Goal: Information Seeking & Learning: Learn about a topic

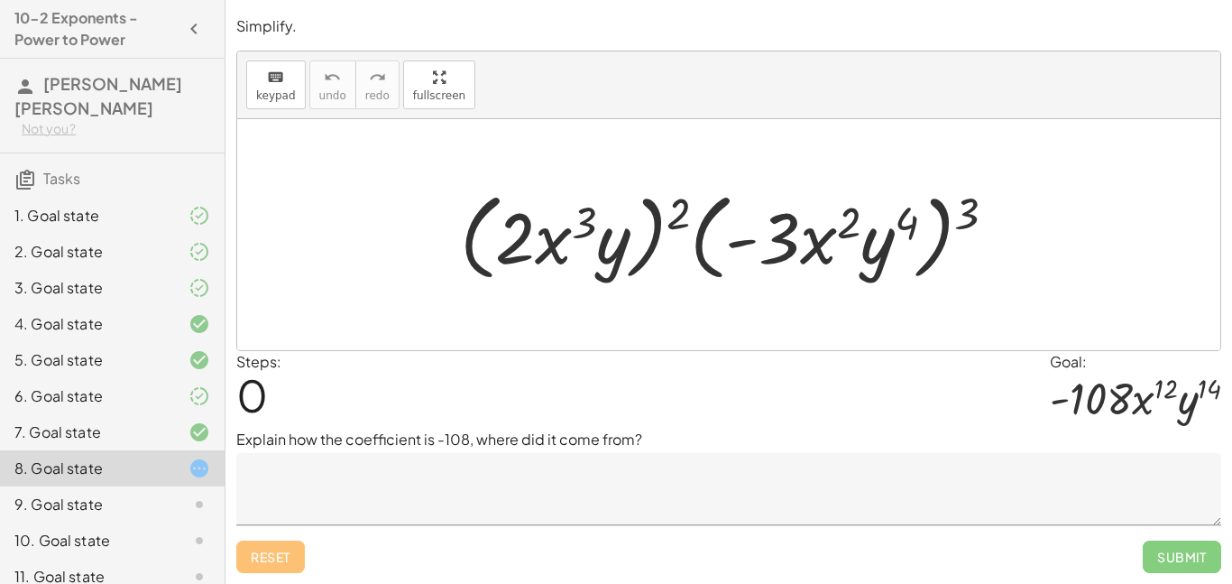
click at [169, 387] on div at bounding box center [185, 396] width 51 height 22
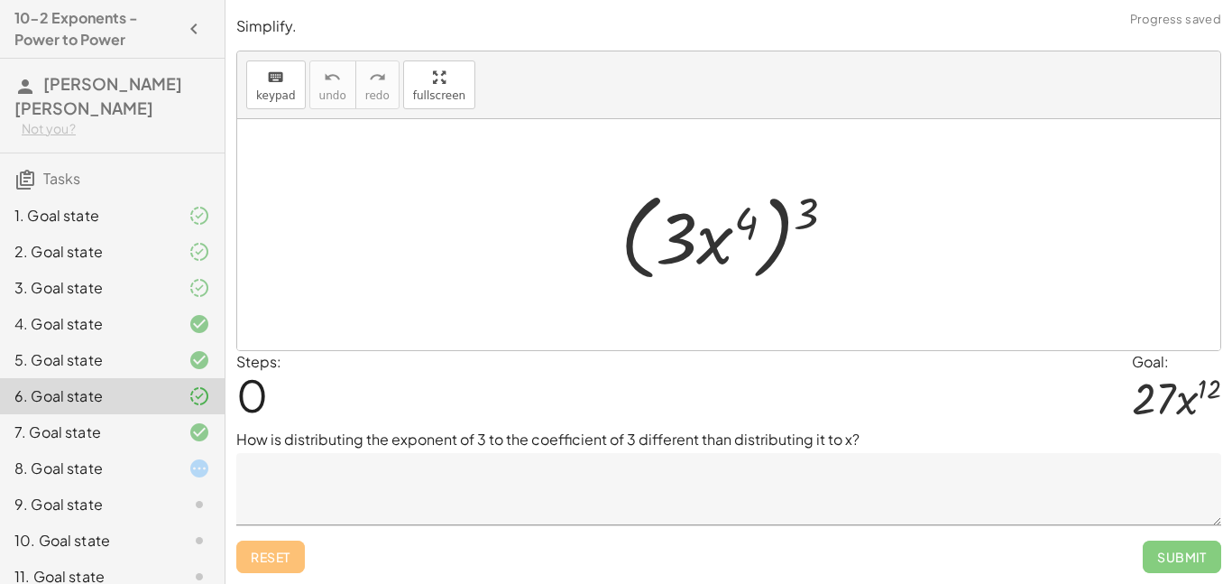
click at [165, 216] on div at bounding box center [185, 216] width 51 height 22
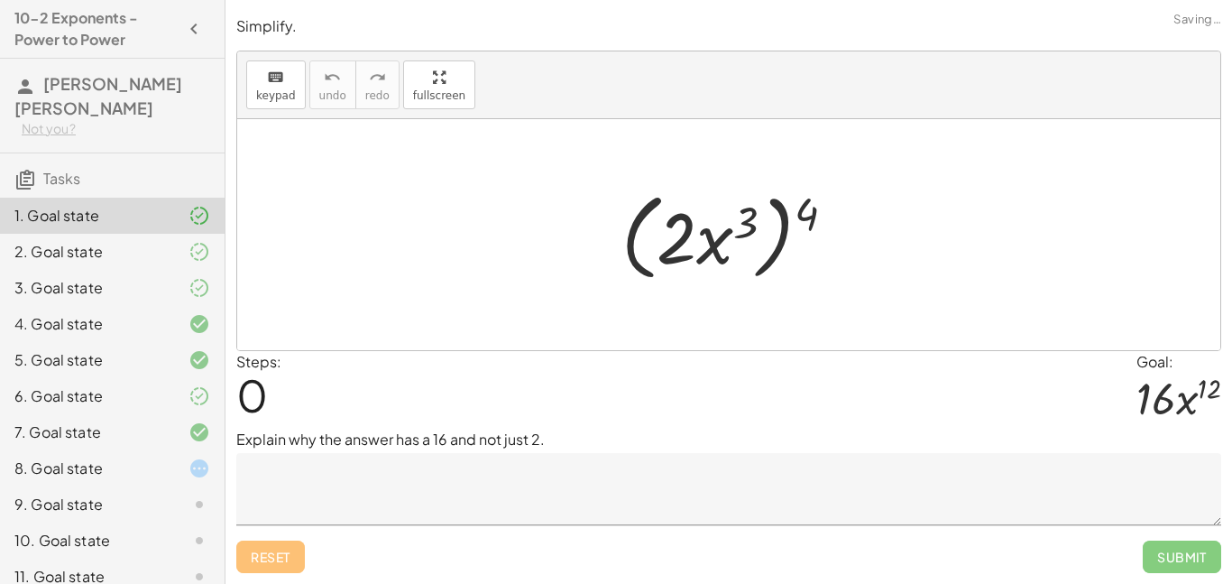
click at [165, 306] on div "2. Goal state" at bounding box center [112, 324] width 225 height 36
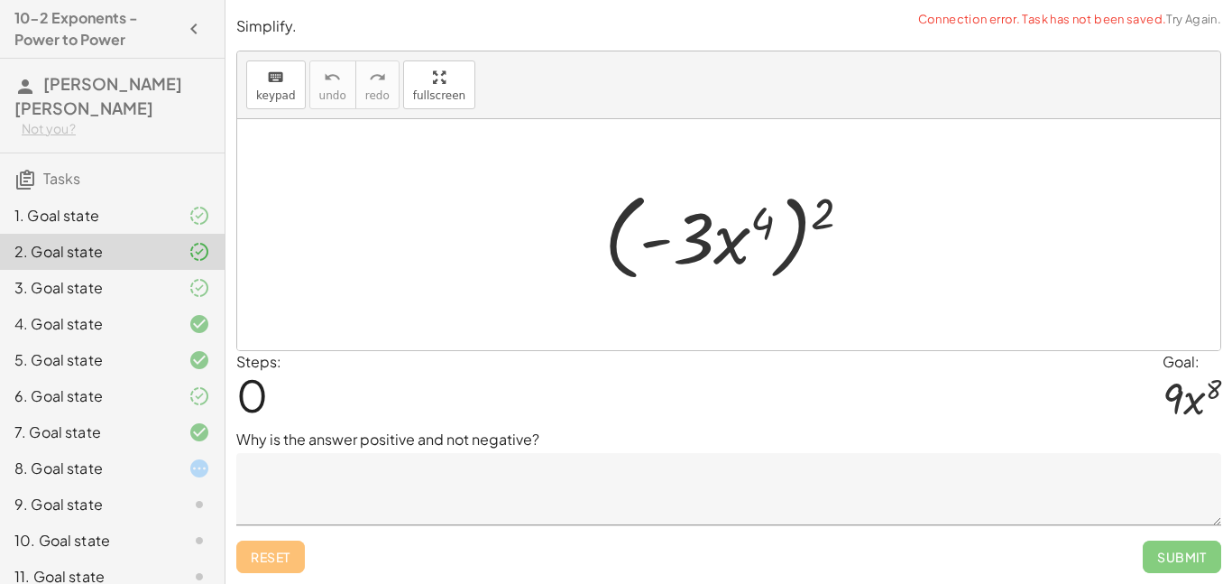
click at [174, 342] on div "3. Goal state" at bounding box center [112, 360] width 225 height 36
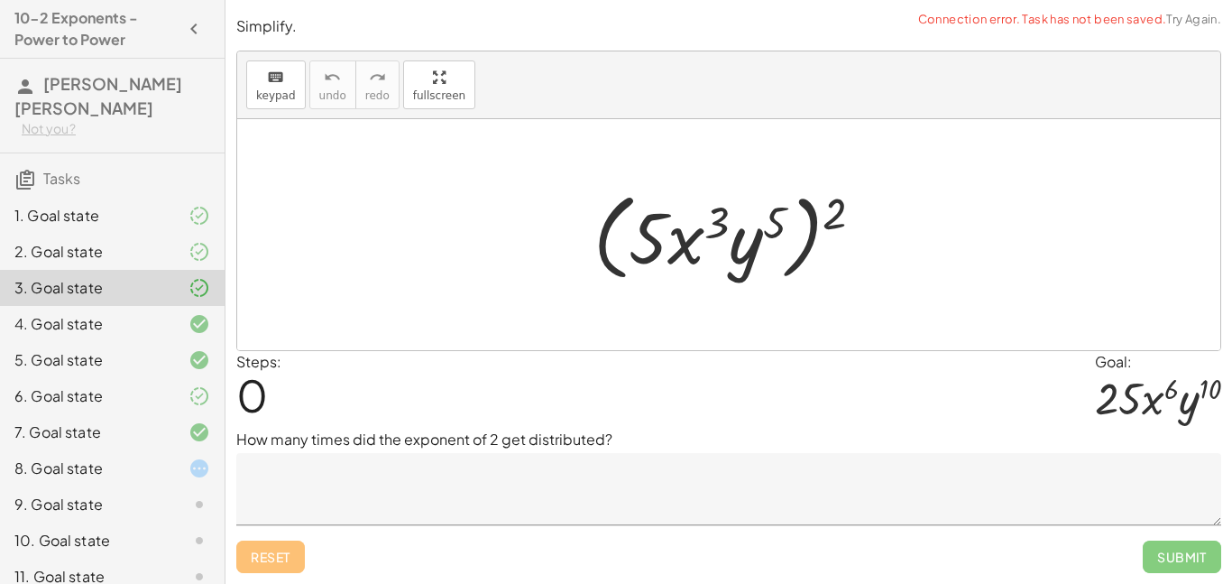
click at [171, 318] on div at bounding box center [185, 324] width 51 height 22
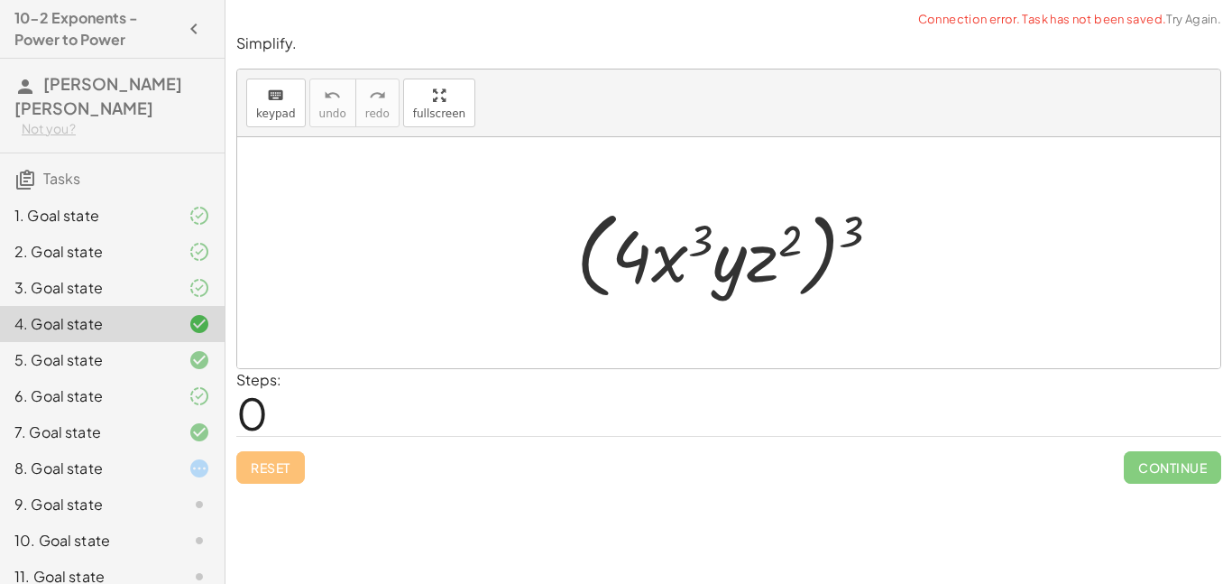
click at [169, 350] on div at bounding box center [185, 360] width 51 height 22
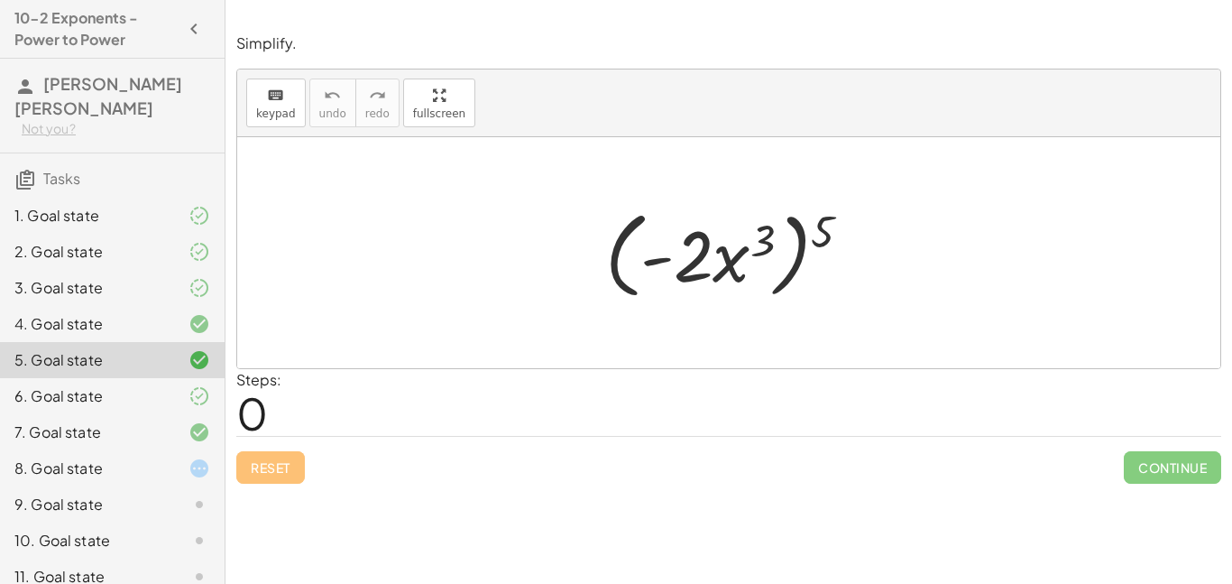
scroll to position [54, 0]
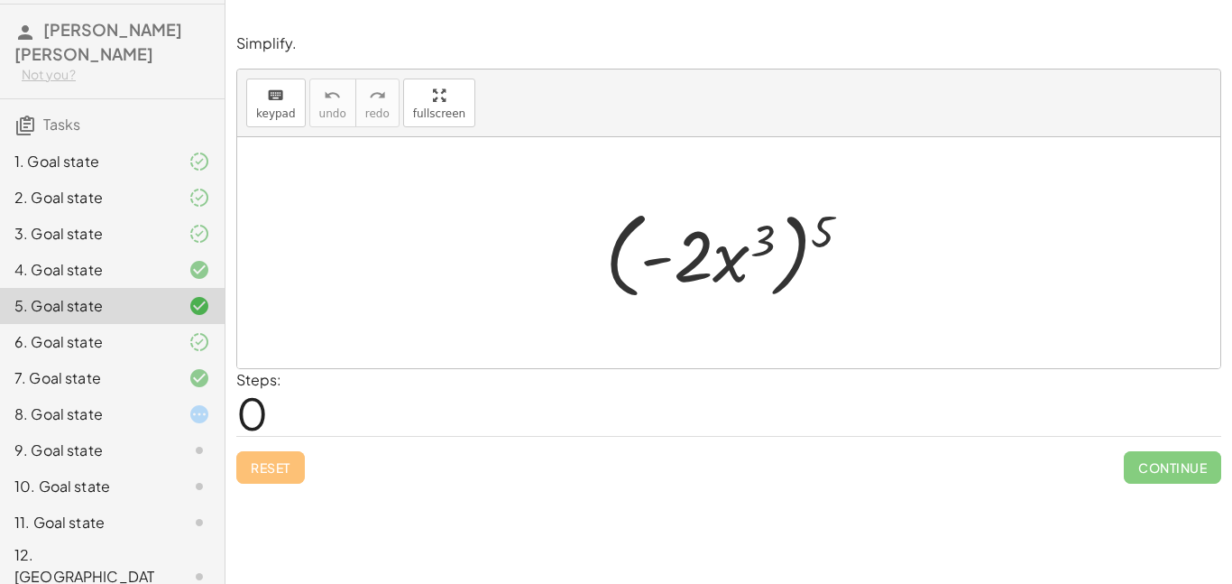
click at [157, 432] on div "7. Goal state" at bounding box center [112, 450] width 225 height 36
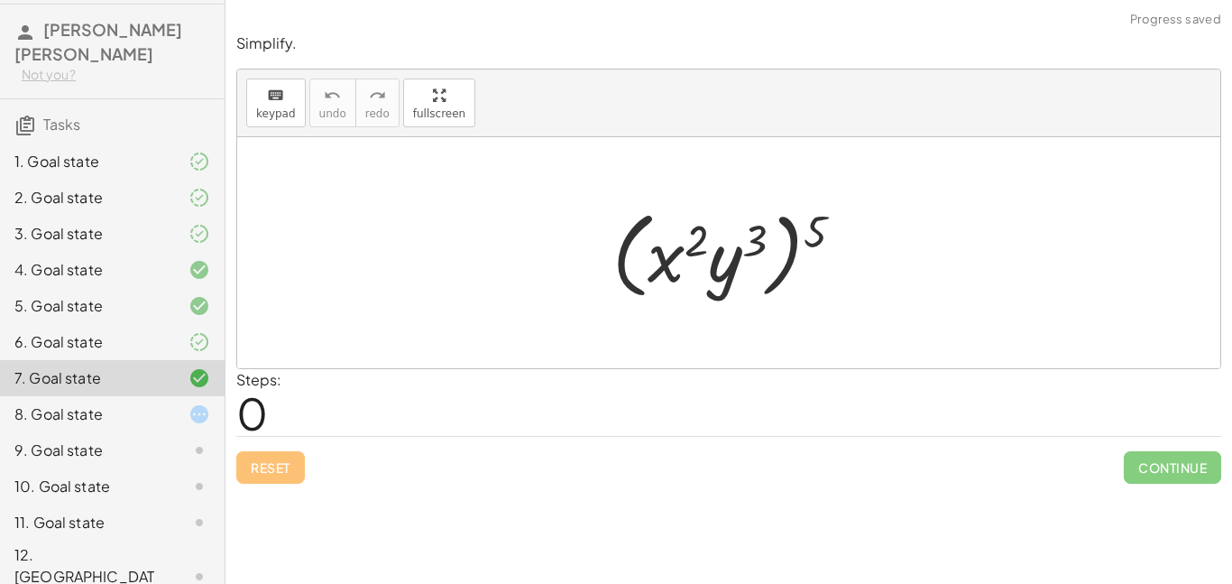
click at [158, 403] on div "8. Goal state" at bounding box center [86, 414] width 145 height 22
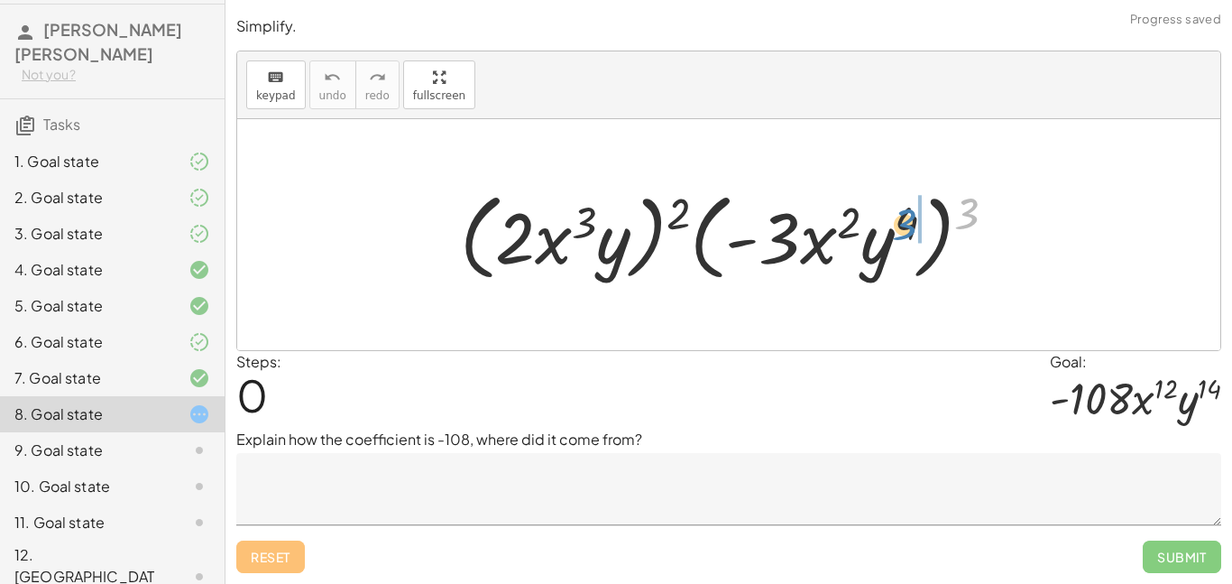
drag, startPoint x: 963, startPoint y: 209, endPoint x: 902, endPoint y: 220, distance: 62.3
click at [902, 220] on div at bounding box center [735, 235] width 569 height 104
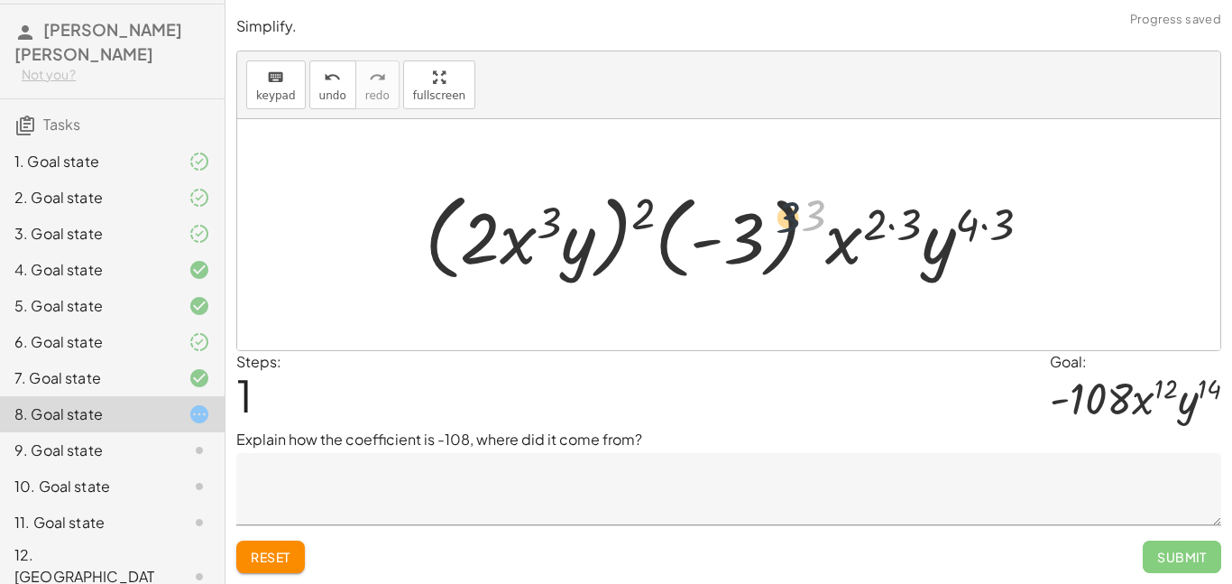
drag, startPoint x: 820, startPoint y: 215, endPoint x: 784, endPoint y: 221, distance: 36.6
click at [784, 221] on div at bounding box center [735, 235] width 639 height 104
drag, startPoint x: 806, startPoint y: 219, endPoint x: 735, endPoint y: 225, distance: 71.5
click at [735, 225] on div at bounding box center [735, 235] width 639 height 104
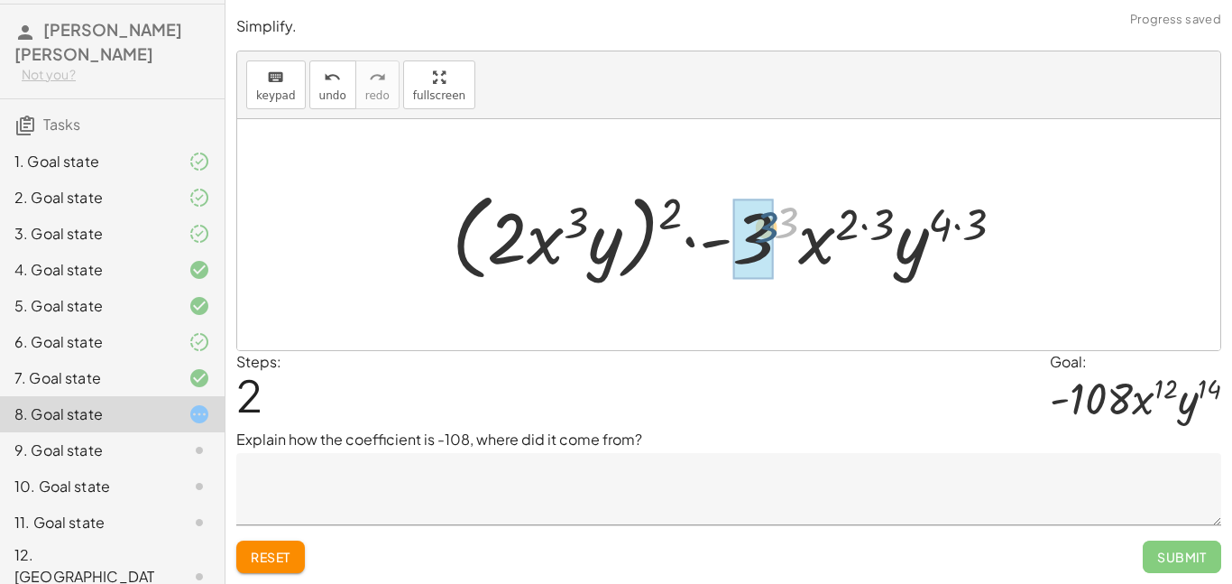
drag, startPoint x: 792, startPoint y: 221, endPoint x: 767, endPoint y: 228, distance: 26.3
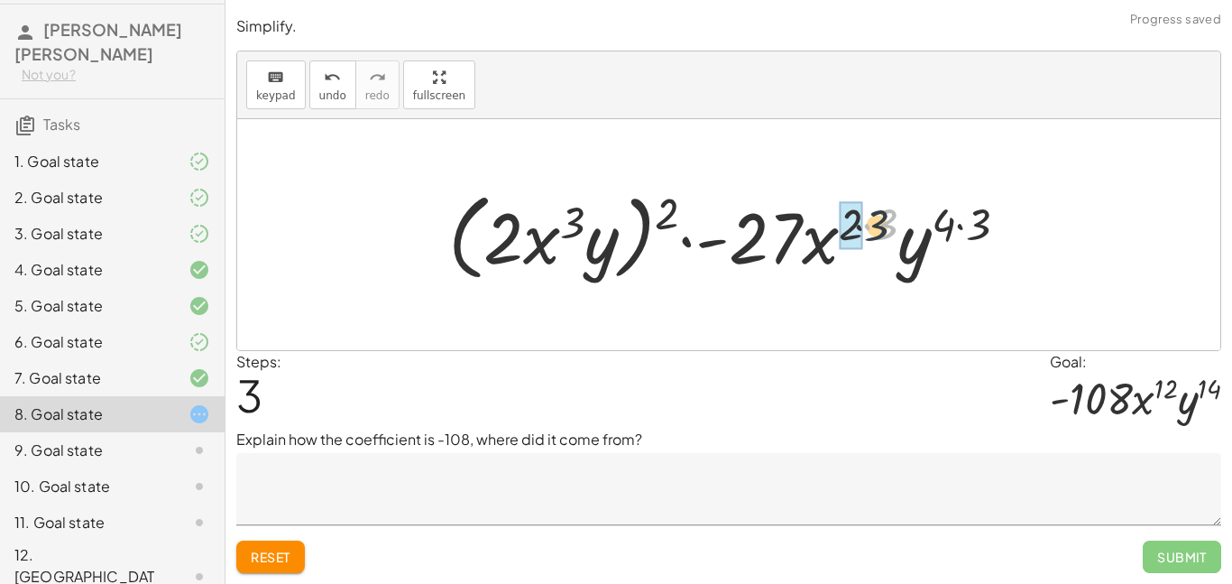
drag, startPoint x: 882, startPoint y: 218, endPoint x: 858, endPoint y: 221, distance: 24.5
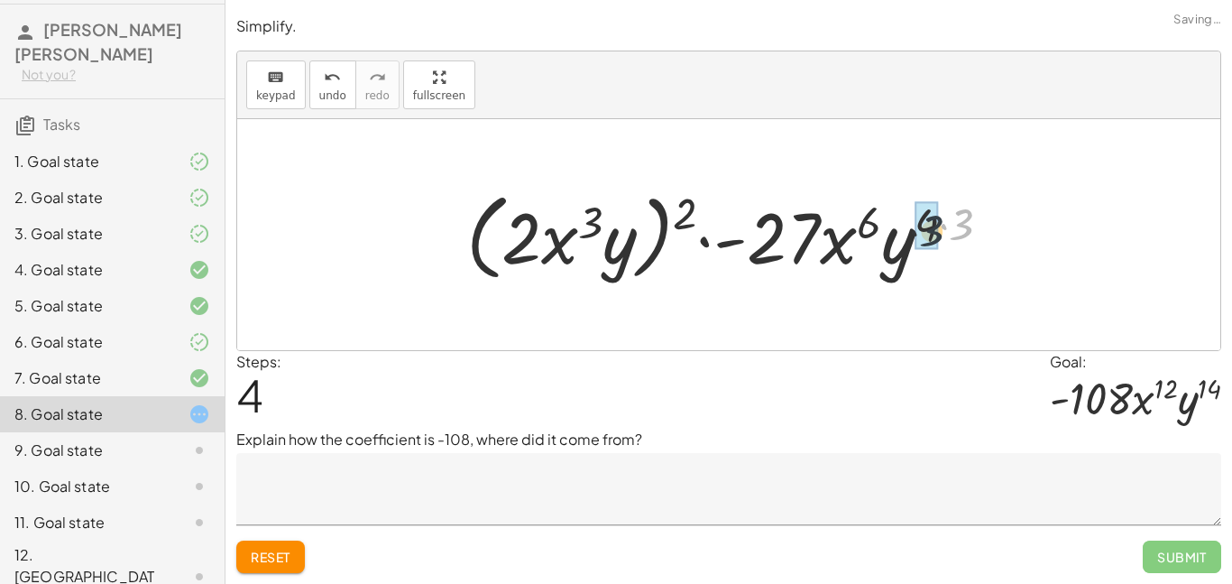
drag, startPoint x: 965, startPoint y: 212, endPoint x: 928, endPoint y: 219, distance: 37.7
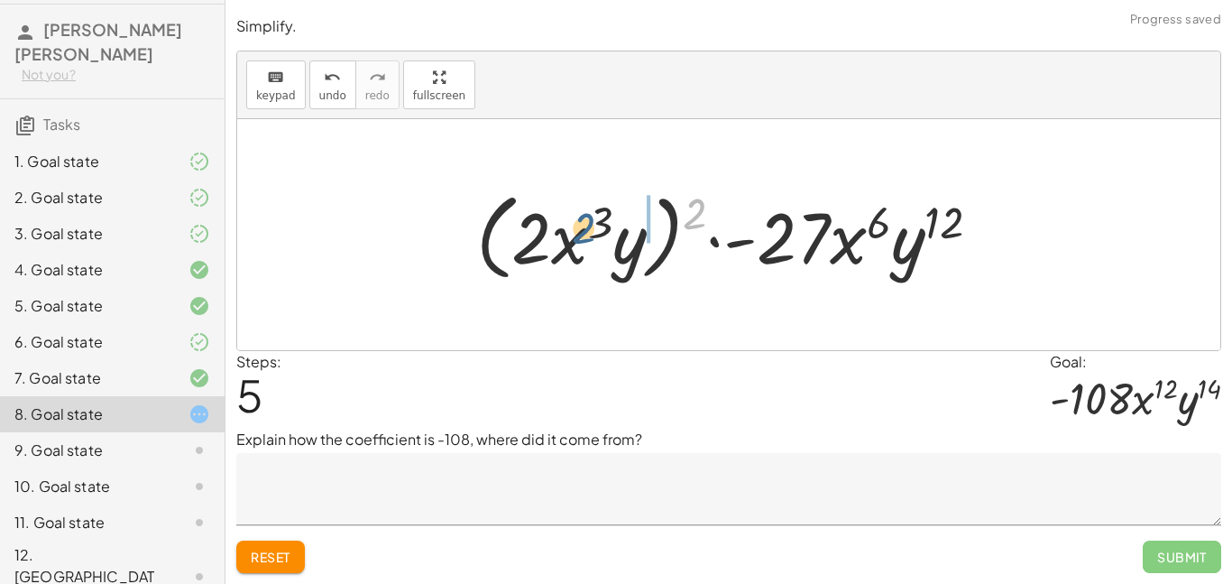
drag, startPoint x: 690, startPoint y: 211, endPoint x: 577, endPoint y: 225, distance: 113.6
click at [577, 225] on div at bounding box center [735, 235] width 537 height 104
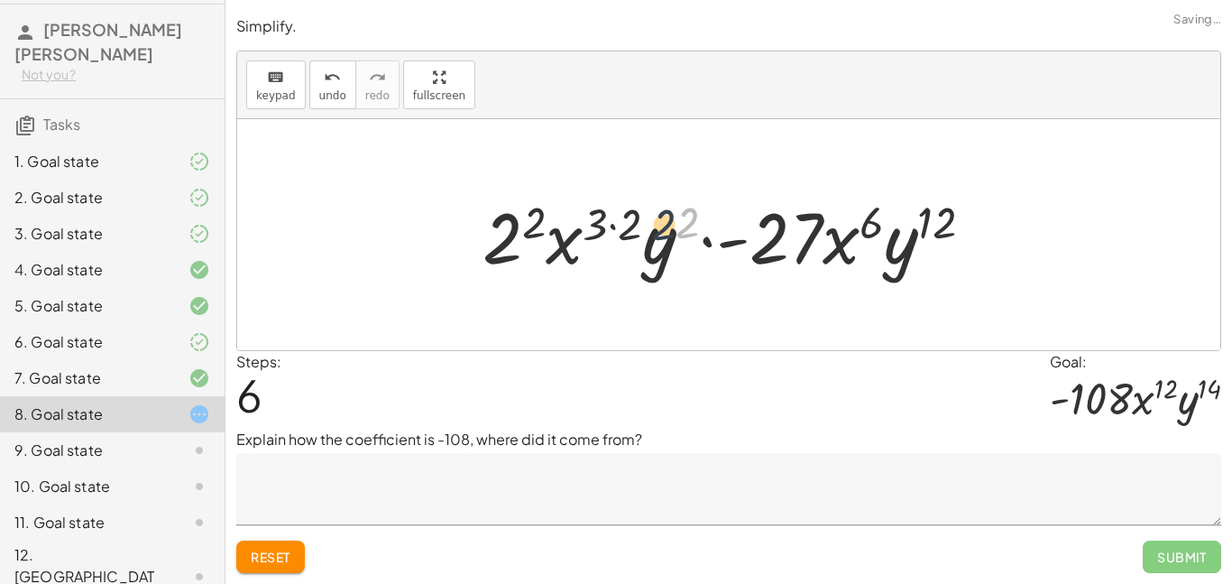
drag, startPoint x: 686, startPoint y: 220, endPoint x: 640, endPoint y: 226, distance: 47.3
click at [640, 226] on div at bounding box center [735, 235] width 523 height 93
drag, startPoint x: 682, startPoint y: 228, endPoint x: 689, endPoint y: 222, distance: 9.6
click at [689, 222] on div at bounding box center [735, 235] width 523 height 93
drag, startPoint x: 624, startPoint y: 226, endPoint x: 592, endPoint y: 227, distance: 32.5
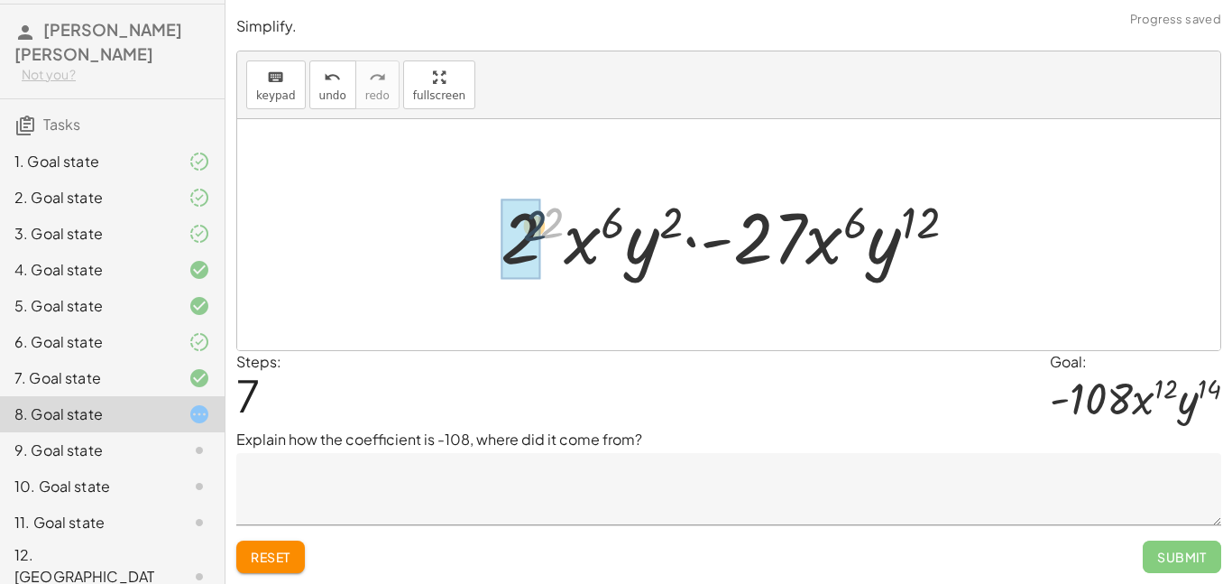
drag, startPoint x: 558, startPoint y: 221, endPoint x: 533, endPoint y: 225, distance: 25.7
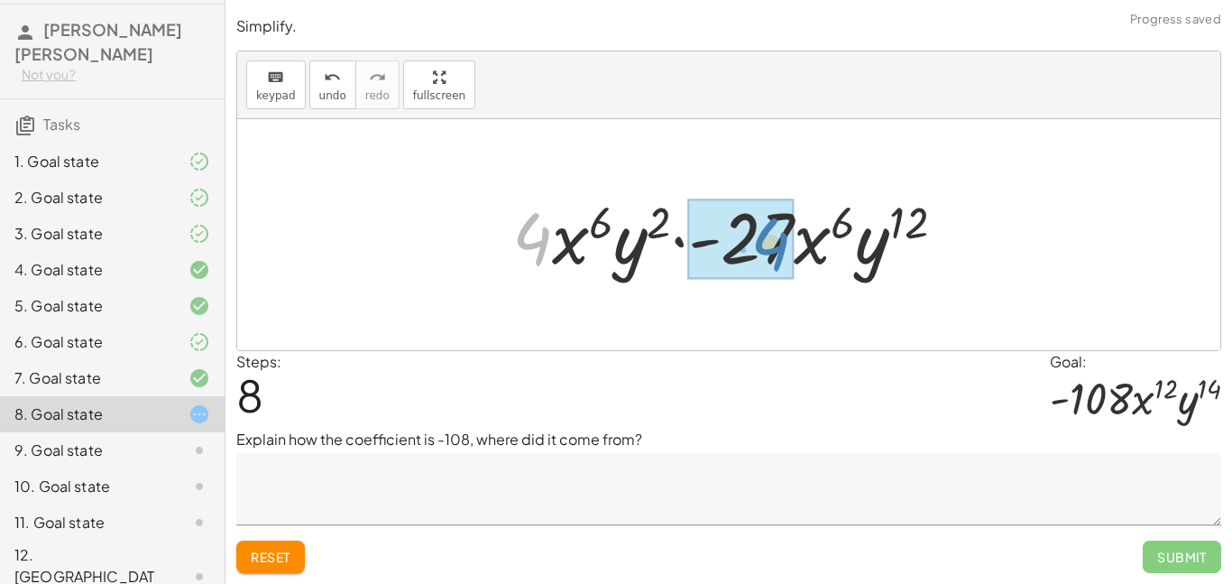
drag, startPoint x: 534, startPoint y: 229, endPoint x: 769, endPoint y: 232, distance: 234.5
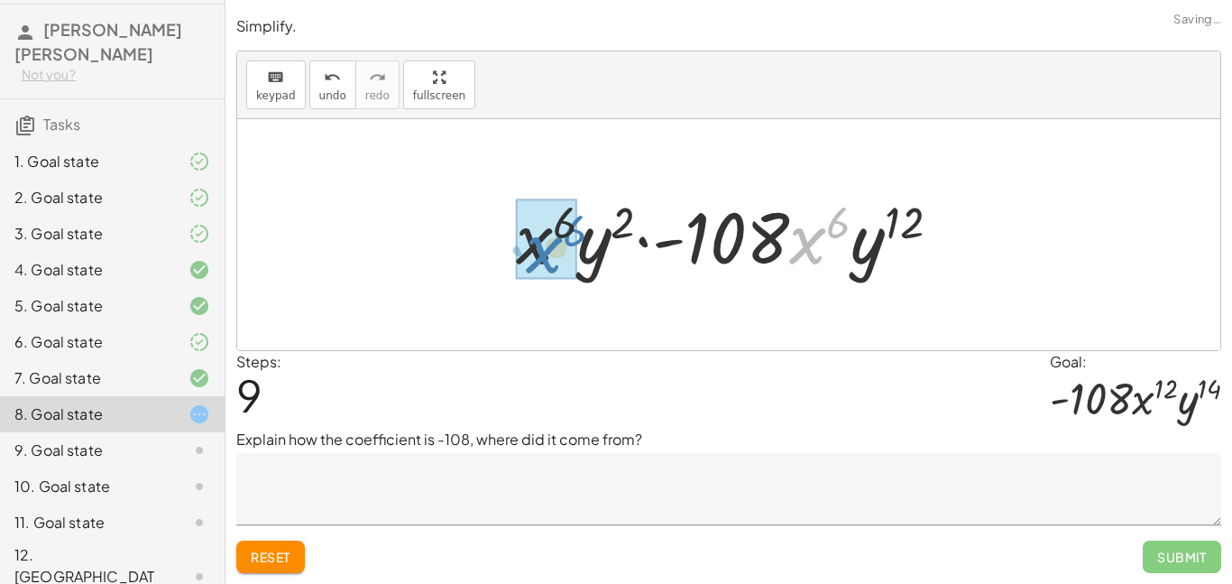
drag, startPoint x: 807, startPoint y: 242, endPoint x: 538, endPoint y: 248, distance: 269.8
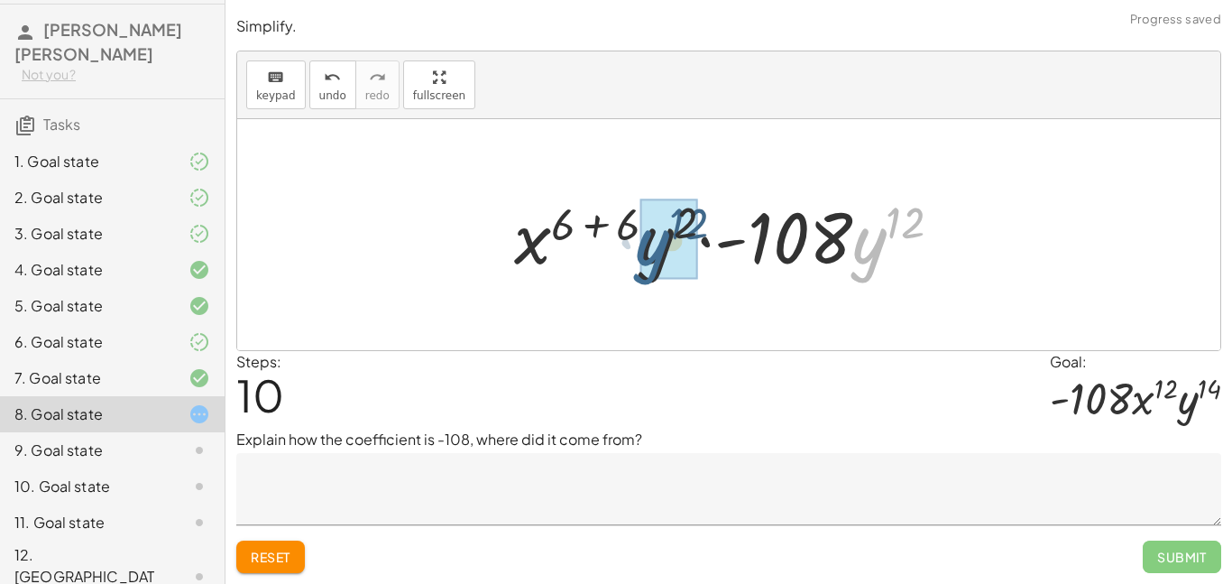
drag, startPoint x: 866, startPoint y: 250, endPoint x: 645, endPoint y: 252, distance: 221.0
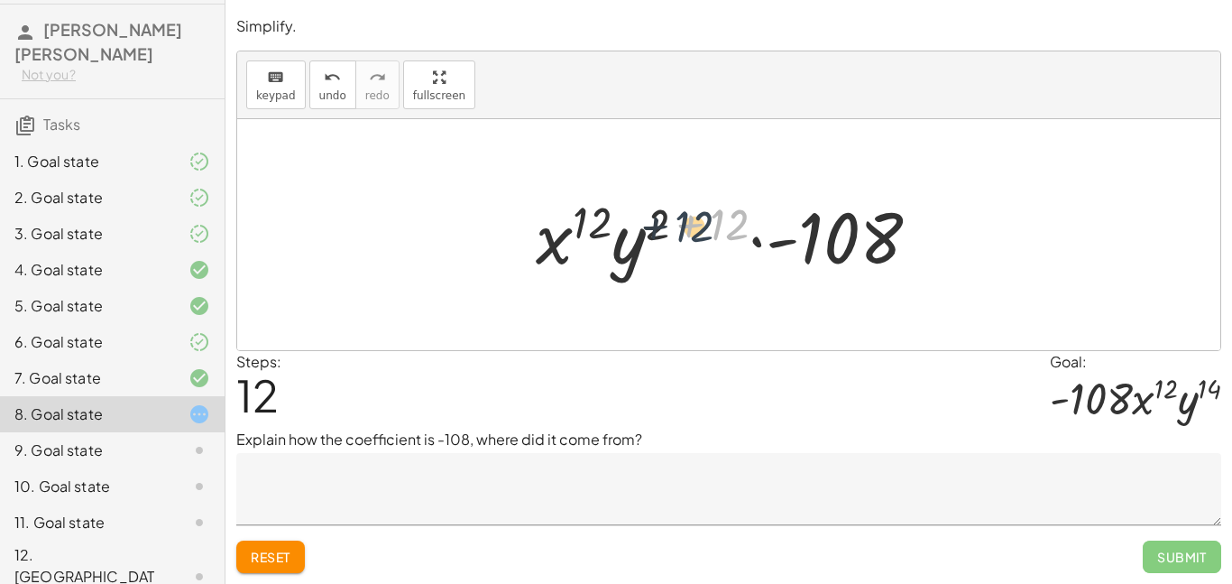
drag, startPoint x: 719, startPoint y: 216, endPoint x: 669, endPoint y: 220, distance: 49.8
click at [669, 220] on div at bounding box center [735, 235] width 417 height 93
drag, startPoint x: 711, startPoint y: 220, endPoint x: 649, endPoint y: 222, distance: 62.3
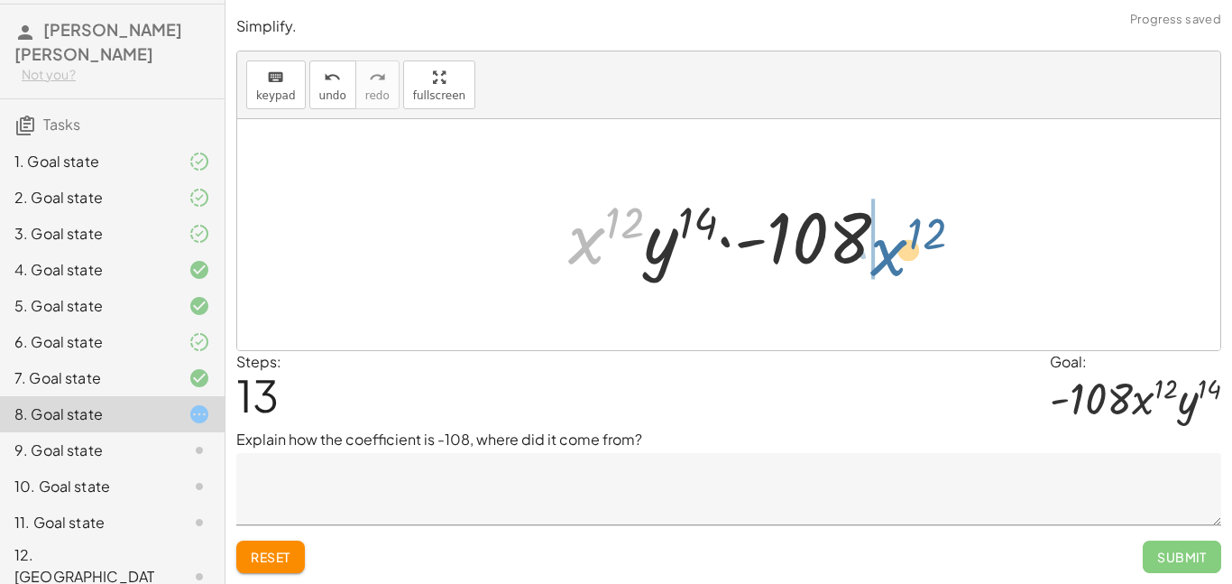
drag, startPoint x: 579, startPoint y: 253, endPoint x: 882, endPoint y: 265, distance: 303.3
click at [882, 265] on div at bounding box center [735, 235] width 353 height 93
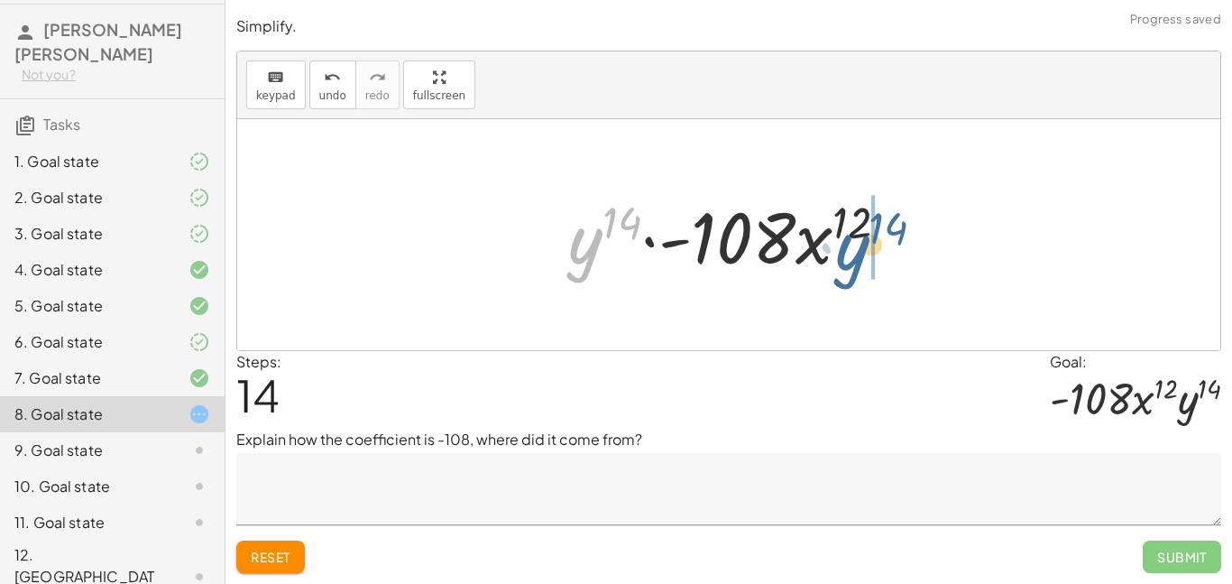
drag, startPoint x: 573, startPoint y: 262, endPoint x: 856, endPoint y: 268, distance: 283.3
click at [856, 268] on div at bounding box center [735, 235] width 353 height 93
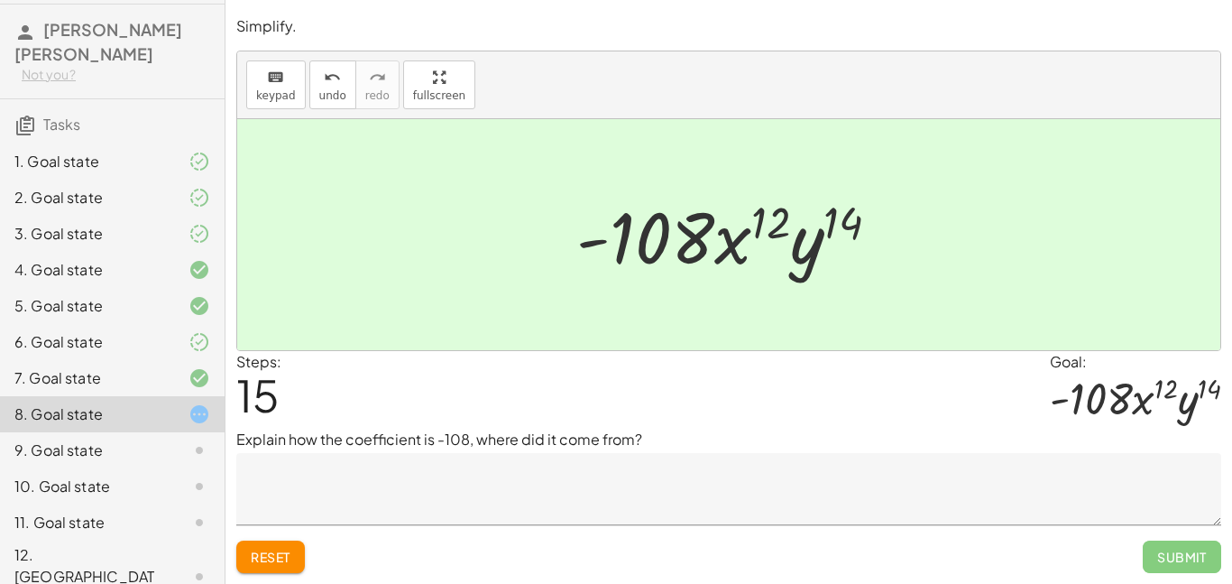
click at [194, 442] on icon at bounding box center [200, 450] width 22 height 22
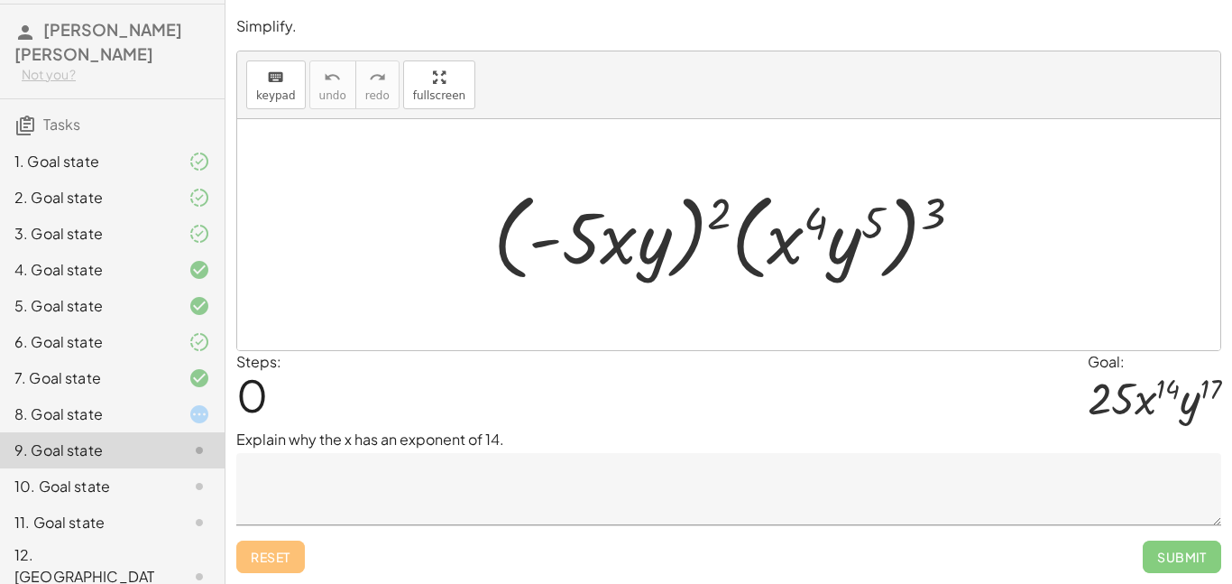
scroll to position [50, 0]
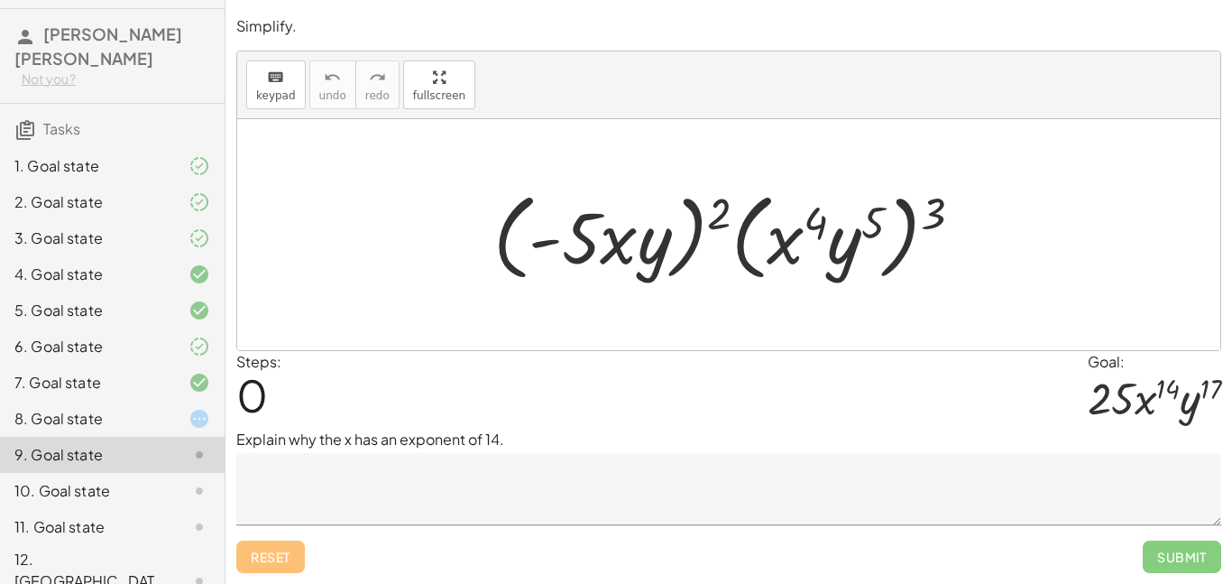
click at [182, 414] on div at bounding box center [185, 419] width 51 height 22
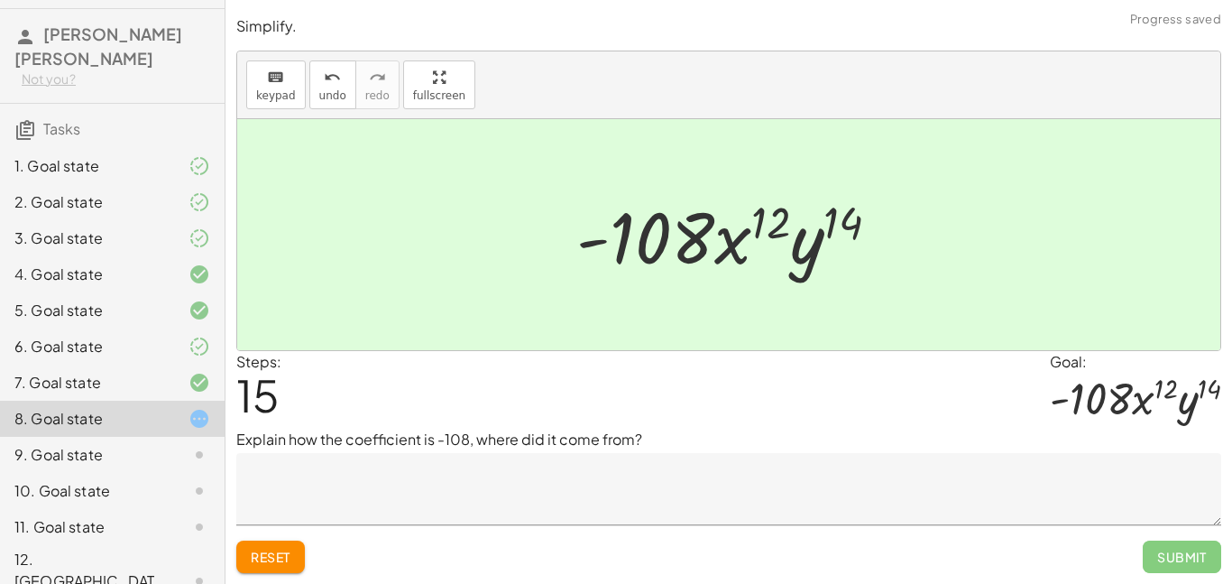
click at [204, 160] on icon at bounding box center [200, 166] width 22 height 22
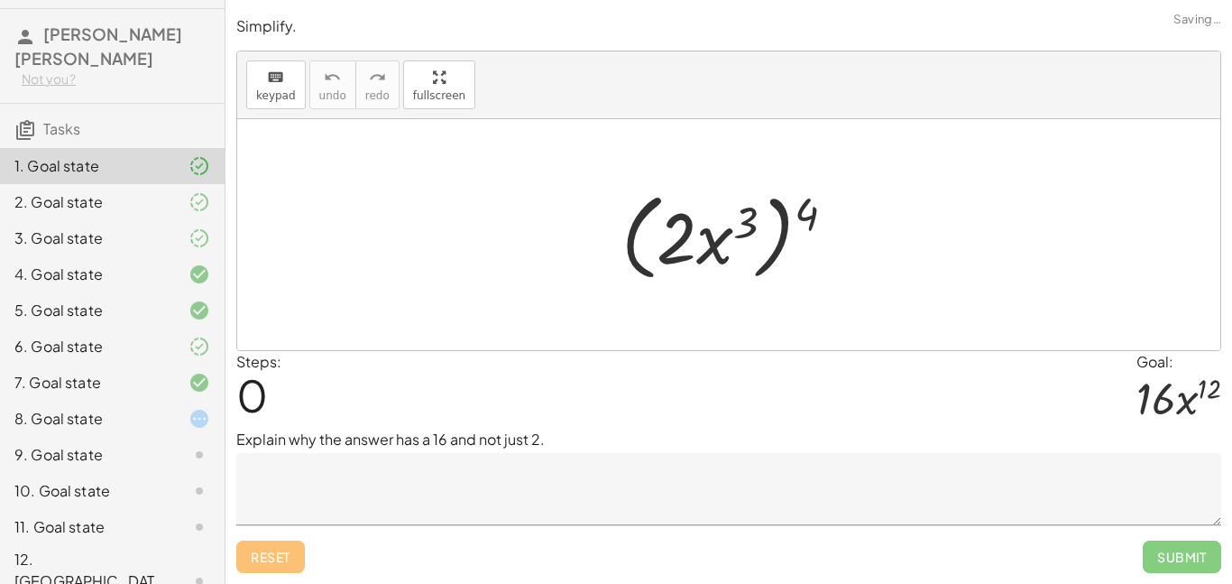
click at [185, 203] on div at bounding box center [185, 202] width 51 height 22
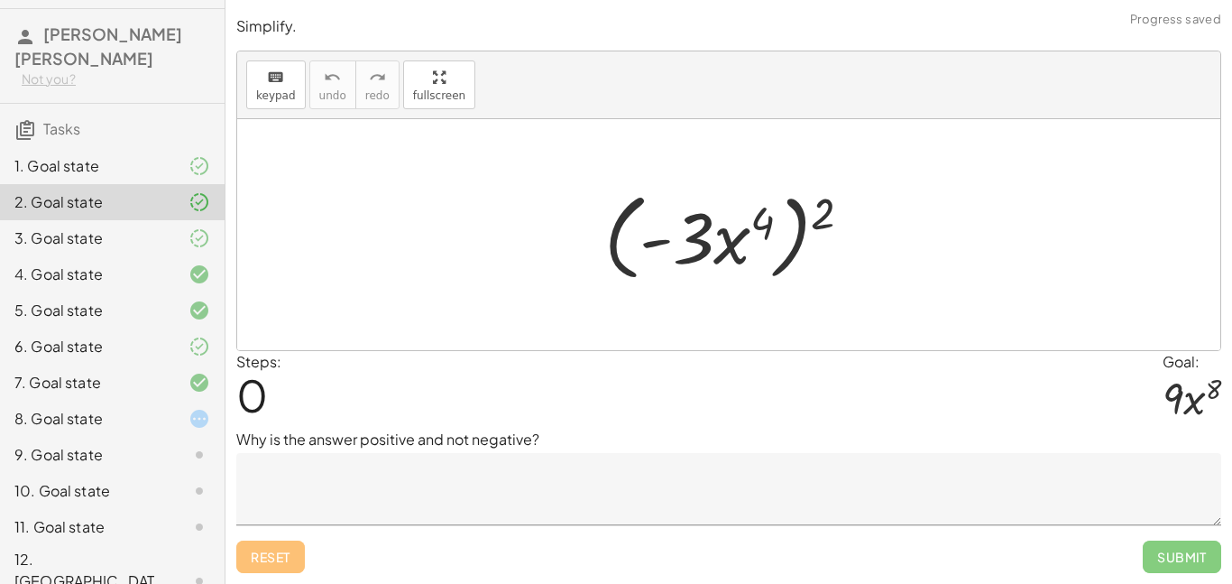
click at [182, 247] on div at bounding box center [185, 238] width 51 height 22
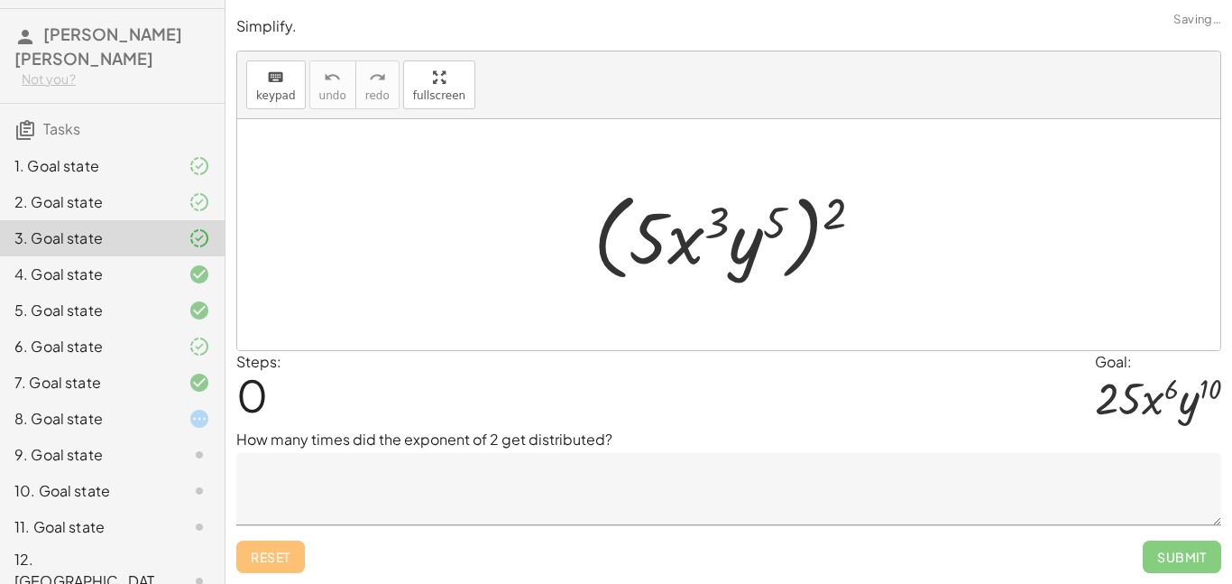
click at [182, 266] on div at bounding box center [185, 274] width 51 height 22
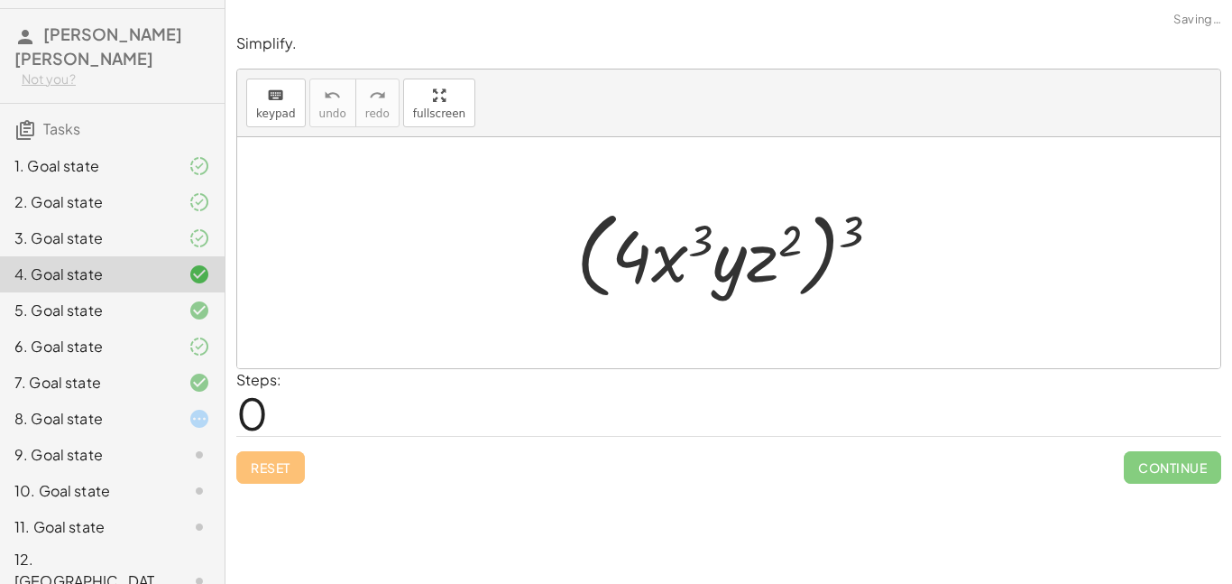
click at [182, 364] on div "5. Goal state" at bounding box center [112, 382] width 225 height 36
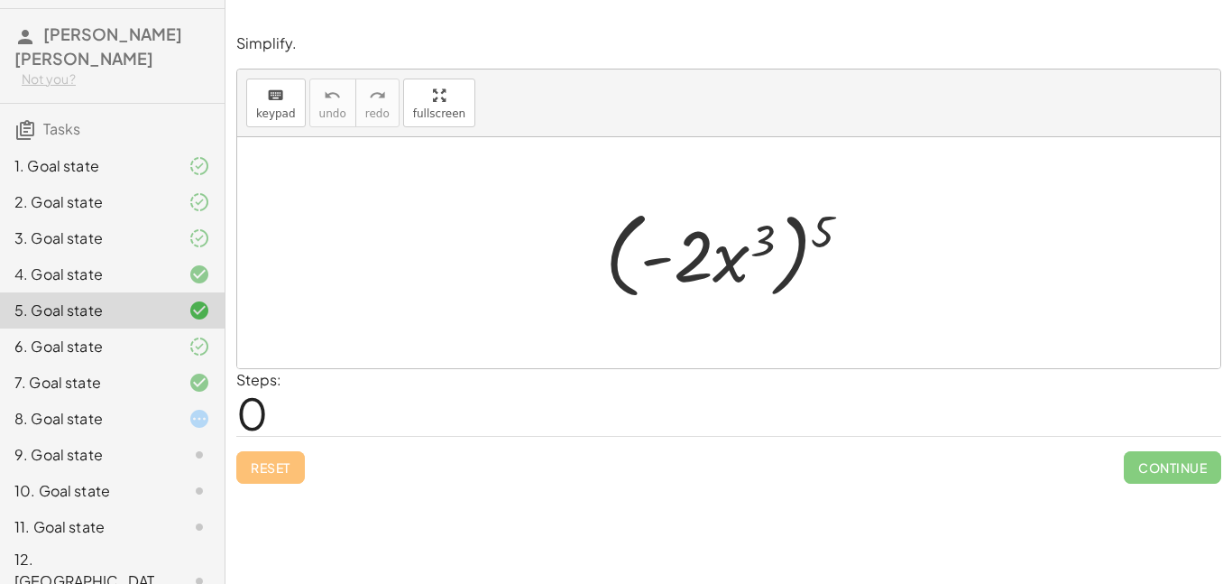
click at [187, 256] on div "2. Goal state" at bounding box center [112, 274] width 225 height 36
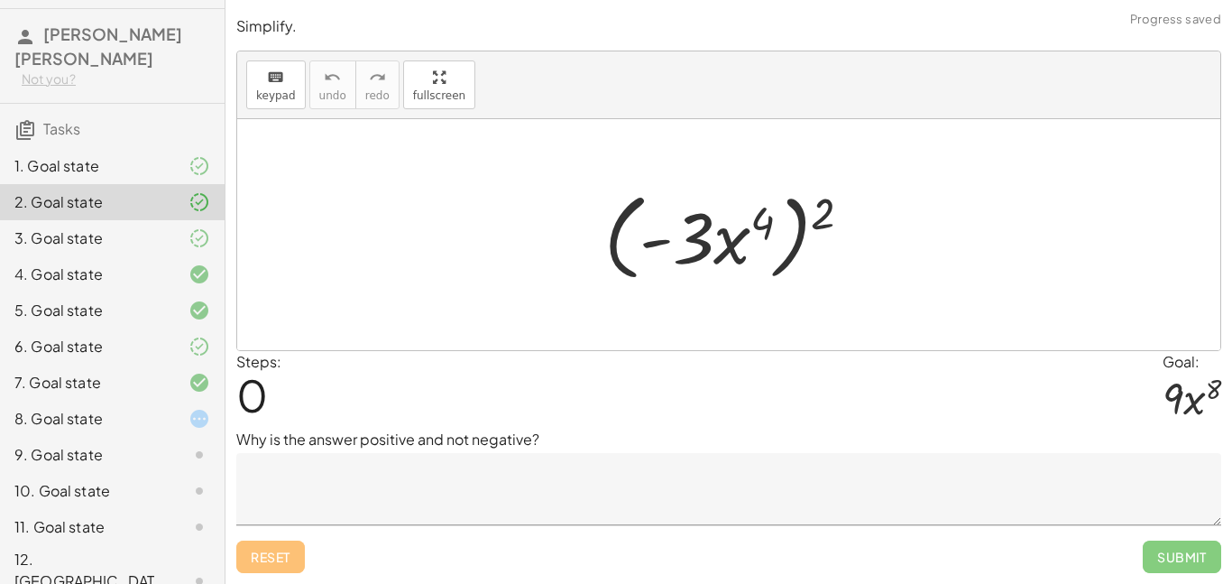
click at [187, 204] on div at bounding box center [185, 202] width 51 height 22
click at [182, 170] on div at bounding box center [185, 166] width 51 height 22
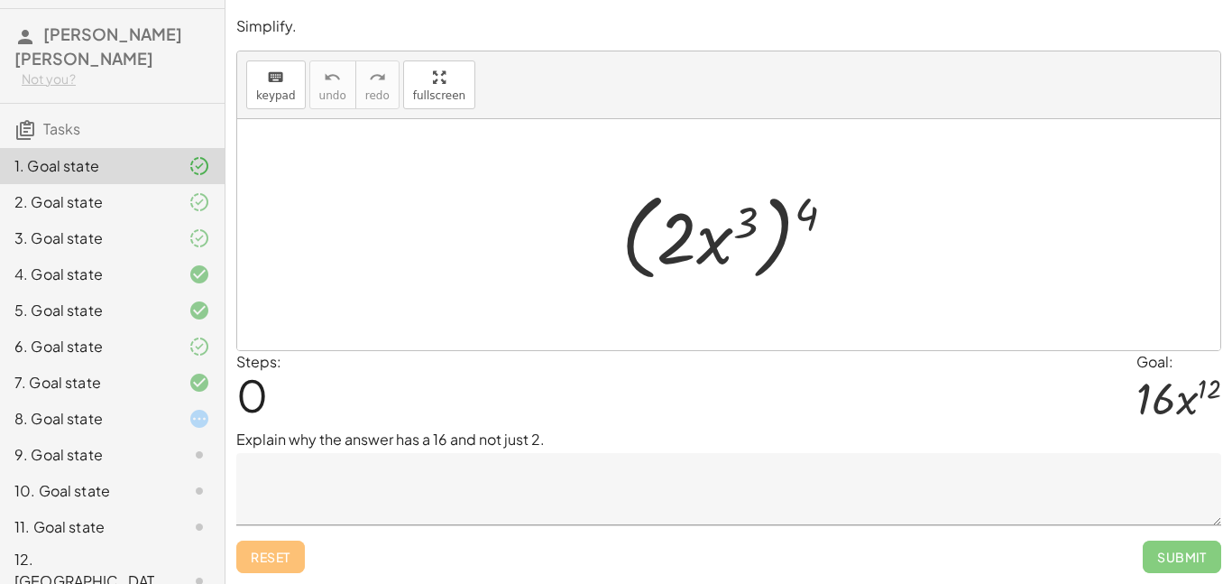
scroll to position [54, 0]
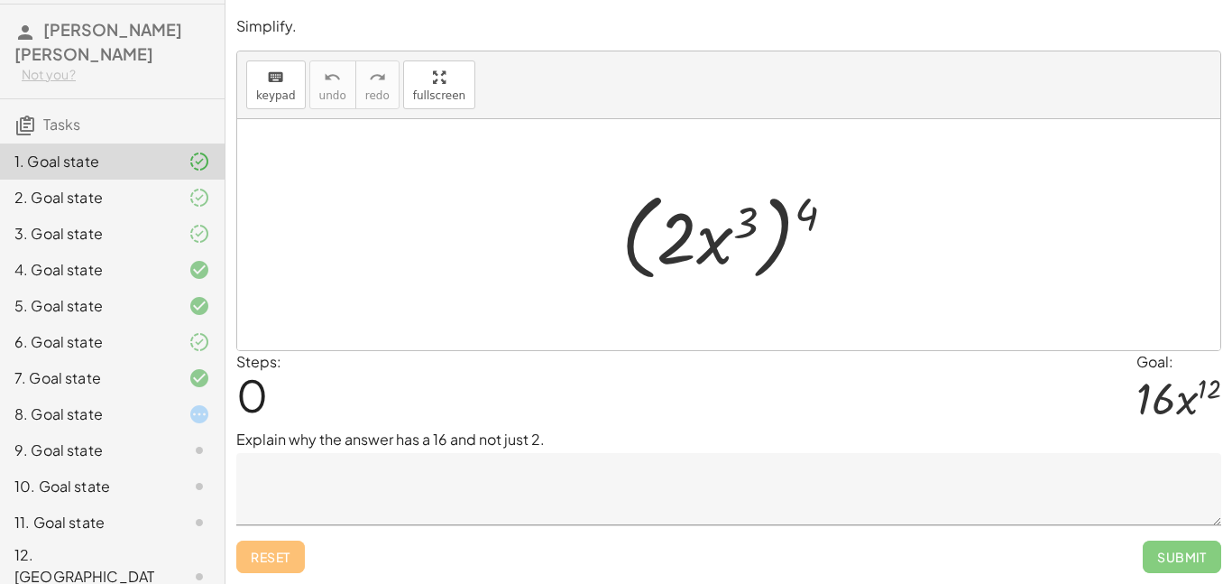
click at [157, 441] on div "9. Goal state" at bounding box center [86, 450] width 145 height 22
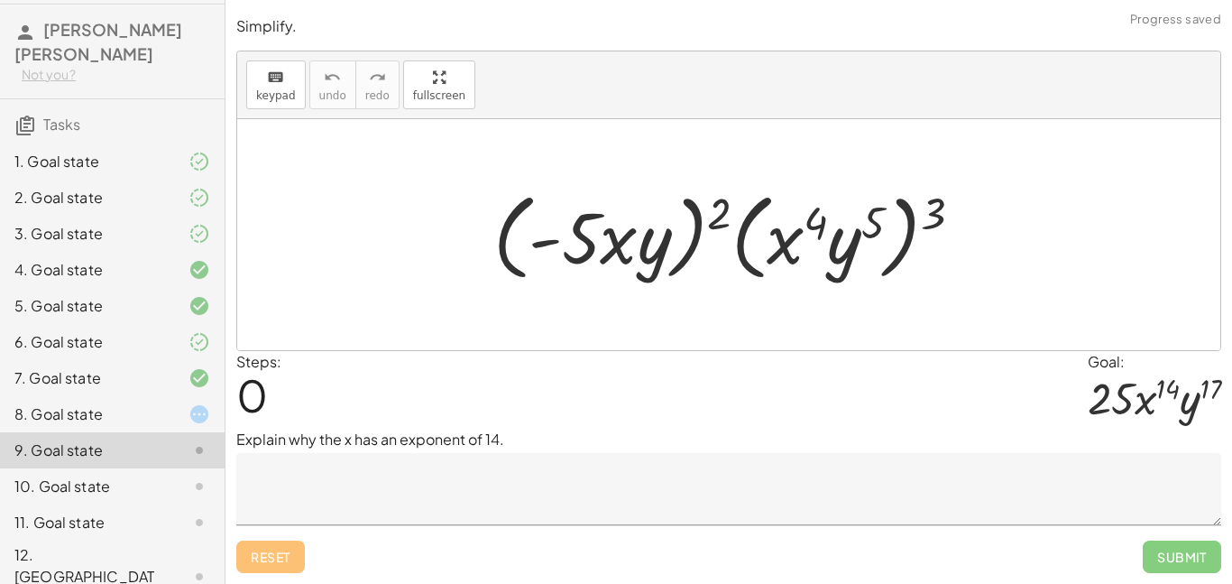
click at [155, 540] on div "10. Goal state" at bounding box center [112, 576] width 225 height 72
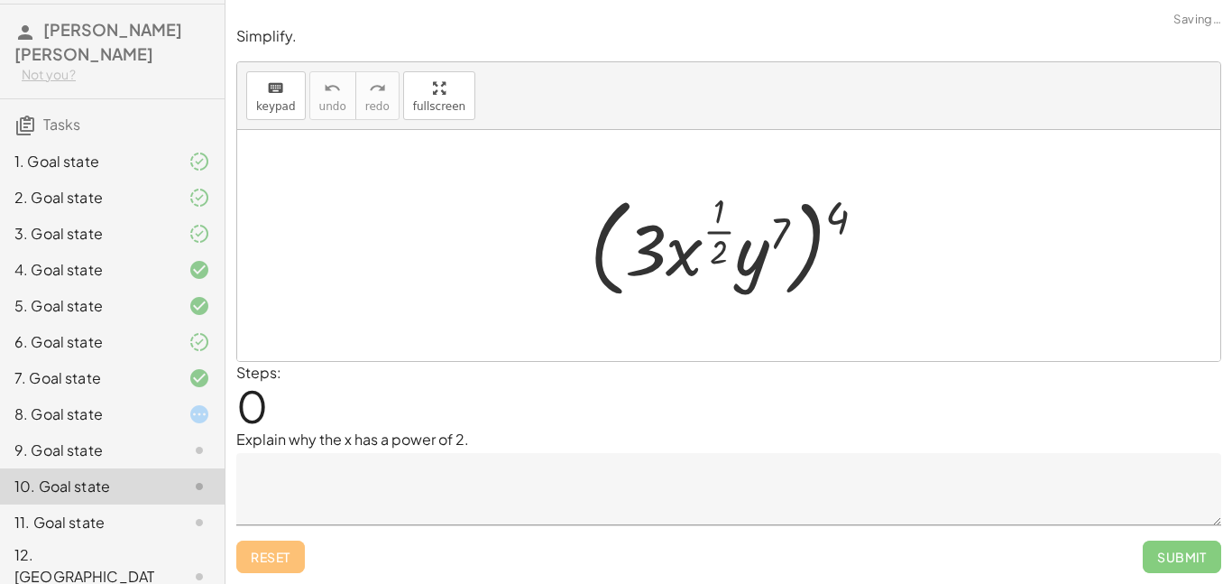
click at [158, 511] on div "11. Goal state" at bounding box center [86, 522] width 145 height 22
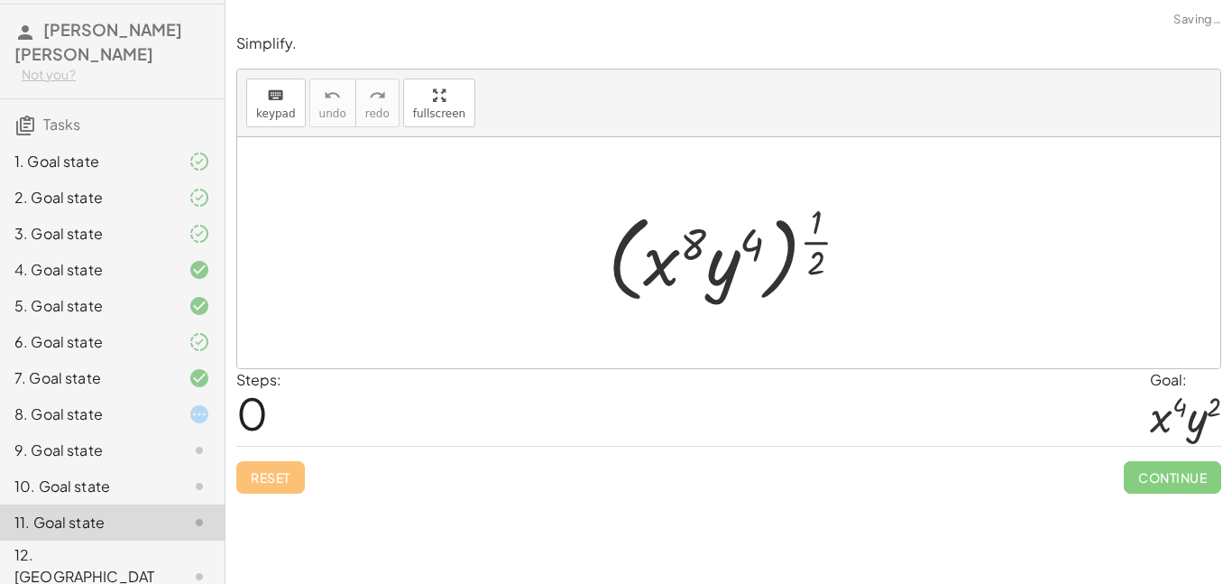
click at [155, 552] on div "12. [GEOGRAPHIC_DATA]" at bounding box center [86, 576] width 145 height 65
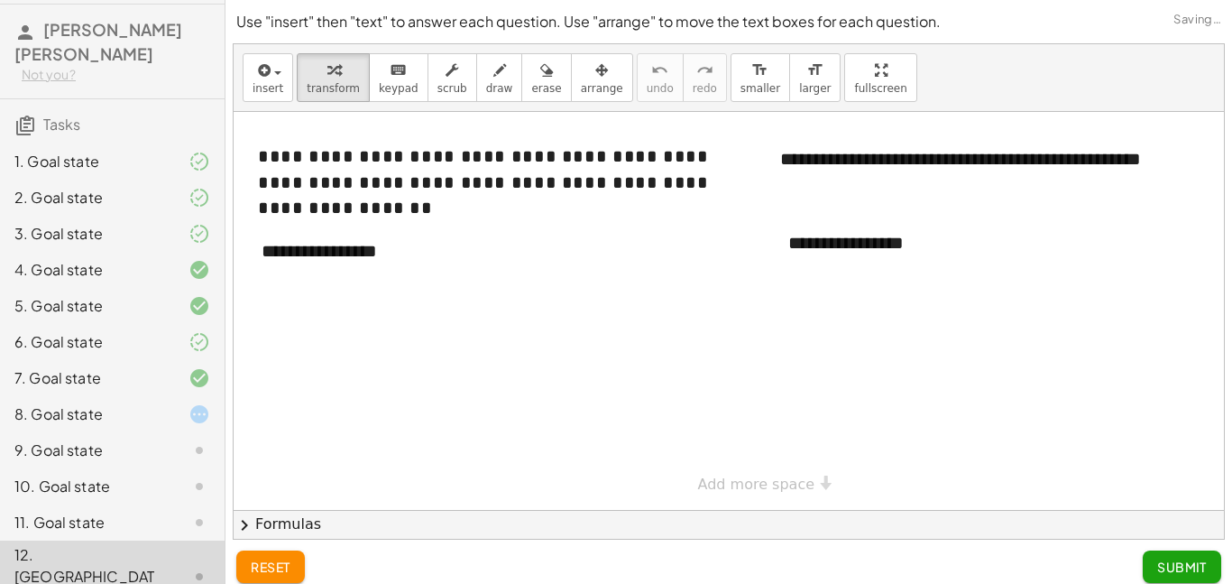
click at [157, 513] on div "11. Goal state" at bounding box center [86, 522] width 145 height 22
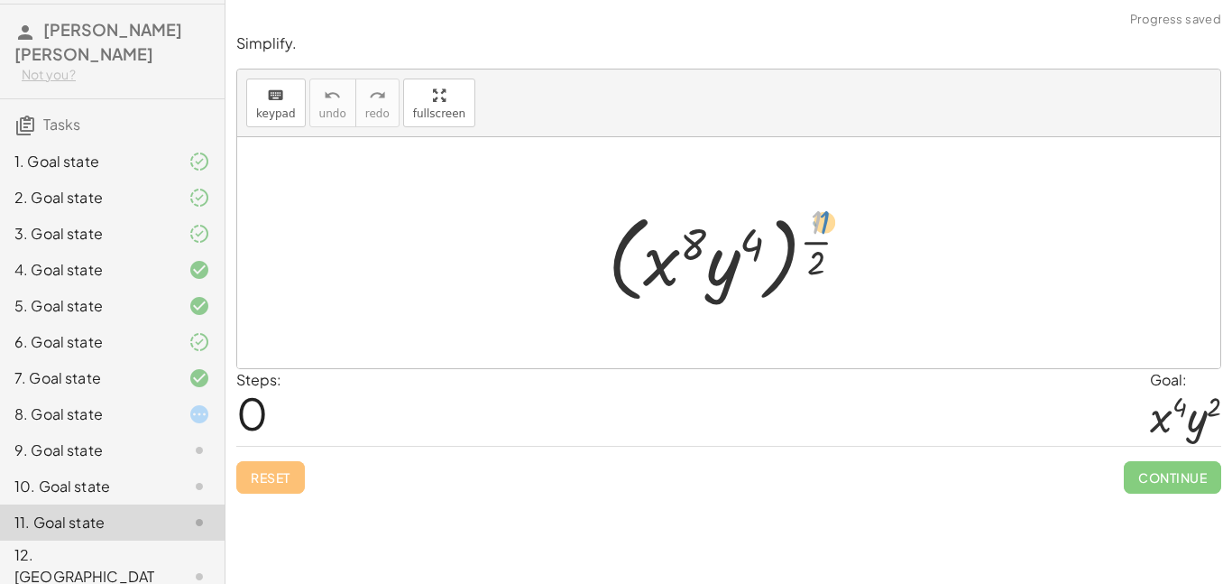
drag, startPoint x: 818, startPoint y: 230, endPoint x: 833, endPoint y: 230, distance: 15.3
click at [833, 230] on div at bounding box center [735, 253] width 273 height 112
drag, startPoint x: 817, startPoint y: 241, endPoint x: 758, endPoint y: 245, distance: 59.7
click at [758, 245] on div at bounding box center [735, 253] width 273 height 112
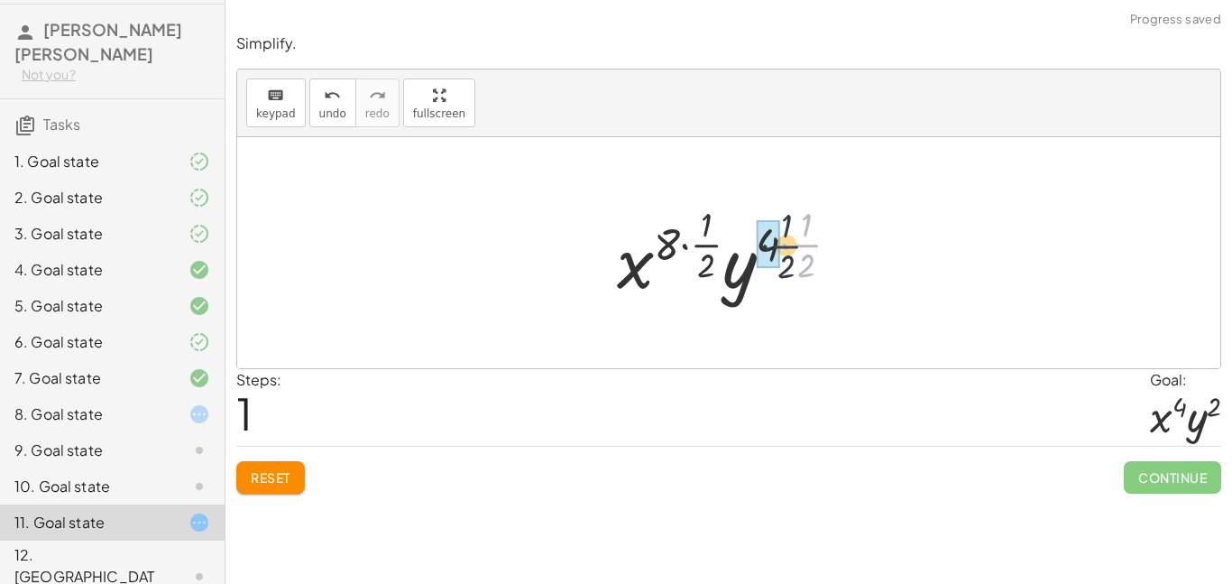
drag, startPoint x: 803, startPoint y: 240, endPoint x: 771, endPoint y: 241, distance: 31.6
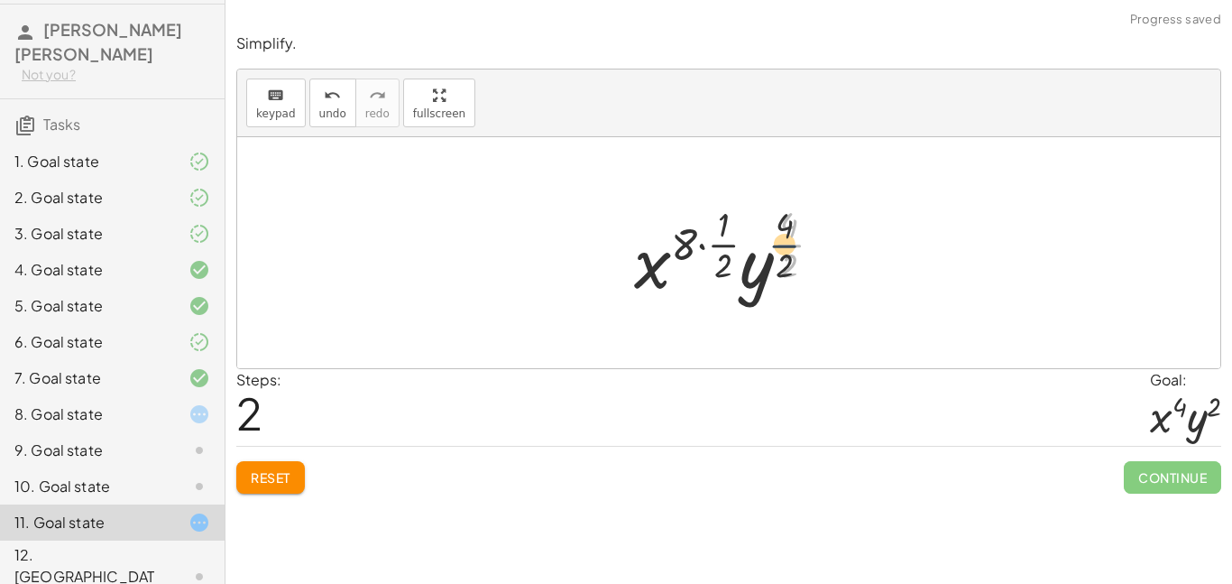
drag, startPoint x: 796, startPoint y: 243, endPoint x: 783, endPoint y: 244, distance: 13.6
click at [783, 244] on div at bounding box center [735, 252] width 221 height 106
drag, startPoint x: 796, startPoint y: 257, endPoint x: 792, endPoint y: 214, distance: 43.4
drag, startPoint x: 728, startPoint y: 244, endPoint x: 696, endPoint y: 242, distance: 31.6
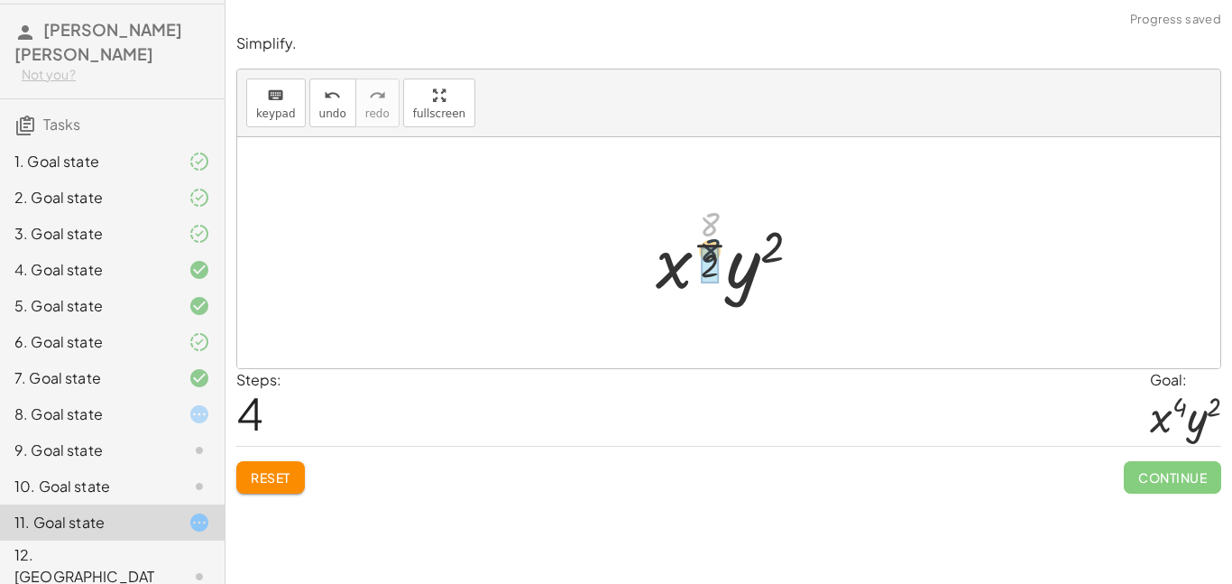
drag, startPoint x: 703, startPoint y: 225, endPoint x: 701, endPoint y: 262, distance: 37.9
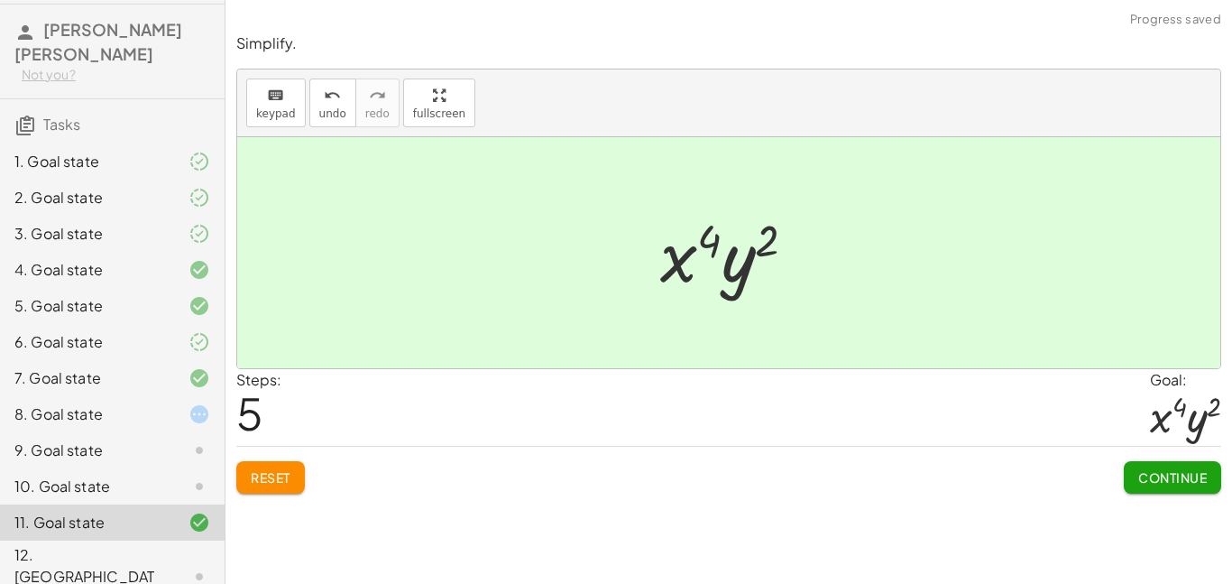
click at [194, 566] on icon at bounding box center [200, 577] width 22 height 22
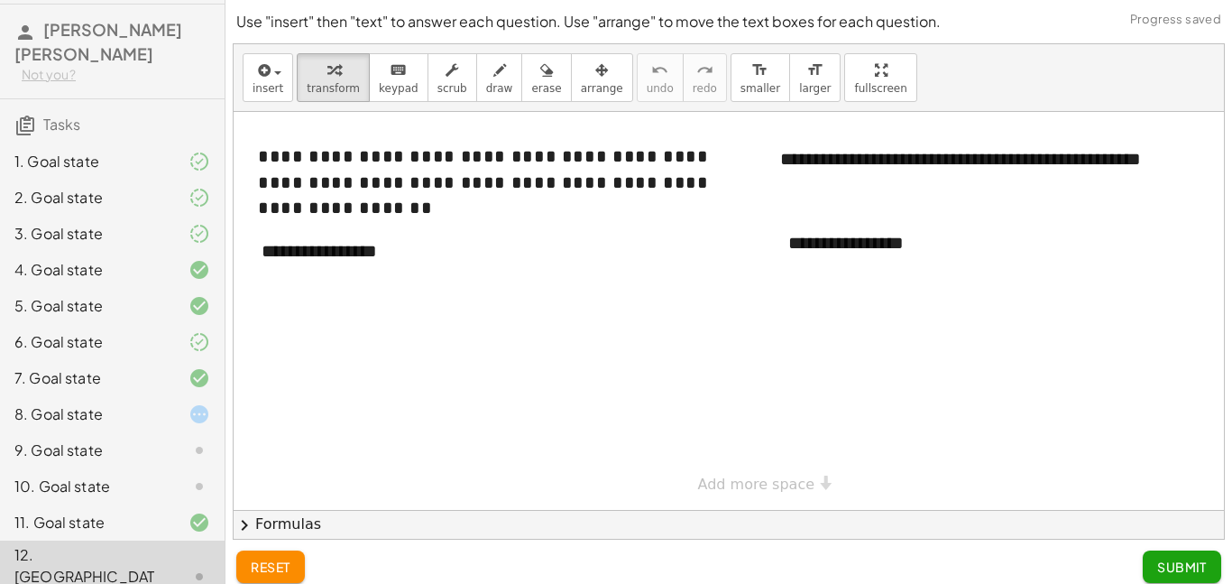
click at [195, 496] on icon at bounding box center [200, 486] width 22 height 22
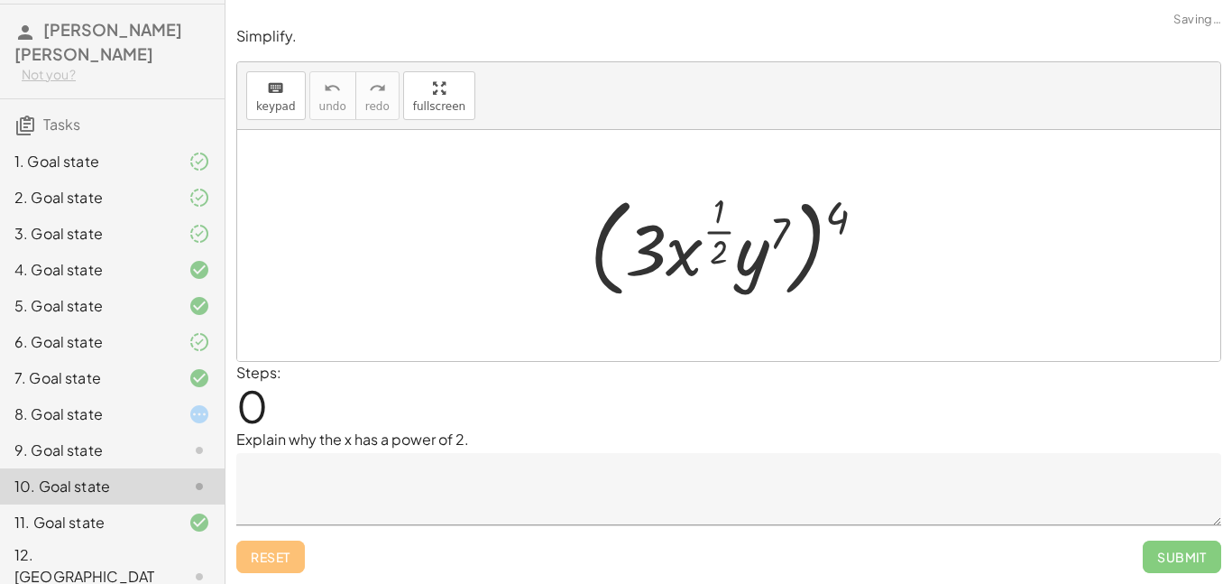
click at [193, 448] on icon at bounding box center [200, 450] width 22 height 22
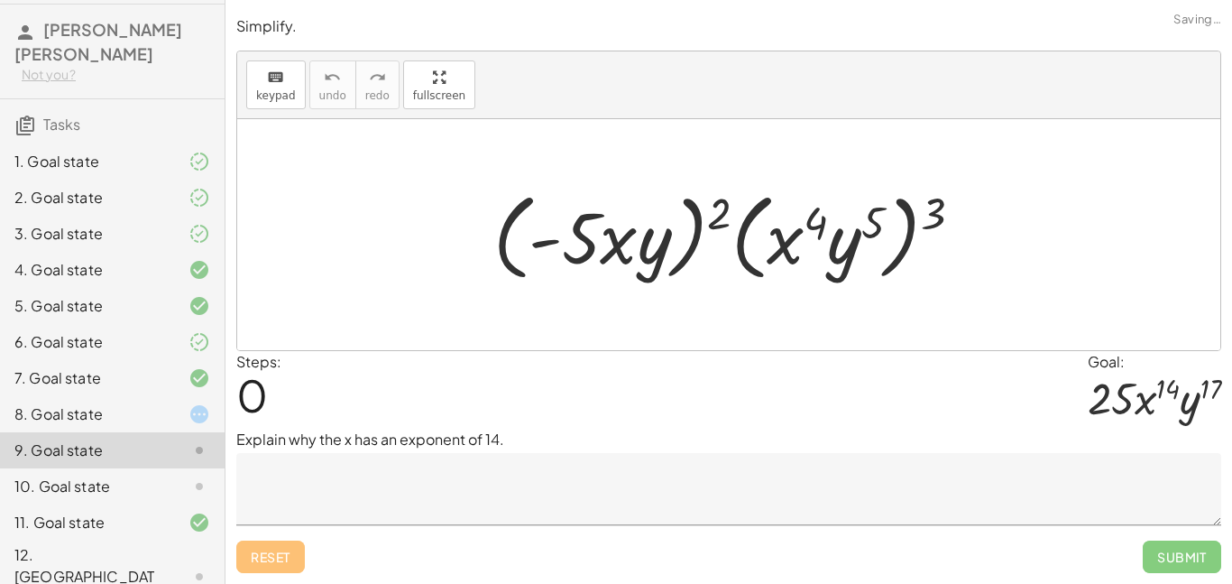
click at [197, 167] on icon at bounding box center [200, 162] width 22 height 22
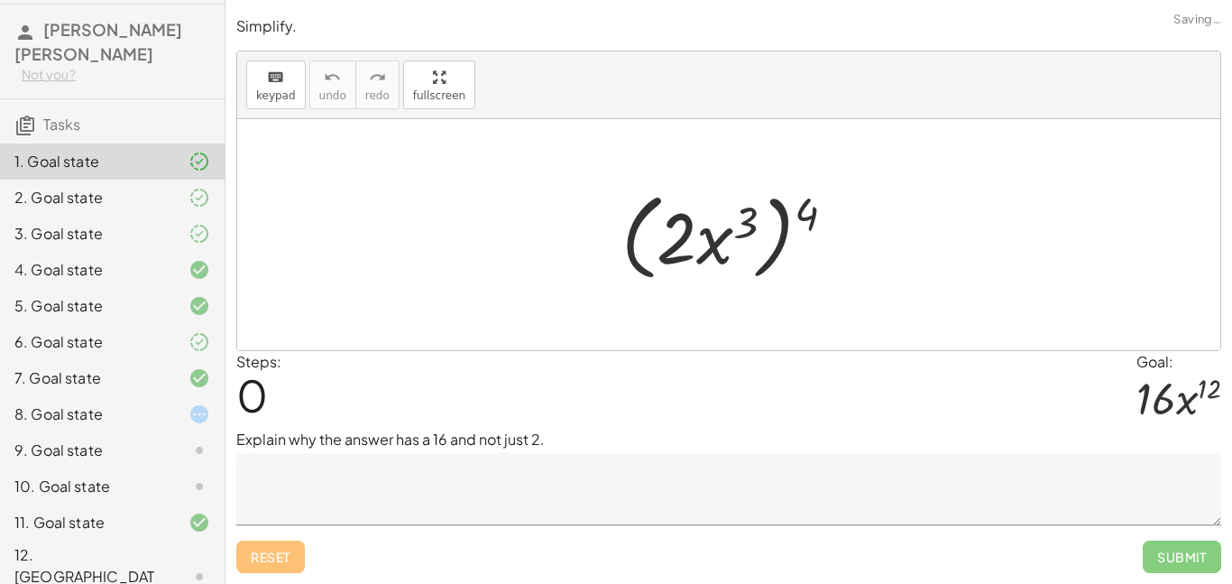
click at [197, 167] on icon at bounding box center [200, 162] width 22 height 22
drag, startPoint x: 806, startPoint y: 220, endPoint x: 690, endPoint y: 236, distance: 117.5
click at [690, 236] on div at bounding box center [735, 235] width 246 height 104
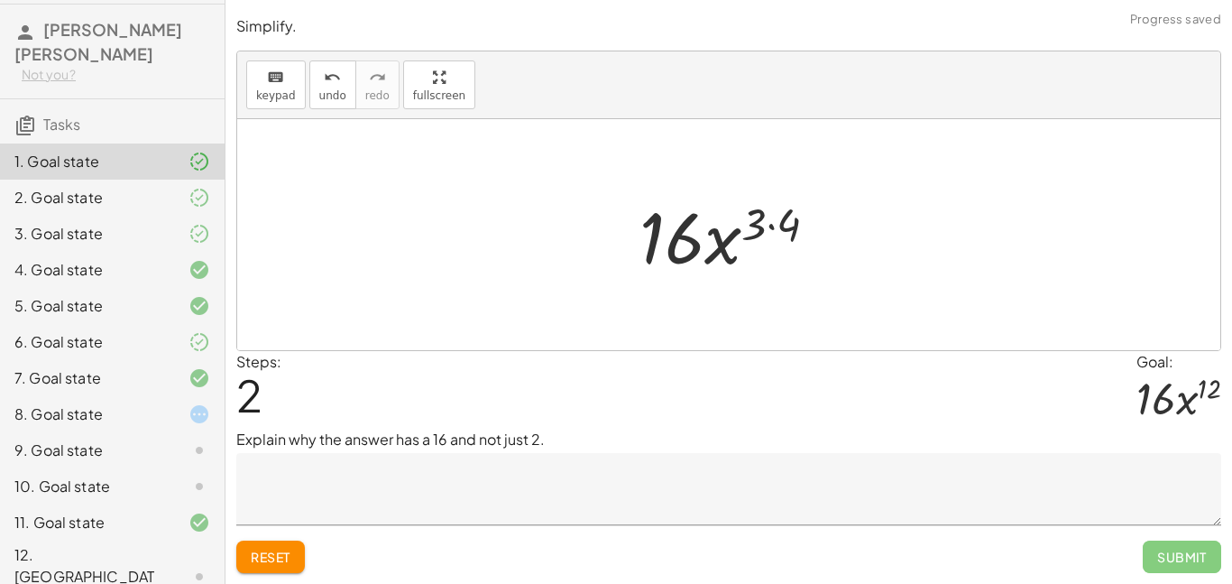
click at [535, 479] on textarea at bounding box center [728, 489] width 985 height 72
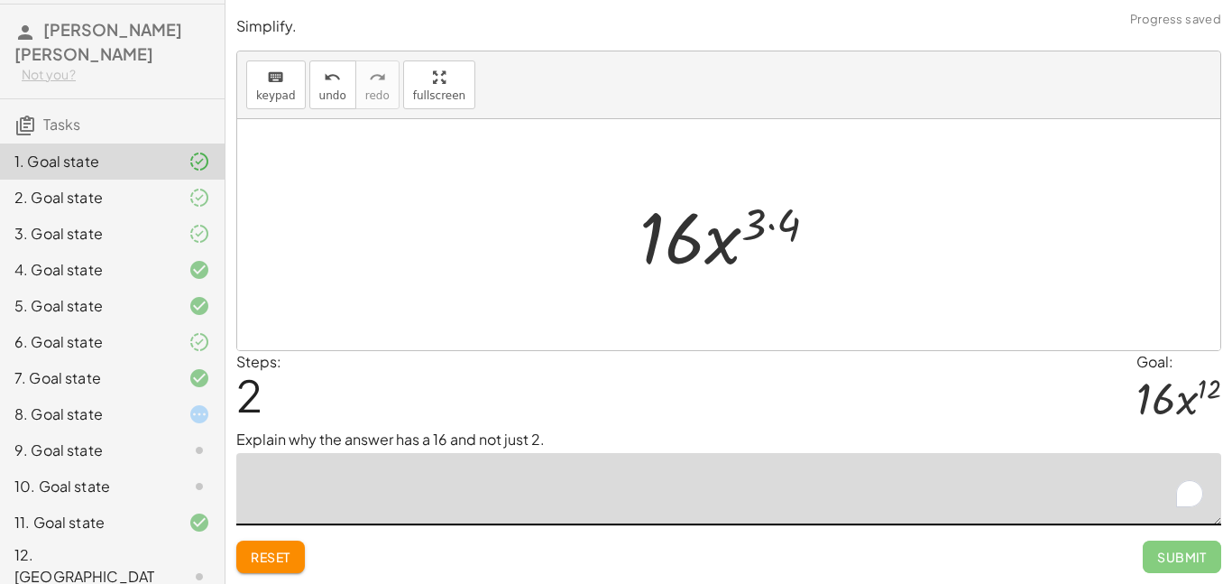
click at [535, 479] on textarea "To enrich screen reader interactions, please activate Accessibility in Grammarl…" at bounding box center [728, 489] width 985 height 72
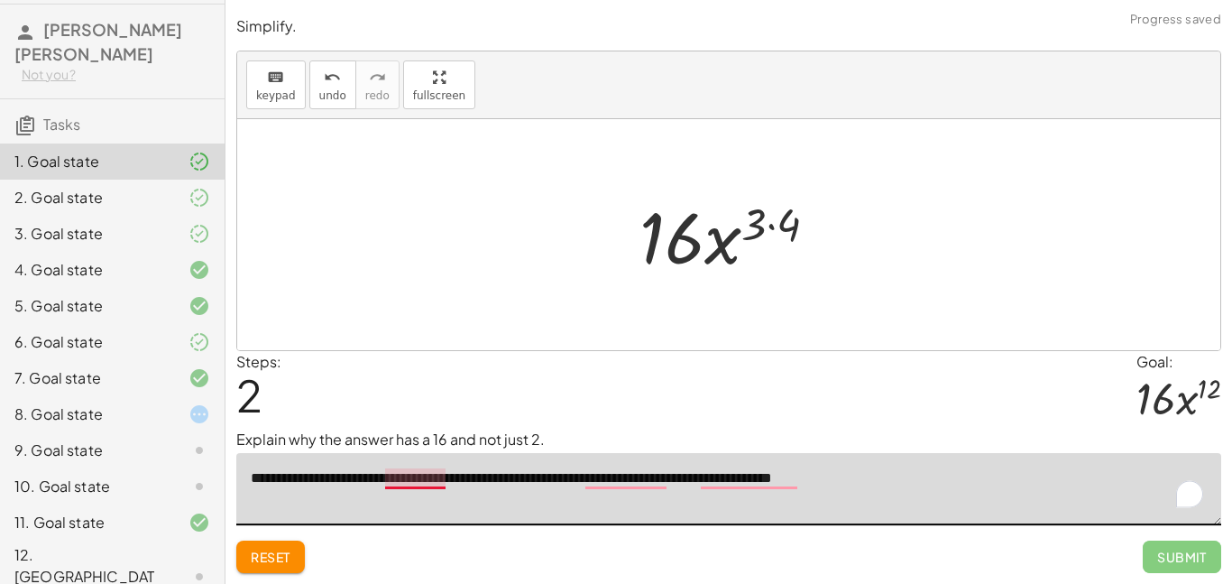
click at [409, 482] on textarea "**********" at bounding box center [728, 489] width 985 height 72
click at [361, 484] on textarea "**********" at bounding box center [728, 489] width 985 height 72
click at [474, 483] on textarea "**********" at bounding box center [728, 489] width 985 height 72
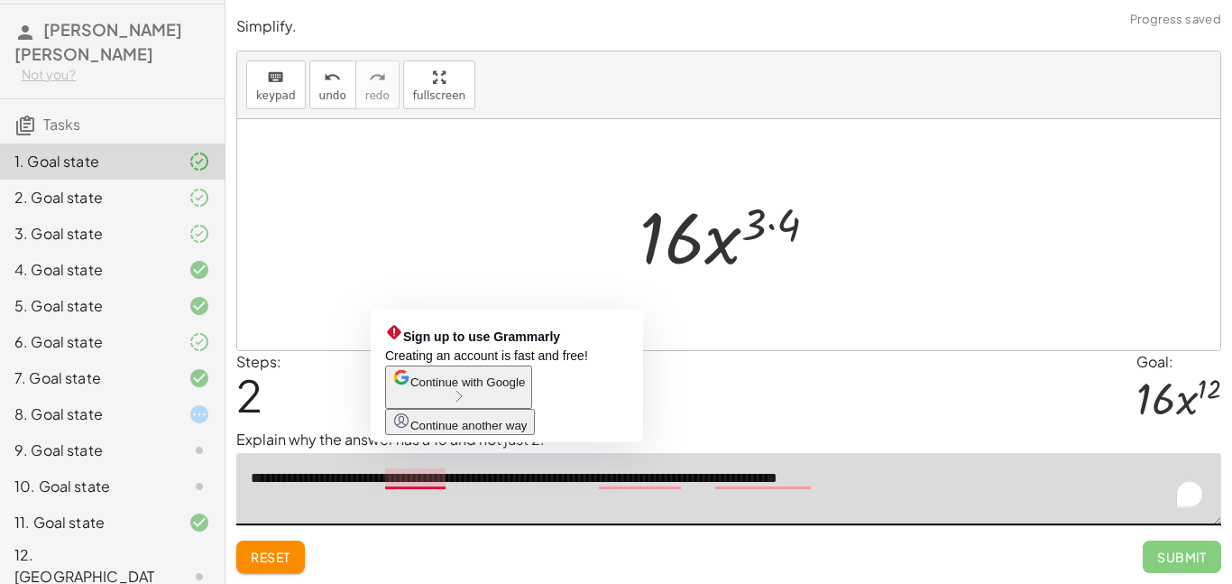
click at [426, 482] on textarea "**********" at bounding box center [728, 489] width 985 height 72
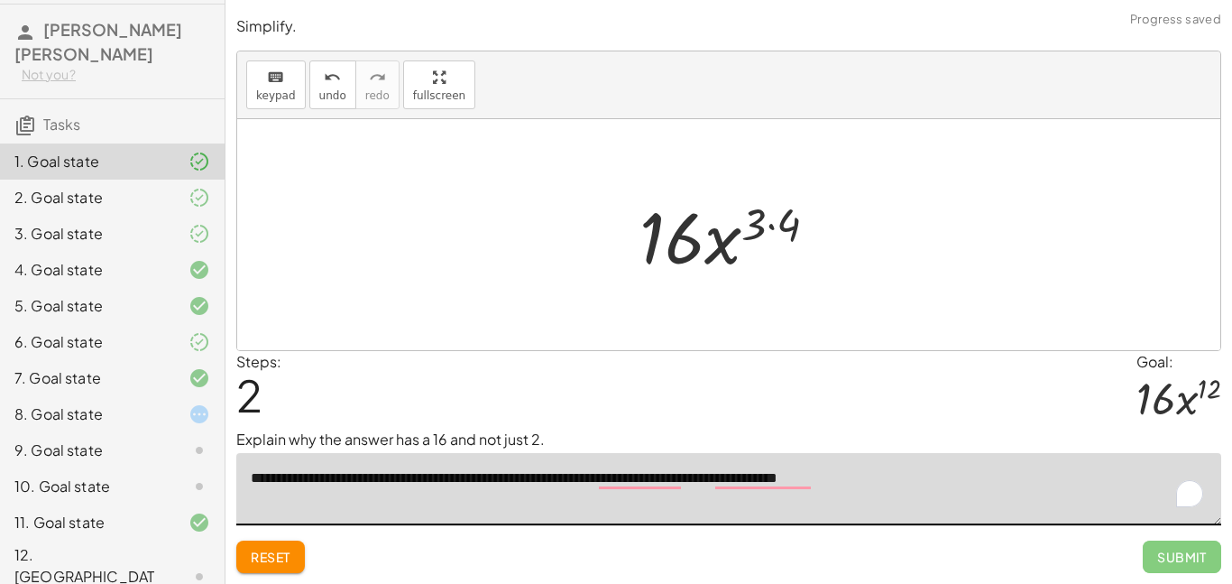
click at [737, 492] on textarea "**********" at bounding box center [728, 489] width 985 height 72
click at [729, 497] on textarea "**********" at bounding box center [728, 489] width 985 height 72
click at [746, 485] on textarea "**********" at bounding box center [728, 489] width 985 height 72
click at [743, 481] on textarea "**********" at bounding box center [728, 489] width 985 height 72
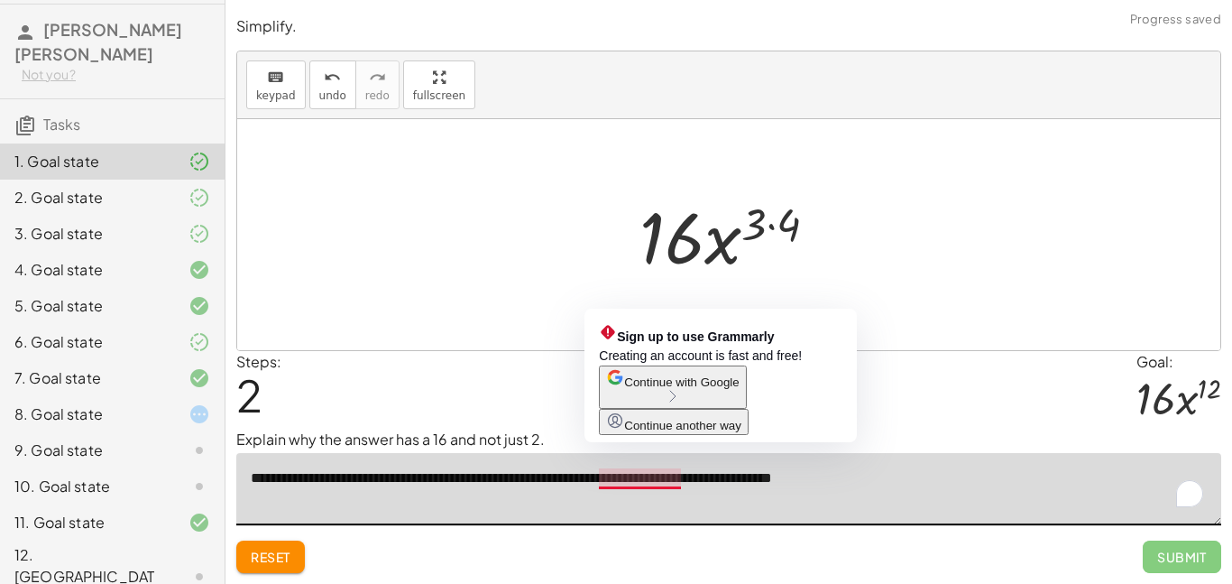
click at [630, 483] on textarea "**********" at bounding box center [728, 489] width 985 height 72
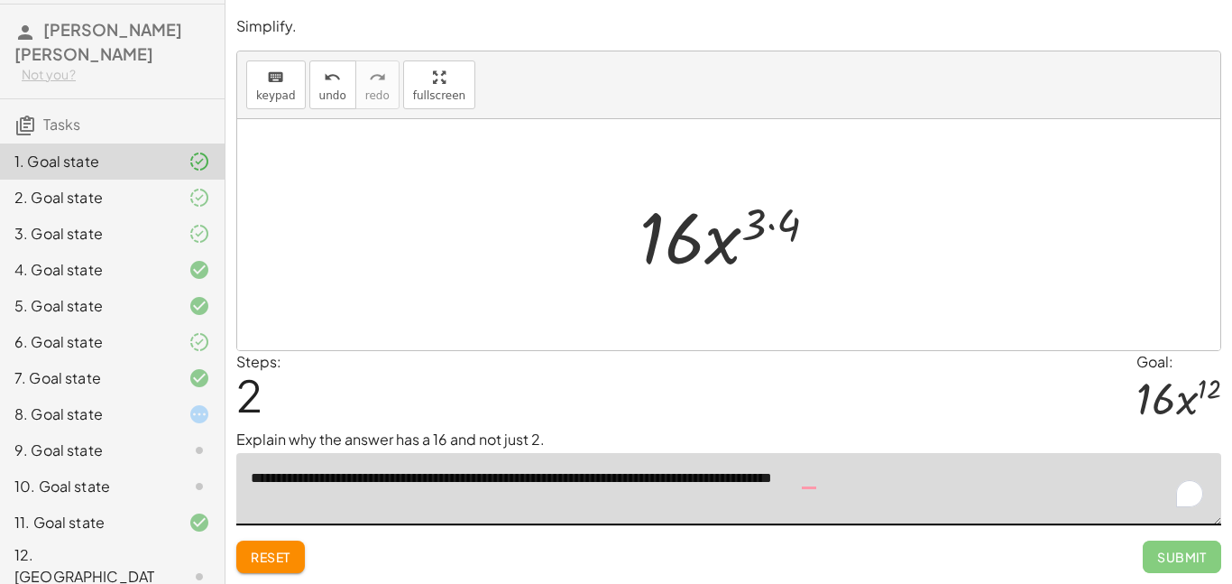
click at [502, 483] on textarea "**********" at bounding box center [728, 489] width 985 height 72
click at [490, 482] on textarea "**********" at bounding box center [728, 489] width 985 height 72
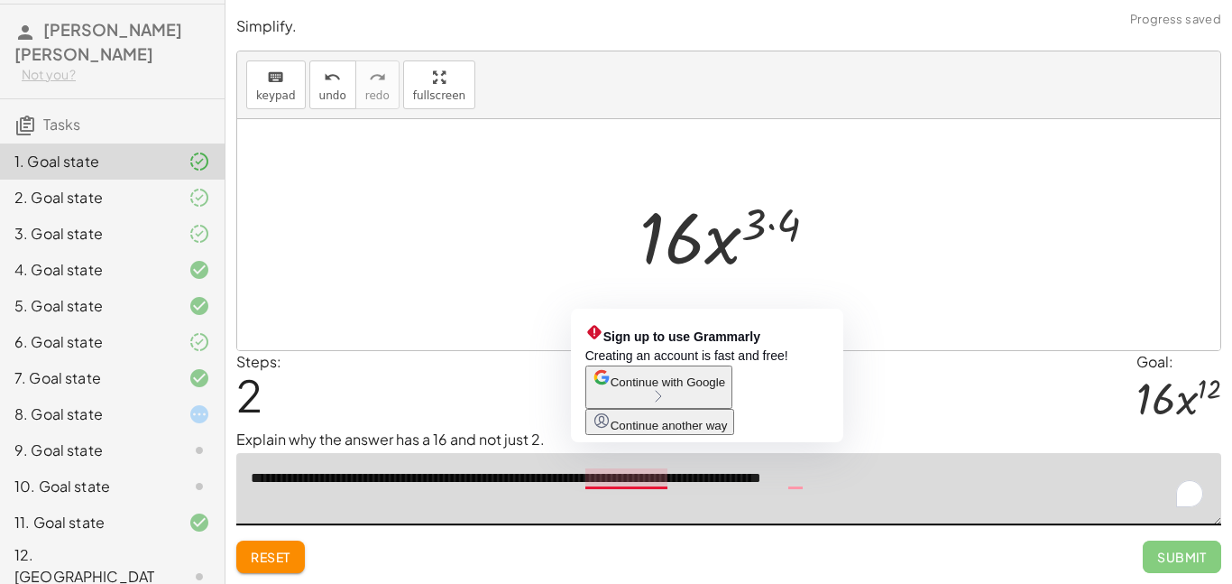
click at [635, 489] on textarea "**********" at bounding box center [728, 489] width 985 height 72
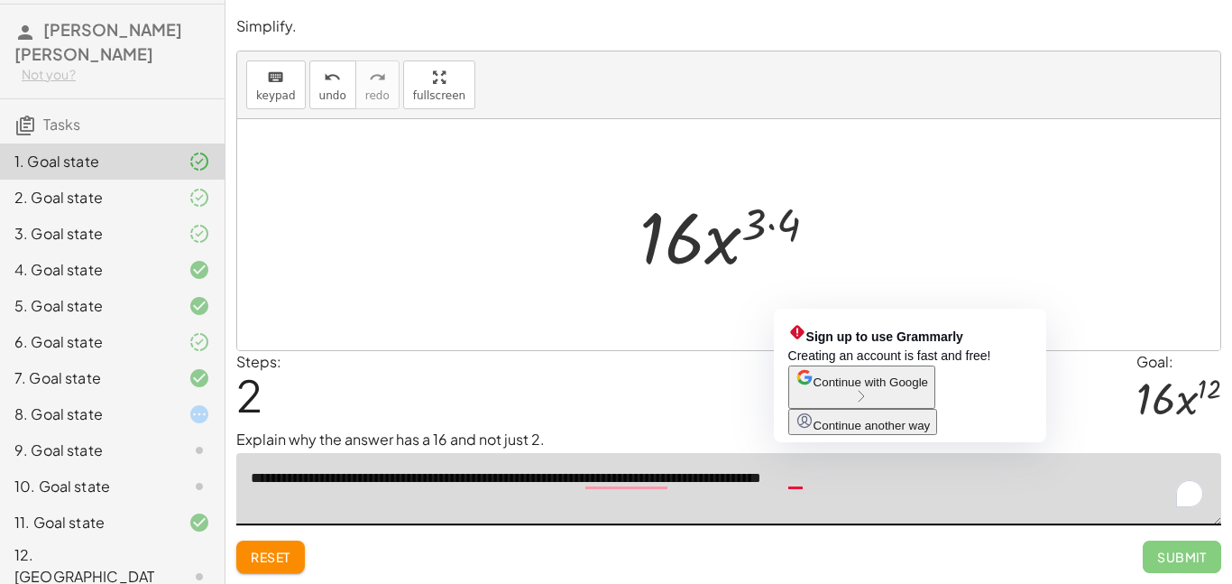
click at [805, 482] on textarea "**********" at bounding box center [728, 489] width 985 height 72
click at [792, 483] on textarea "**********" at bounding box center [728, 489] width 985 height 72
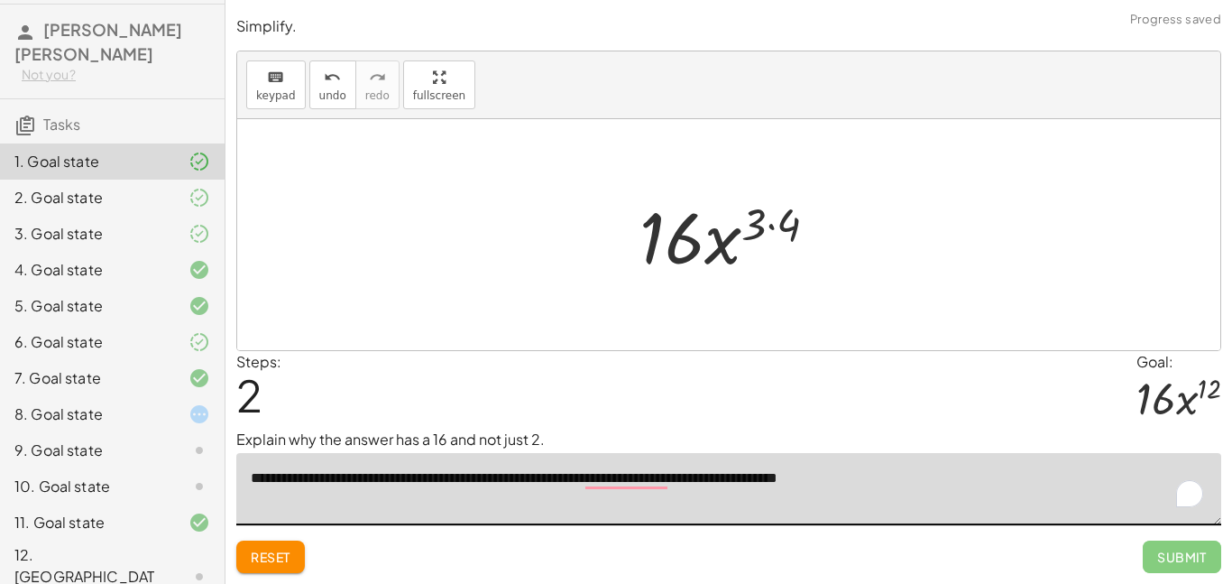
click at [947, 470] on textarea "**********" at bounding box center [728, 489] width 985 height 72
drag, startPoint x: 794, startPoint y: 221, endPoint x: 750, endPoint y: 216, distance: 43.5
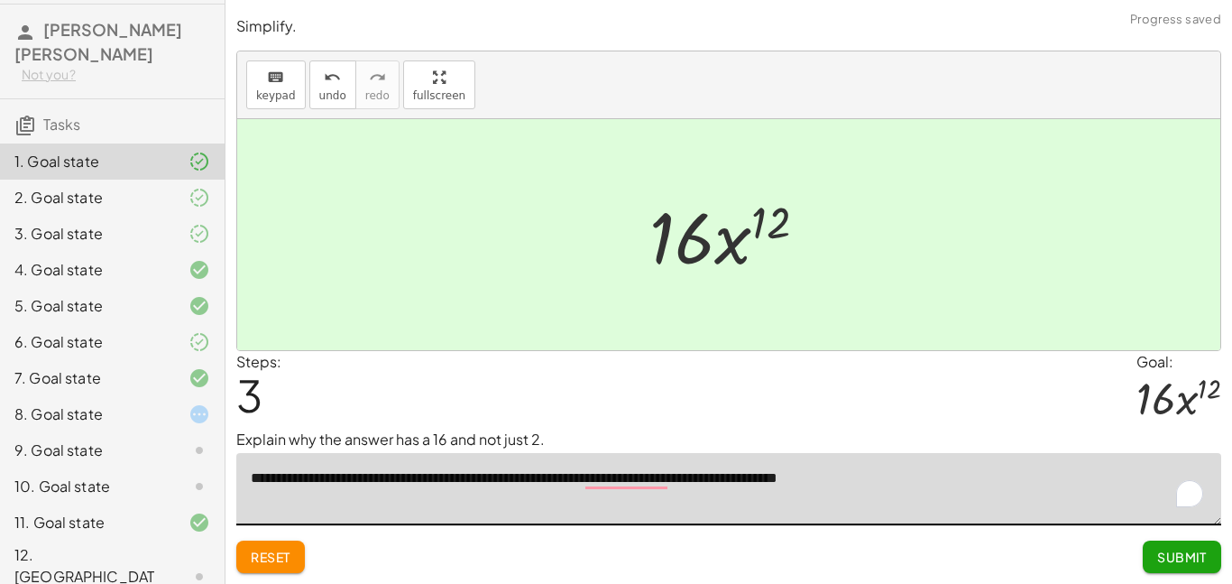
type textarea "**********"
click at [1175, 557] on span "Submit" at bounding box center [1182, 556] width 50 height 16
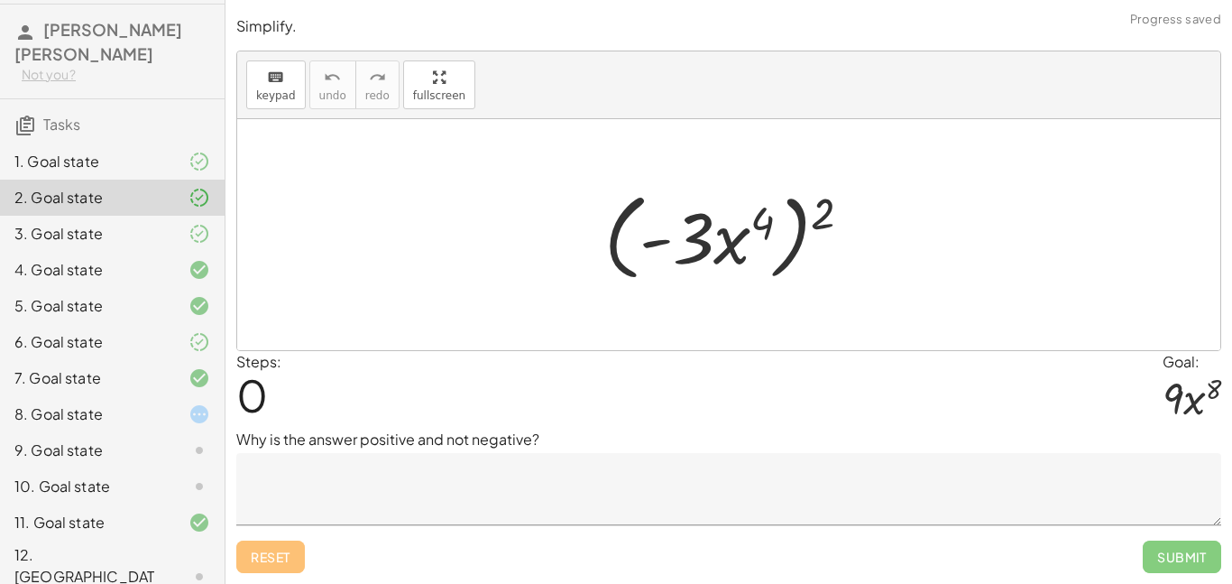
click at [121, 160] on div "1. Goal state" at bounding box center [86, 162] width 145 height 22
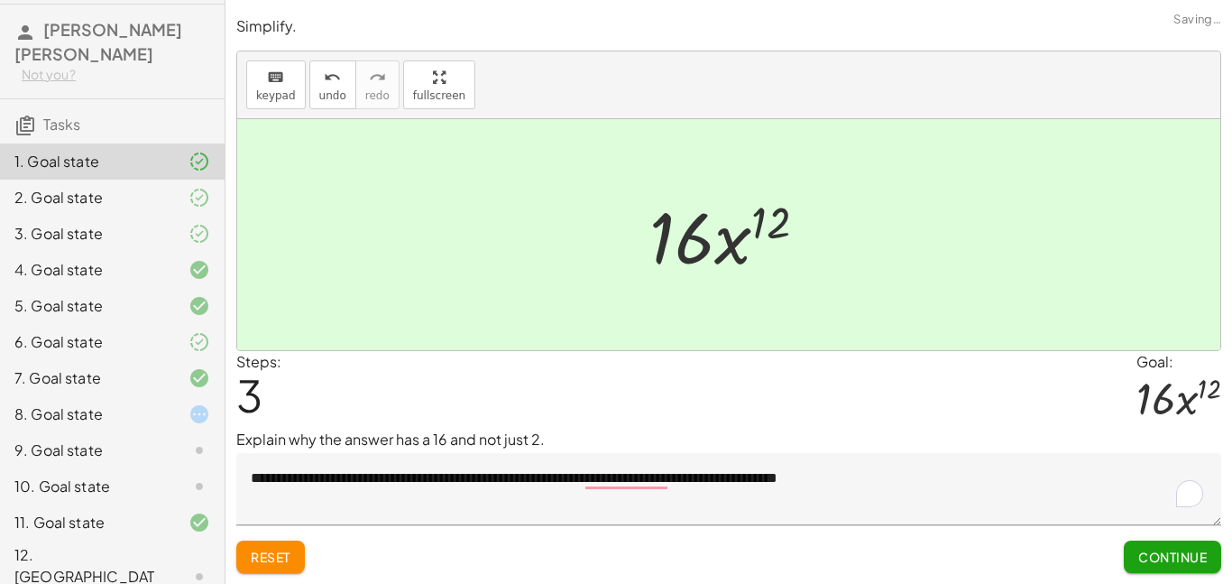
click at [140, 252] on div "2. Goal state" at bounding box center [112, 270] width 225 height 36
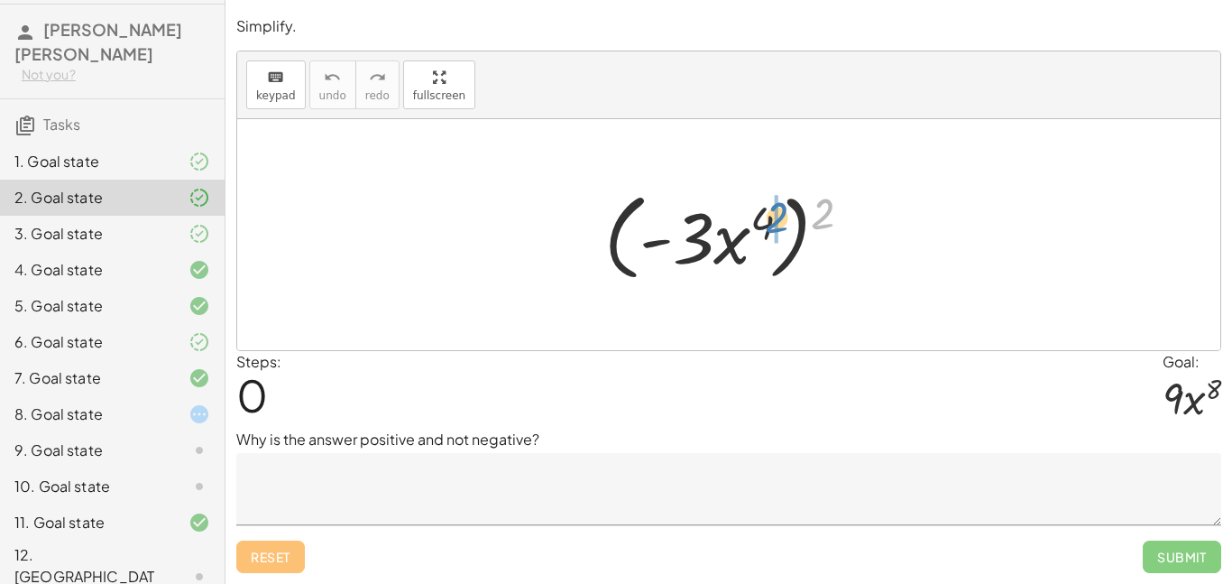
drag, startPoint x: 826, startPoint y: 223, endPoint x: 767, endPoint y: 230, distance: 60.0
click at [767, 230] on div at bounding box center [735, 235] width 280 height 104
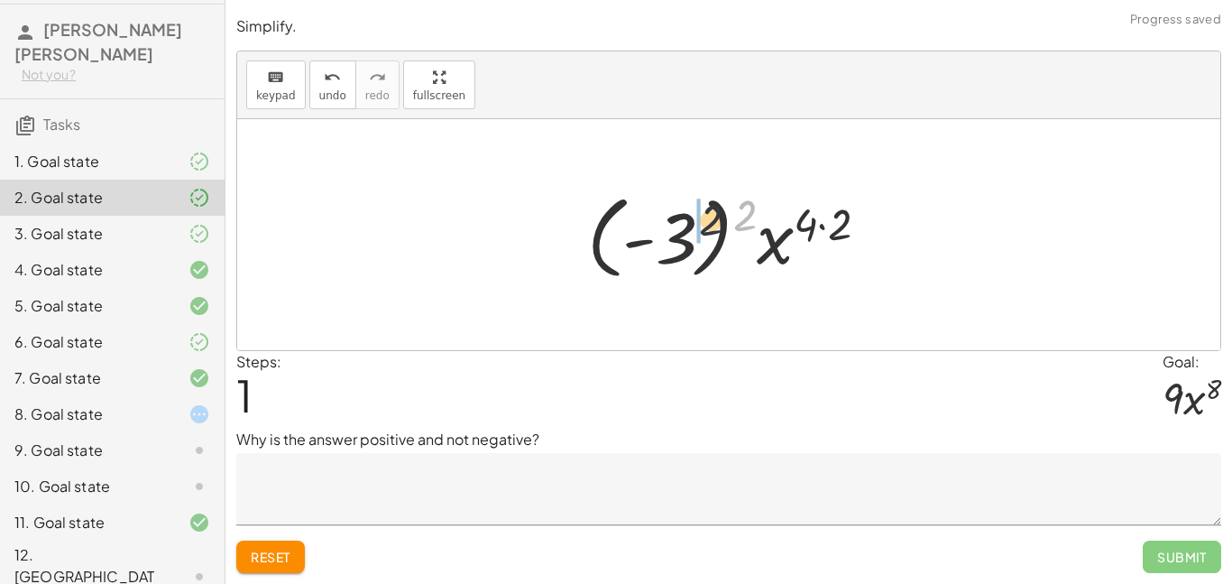
drag, startPoint x: 750, startPoint y: 216, endPoint x: 676, endPoint y: 229, distance: 75.2
click at [676, 229] on div at bounding box center [735, 235] width 314 height 100
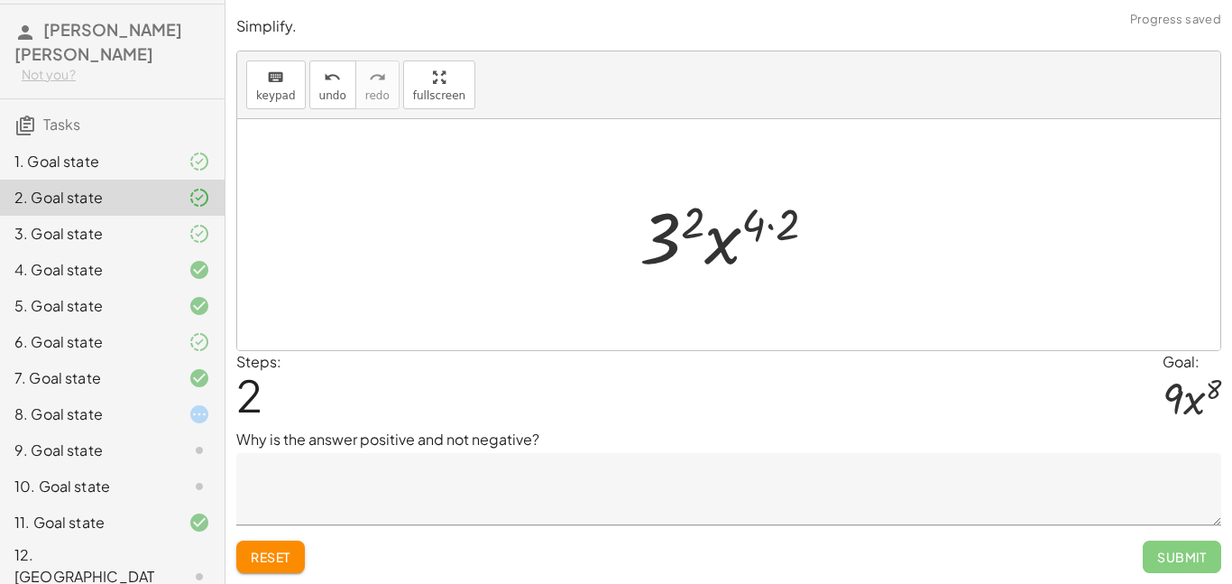
click at [483, 474] on textarea at bounding box center [728, 489] width 985 height 72
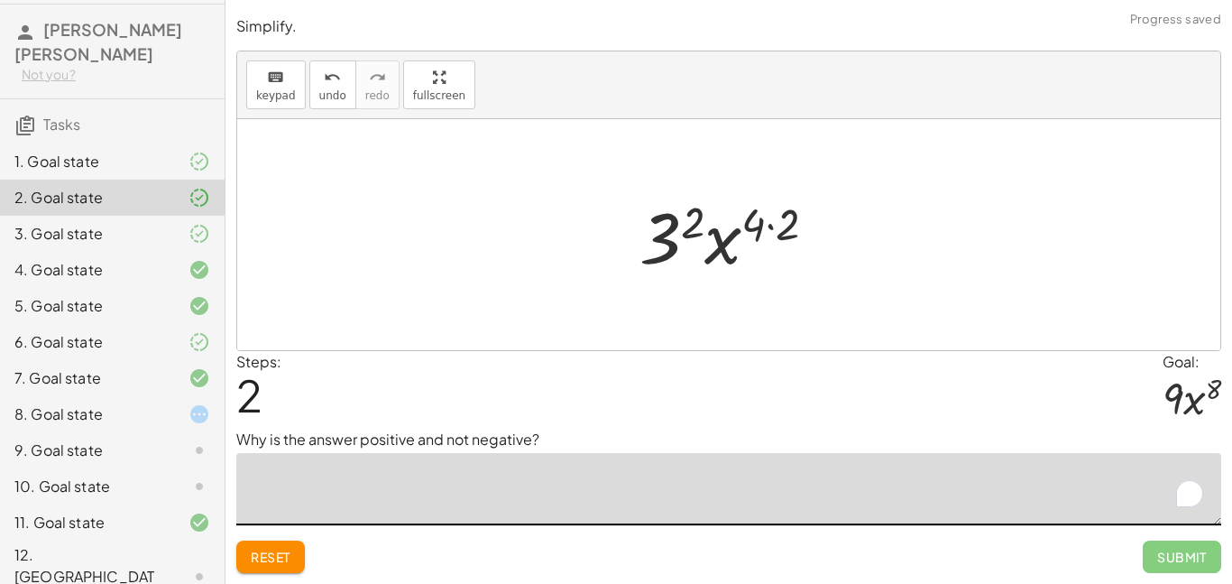
click at [483, 474] on textarea "To enrich screen reader interactions, please activate Accessibility in Grammarl…" at bounding box center [728, 489] width 985 height 72
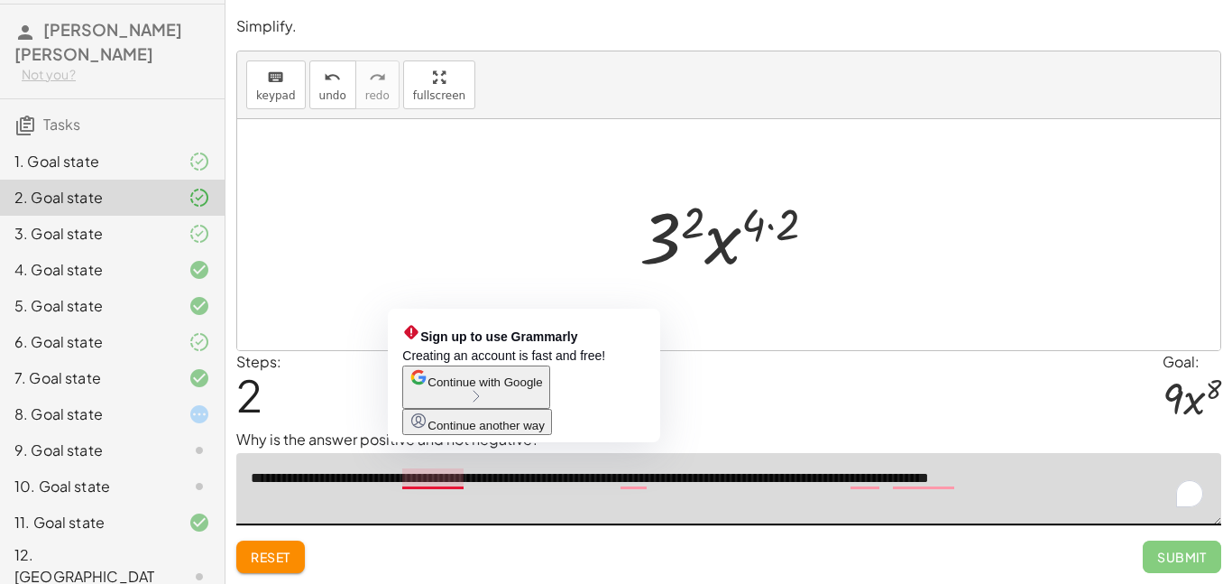
click at [438, 483] on textarea "**********" at bounding box center [728, 489] width 985 height 72
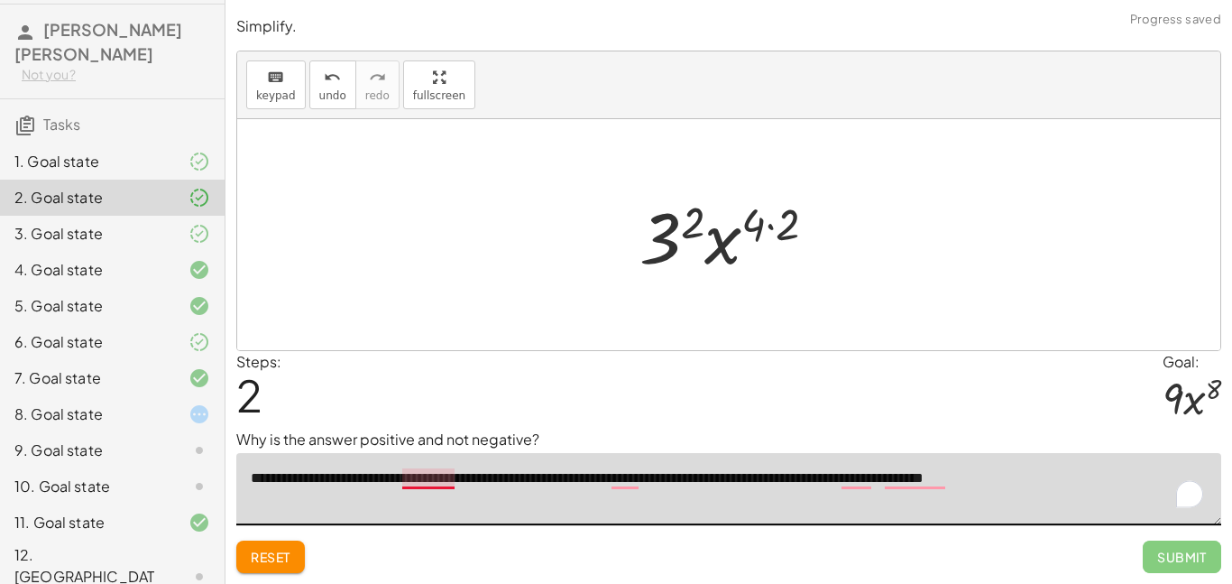
click at [440, 483] on textarea "**********" at bounding box center [728, 489] width 985 height 72
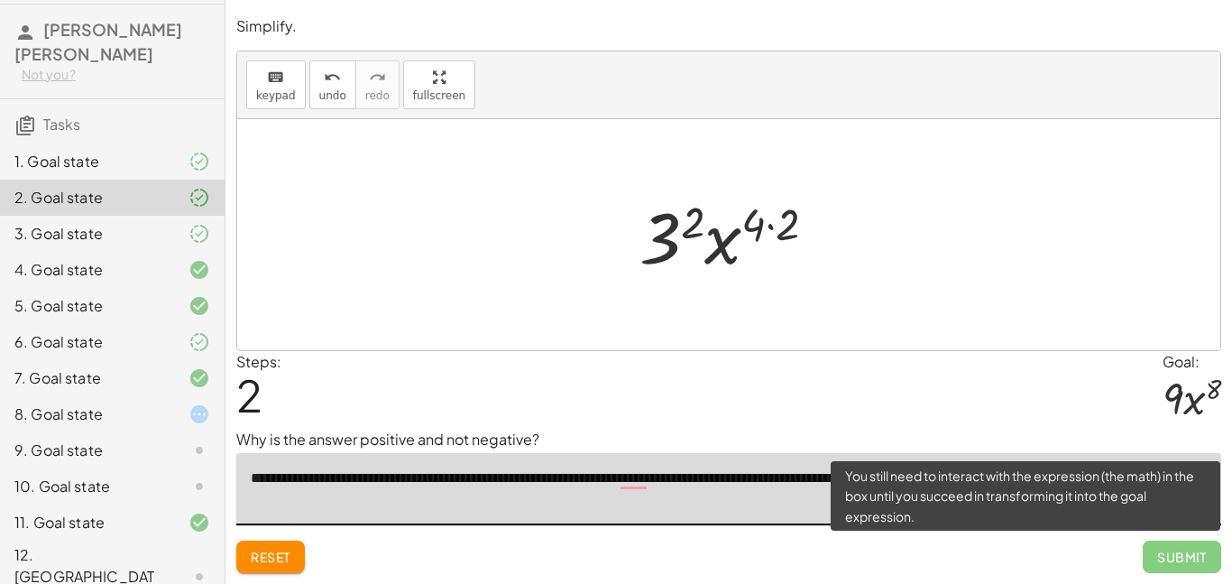
type textarea "**********"
click at [1173, 562] on span "Submit" at bounding box center [1182, 556] width 78 height 32
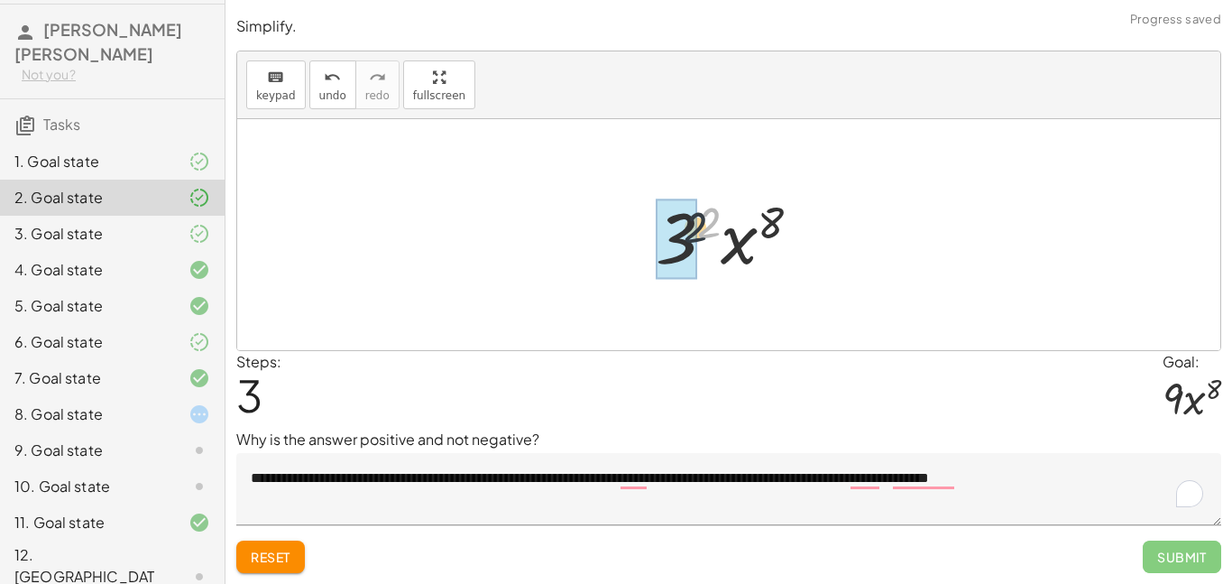
drag, startPoint x: 713, startPoint y: 220, endPoint x: 685, endPoint y: 233, distance: 31.5
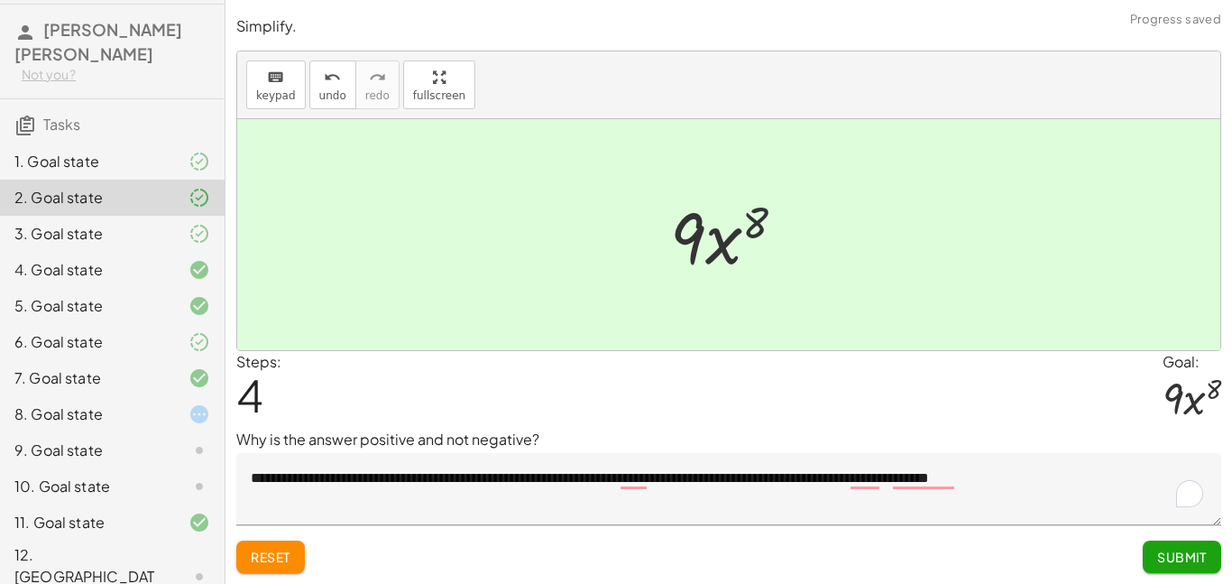
click at [1175, 566] on button "Submit" at bounding box center [1182, 556] width 78 height 32
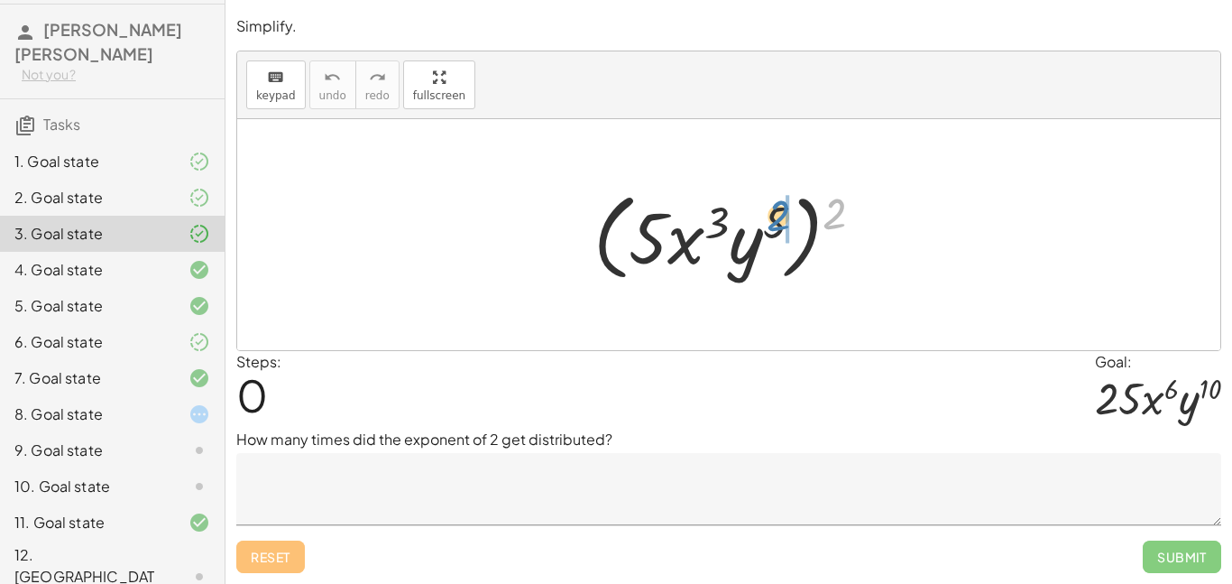
drag, startPoint x: 854, startPoint y: 219, endPoint x: 798, endPoint y: 221, distance: 56.0
click at [798, 221] on div at bounding box center [735, 235] width 302 height 104
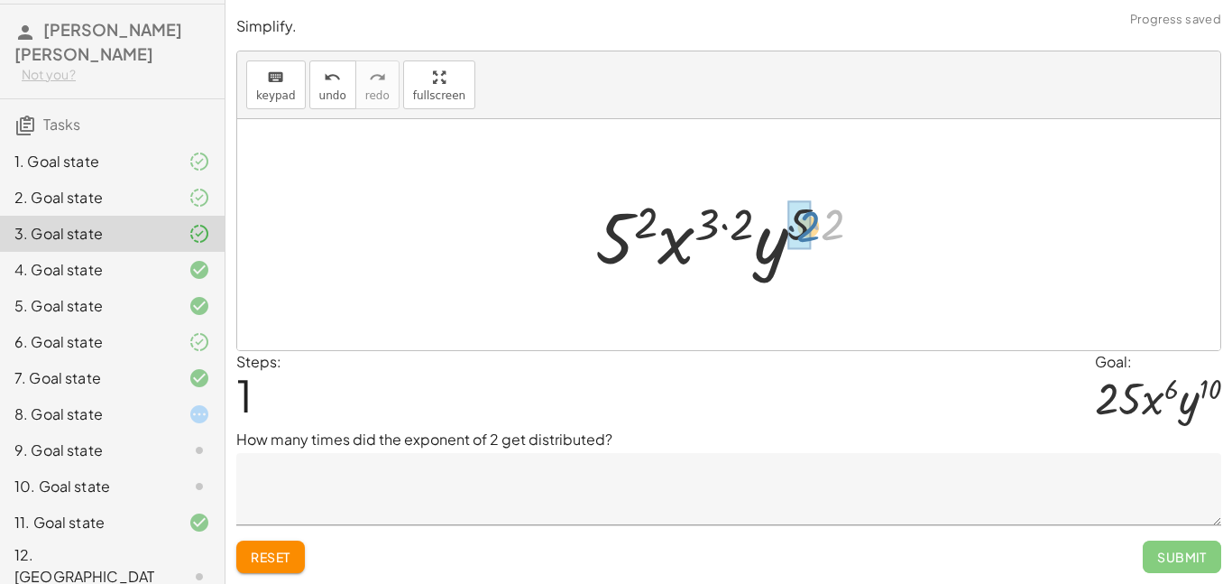
drag, startPoint x: 843, startPoint y: 222, endPoint x: 813, endPoint y: 224, distance: 30.7
click at [813, 224] on div at bounding box center [735, 235] width 299 height 93
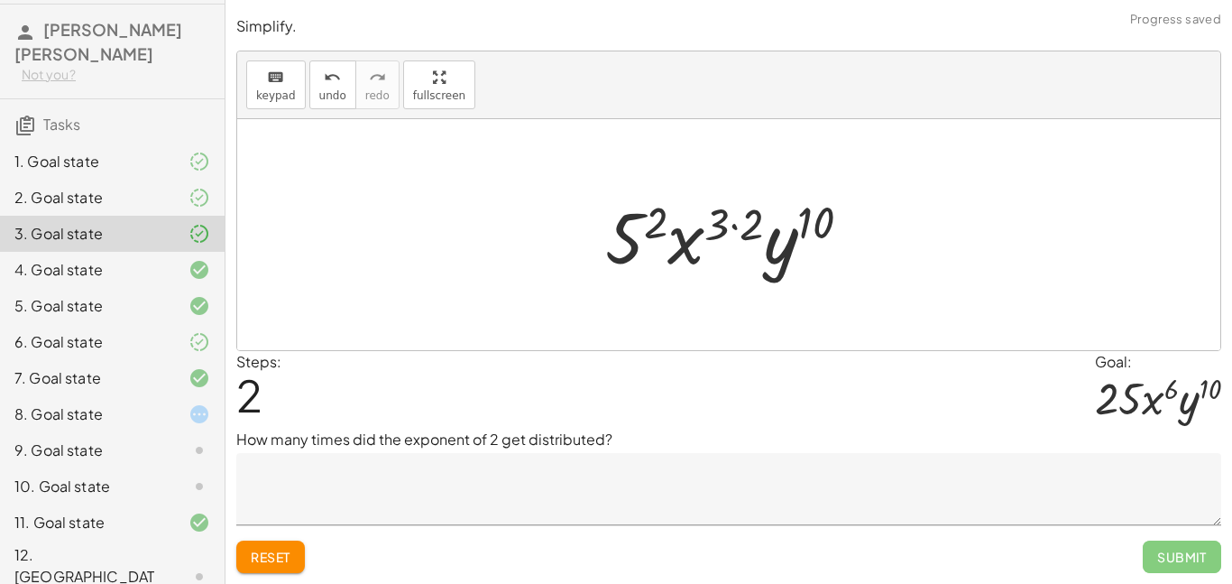
click at [631, 468] on textarea at bounding box center [728, 489] width 985 height 72
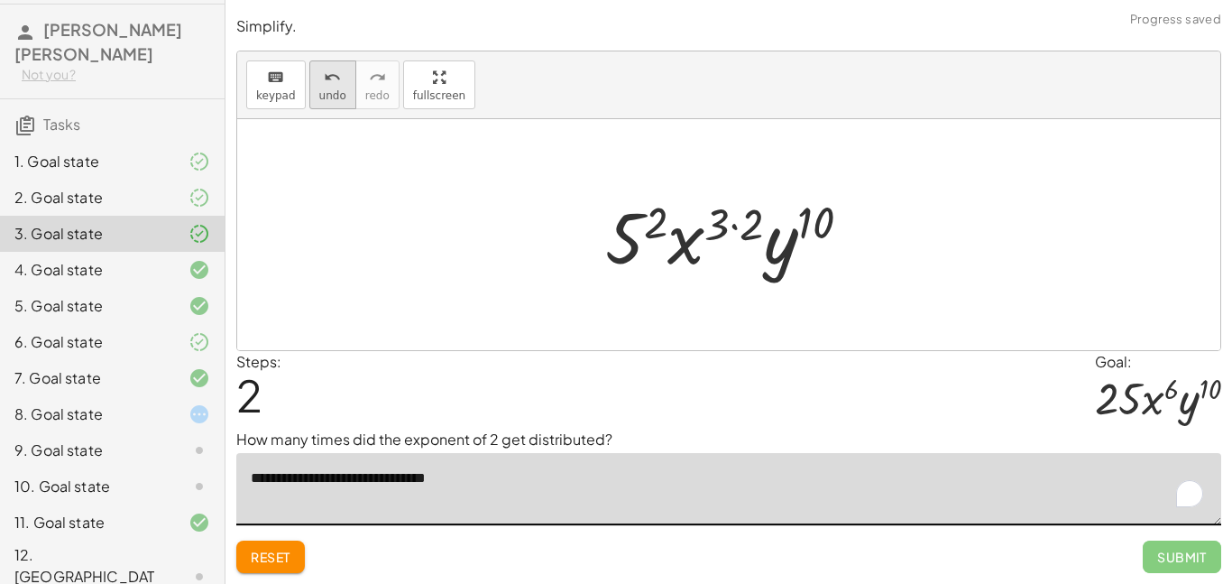
click at [333, 86] on icon "undo" at bounding box center [332, 78] width 17 height 22
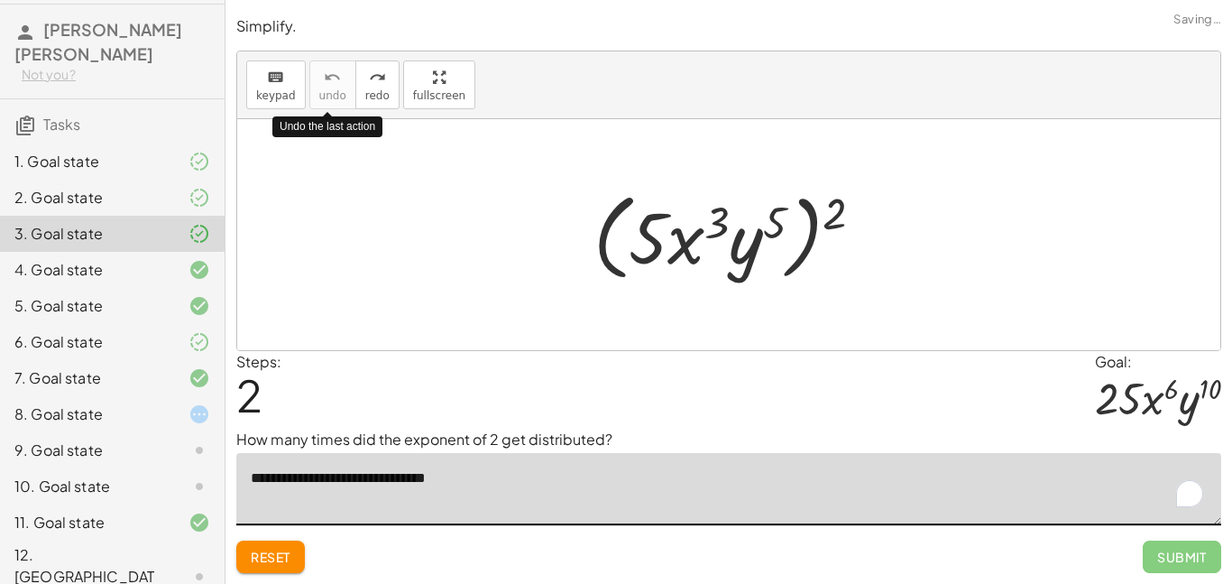
type textarea "**********"
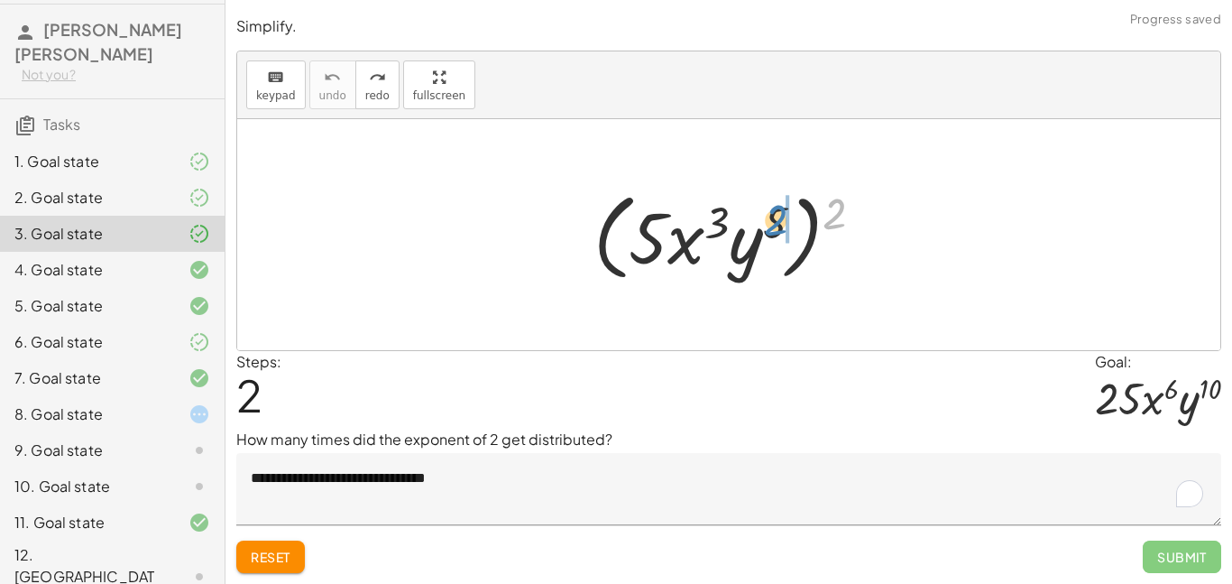
drag, startPoint x: 842, startPoint y: 200, endPoint x: 784, endPoint y: 207, distance: 59.0
click at [784, 207] on div at bounding box center [735, 235] width 302 height 104
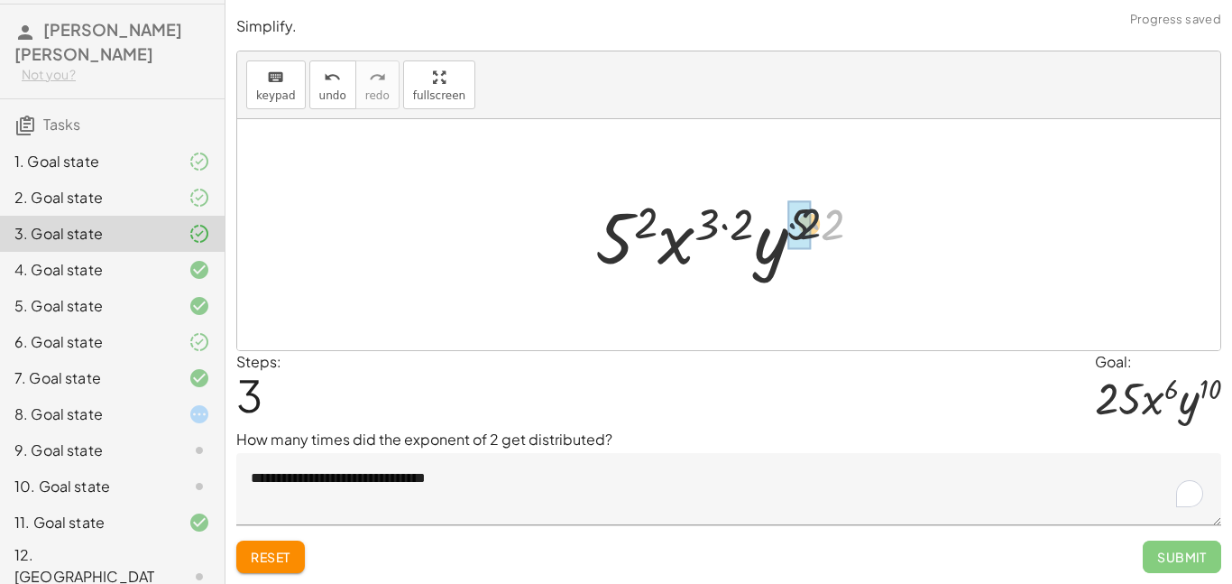
drag, startPoint x: 815, startPoint y: 221, endPoint x: 780, endPoint y: 223, distance: 35.2
click at [780, 223] on div at bounding box center [735, 235] width 299 height 93
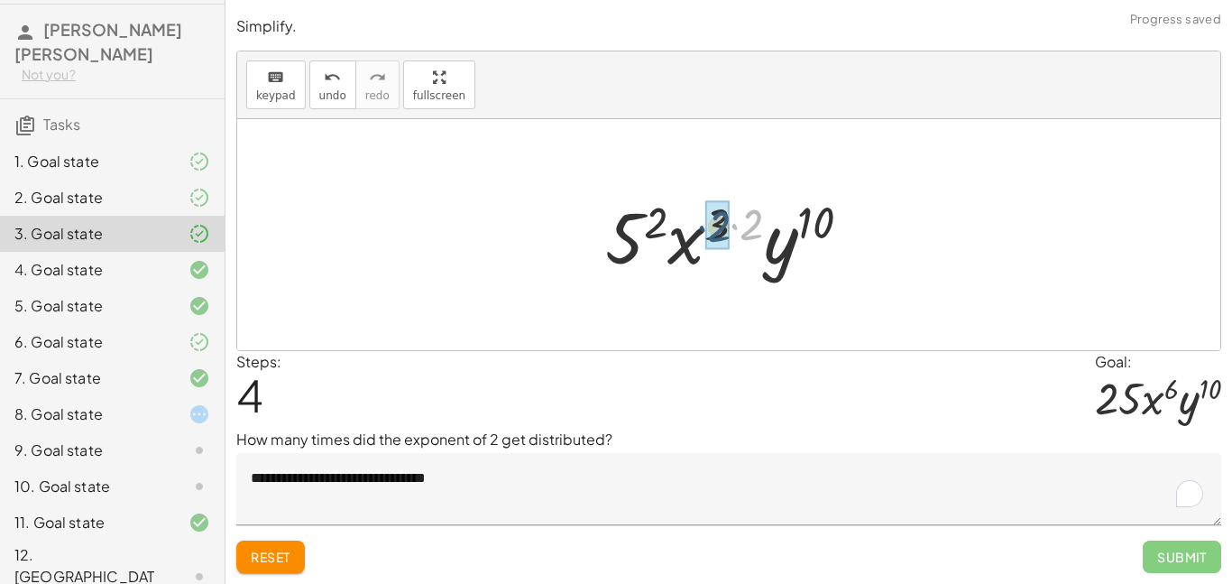
drag, startPoint x: 746, startPoint y: 222, endPoint x: 711, endPoint y: 224, distance: 35.2
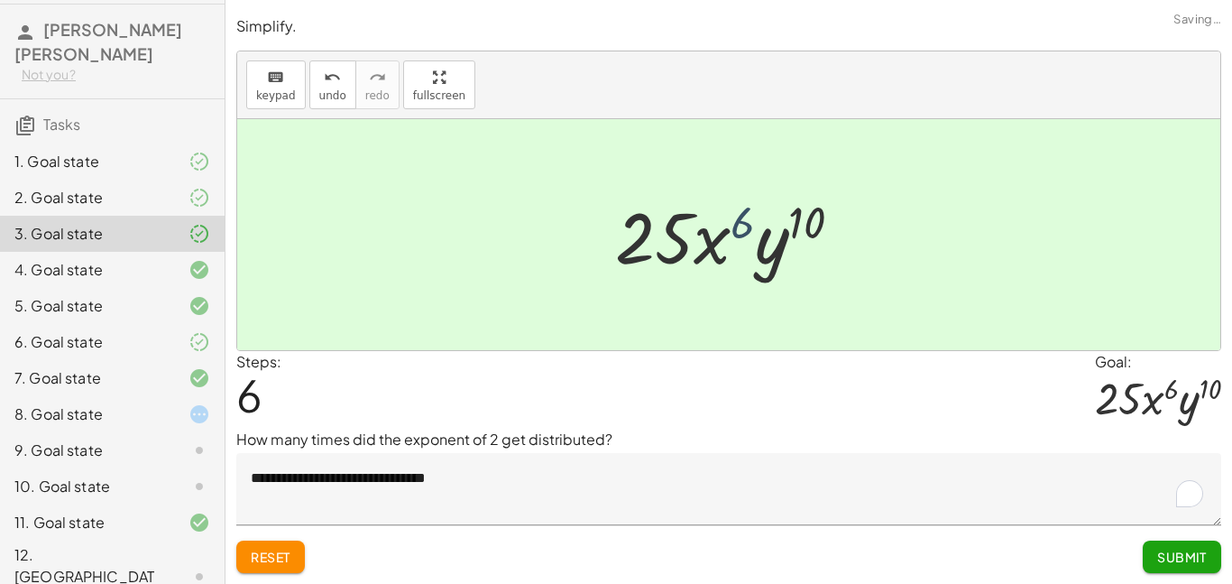
click at [734, 225] on div at bounding box center [736, 235] width 260 height 93
click at [567, 492] on textarea "**********" at bounding box center [728, 489] width 985 height 72
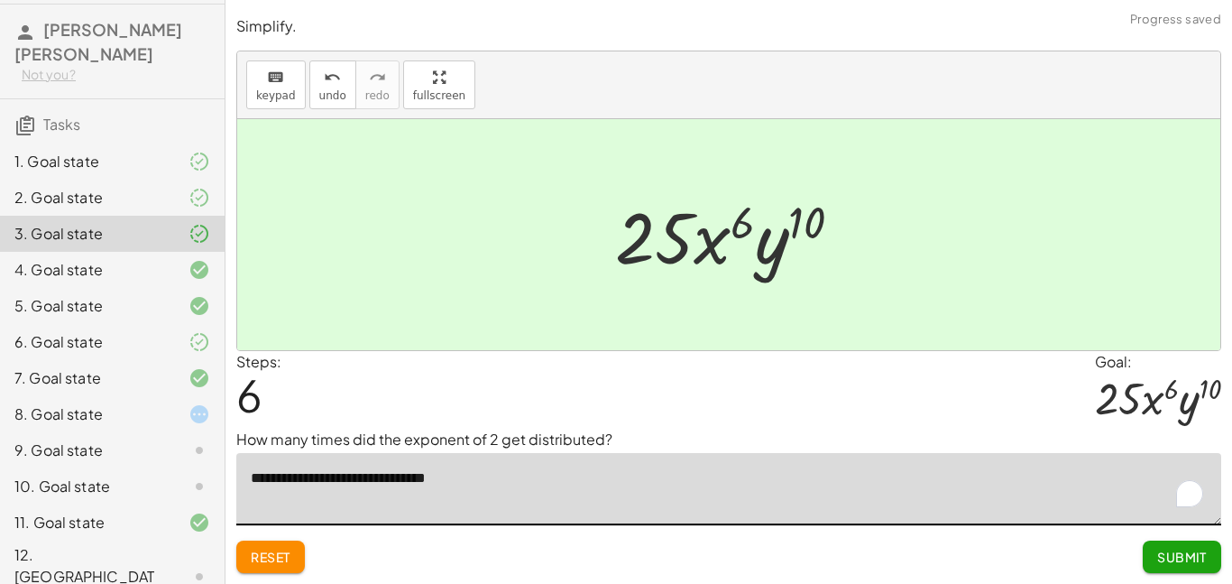
click at [668, 413] on div "Steps: 6 Goal: · 25 · x 6 · y 10" at bounding box center [728, 390] width 985 height 78
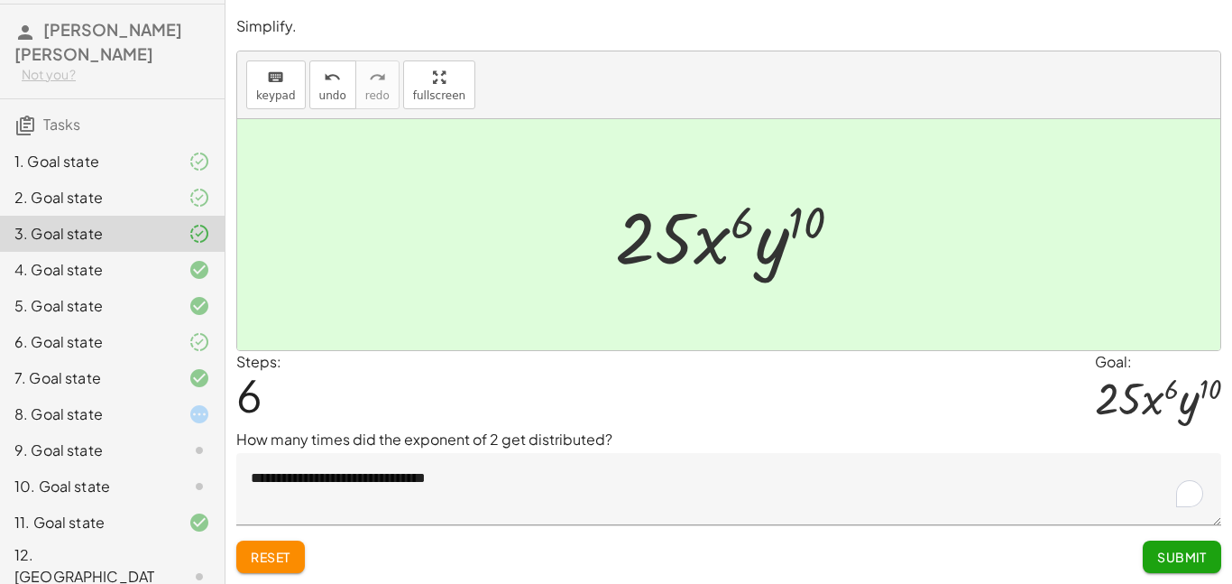
click at [1175, 558] on span "Submit" at bounding box center [1182, 556] width 50 height 16
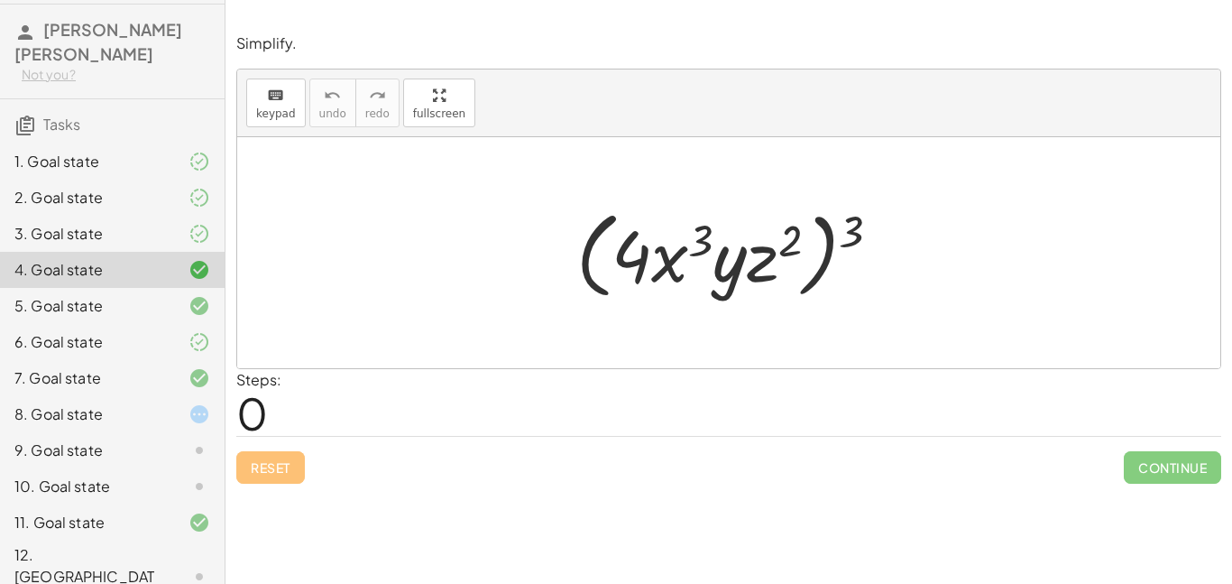
click at [168, 216] on div "1. Goal state" at bounding box center [112, 234] width 225 height 36
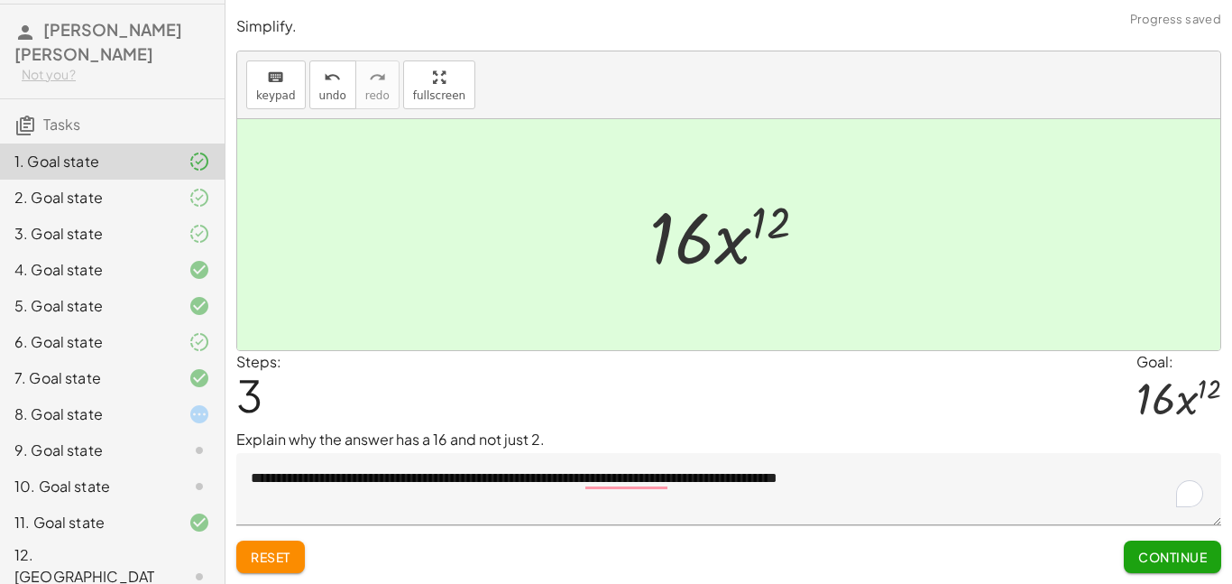
click at [173, 396] on div "6. Goal state" at bounding box center [112, 414] width 225 height 36
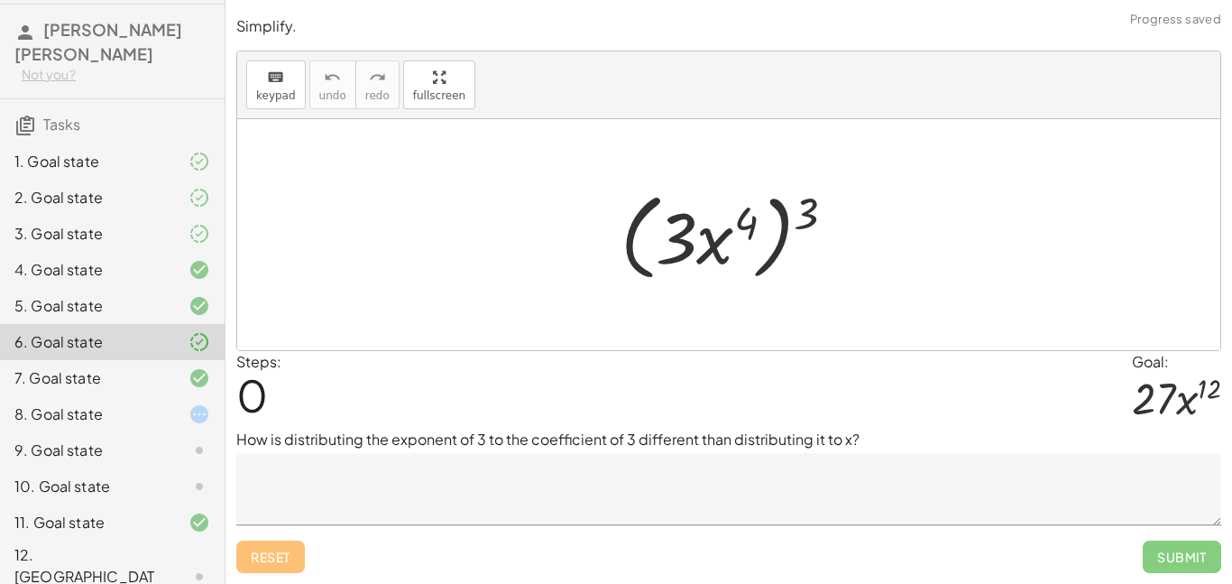
click at [127, 252] on div "2. Goal state" at bounding box center [112, 270] width 225 height 36
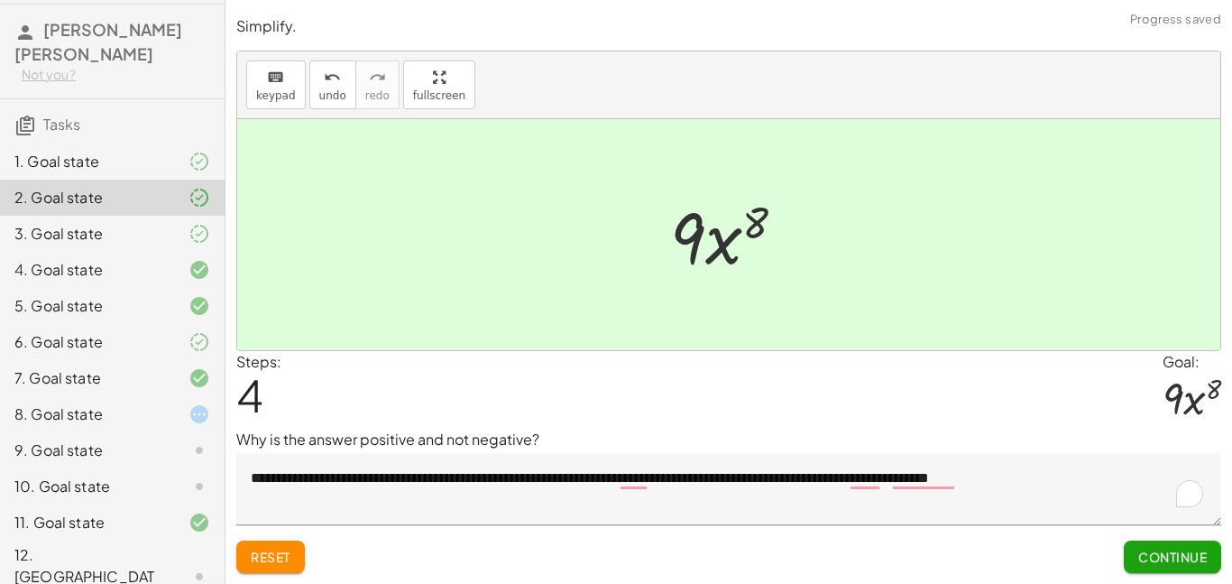
click at [155, 345] on div "6. Goal state" at bounding box center [86, 342] width 145 height 22
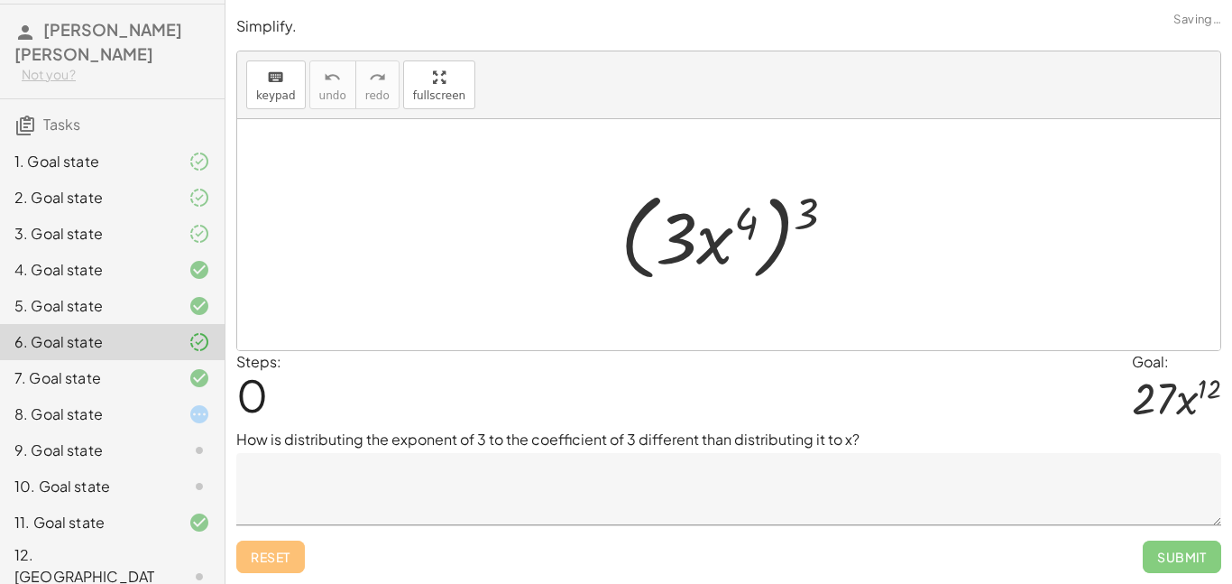
click at [161, 382] on div at bounding box center [185, 378] width 51 height 22
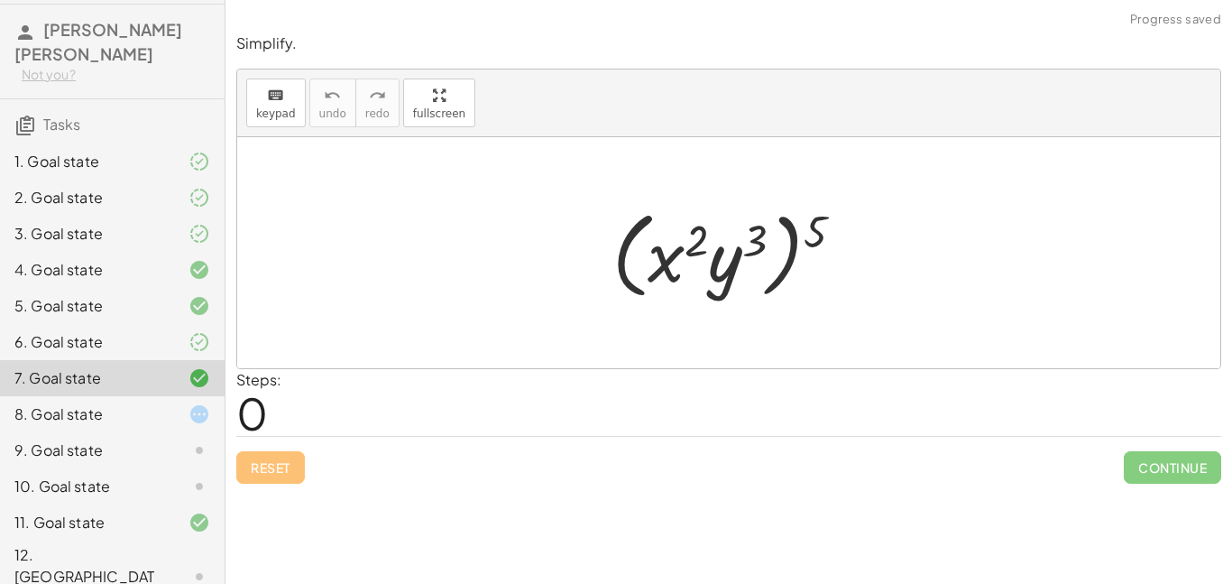
click at [164, 414] on div at bounding box center [185, 414] width 51 height 22
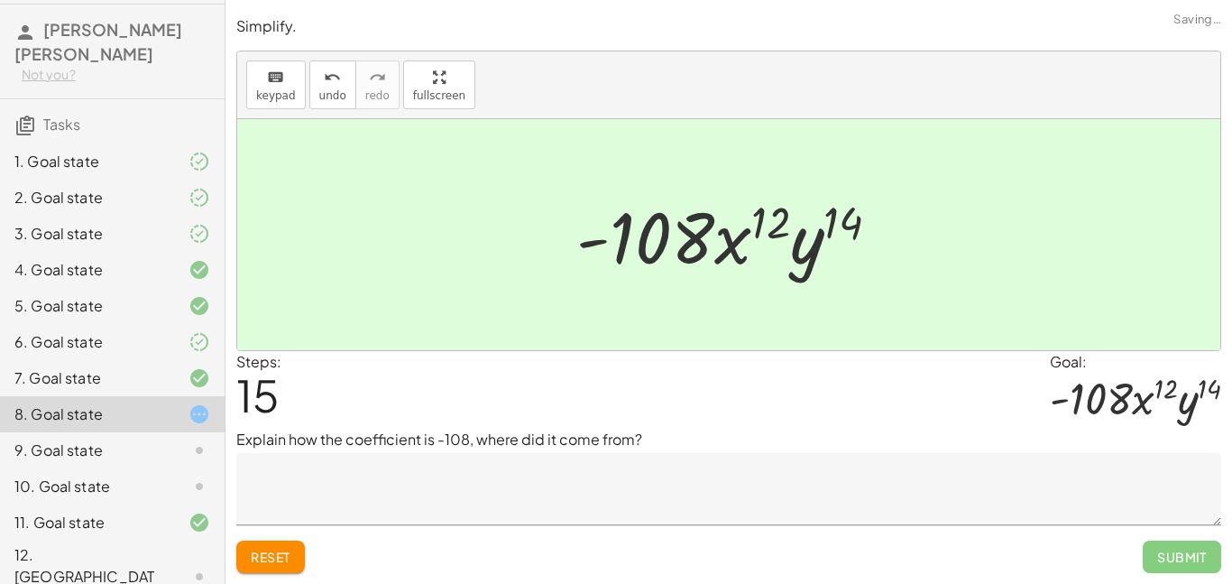
click at [289, 555] on span "Reset" at bounding box center [271, 556] width 40 height 16
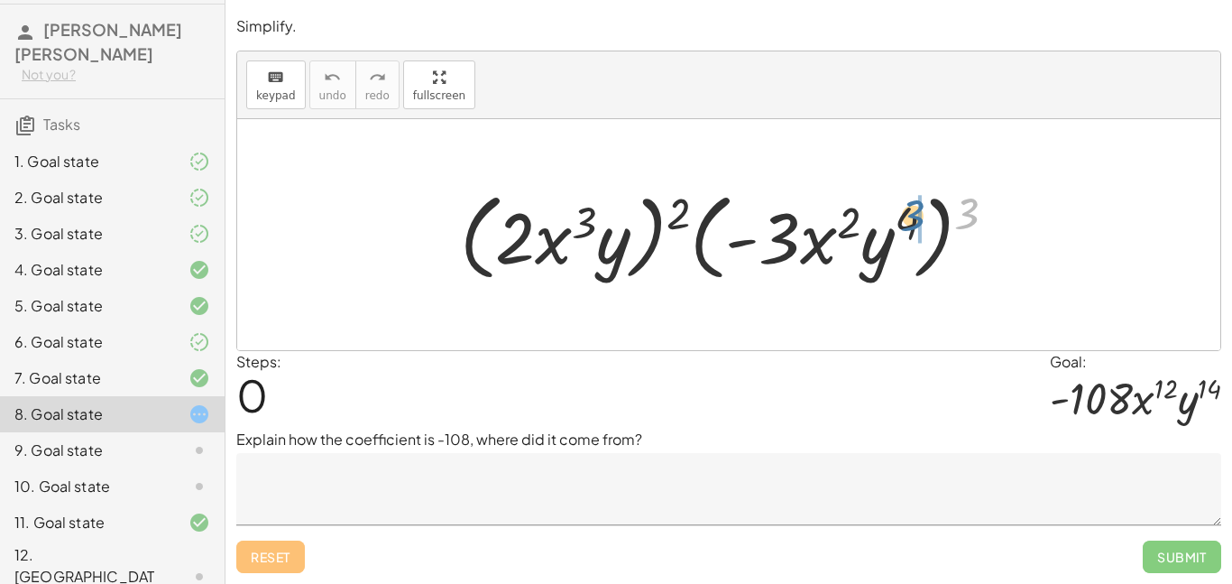
drag, startPoint x: 971, startPoint y: 197, endPoint x: 911, endPoint y: 199, distance: 59.6
click at [911, 199] on div at bounding box center [735, 235] width 569 height 104
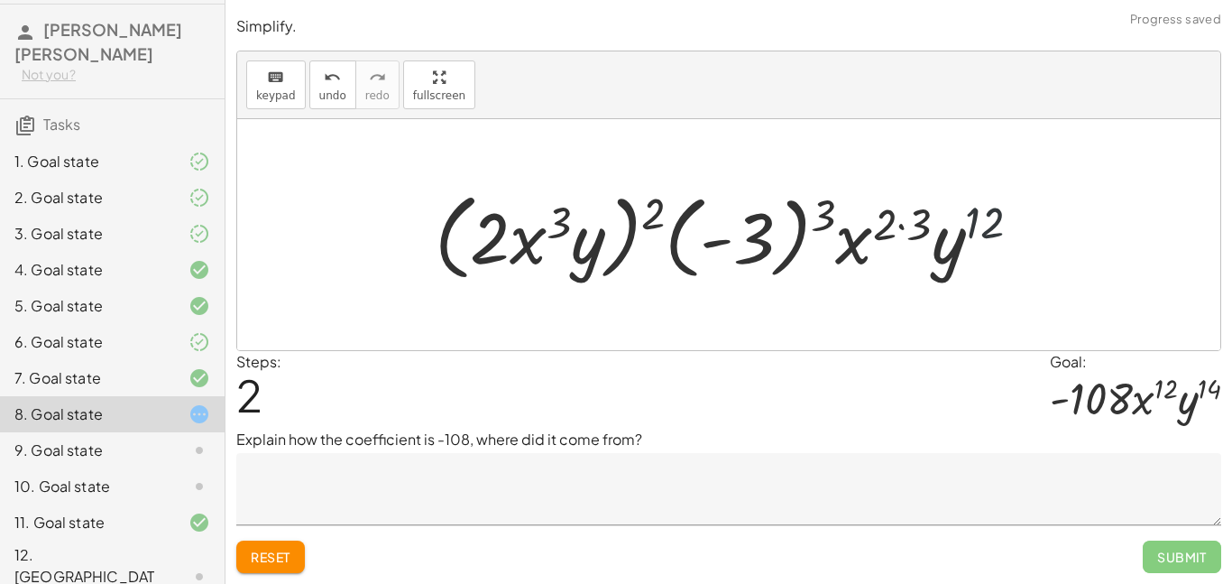
click at [975, 214] on div at bounding box center [735, 235] width 619 height 104
drag, startPoint x: 925, startPoint y: 220, endPoint x: 882, endPoint y: 225, distance: 42.7
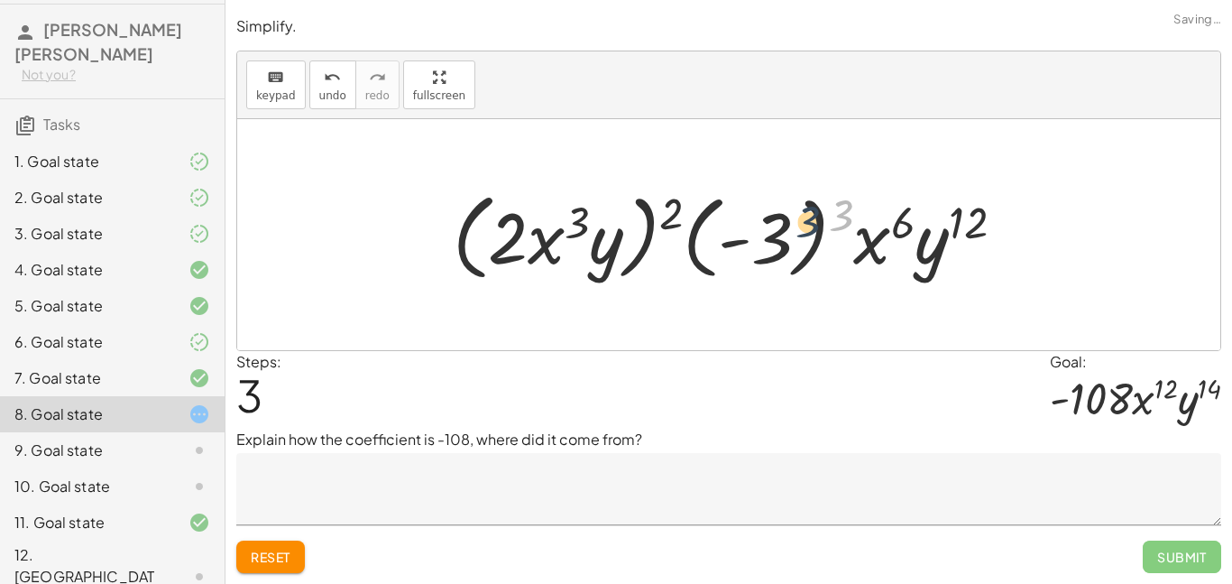
drag, startPoint x: 843, startPoint y: 205, endPoint x: 790, endPoint y: 214, distance: 54.0
click at [790, 214] on div at bounding box center [736, 235] width 584 height 104
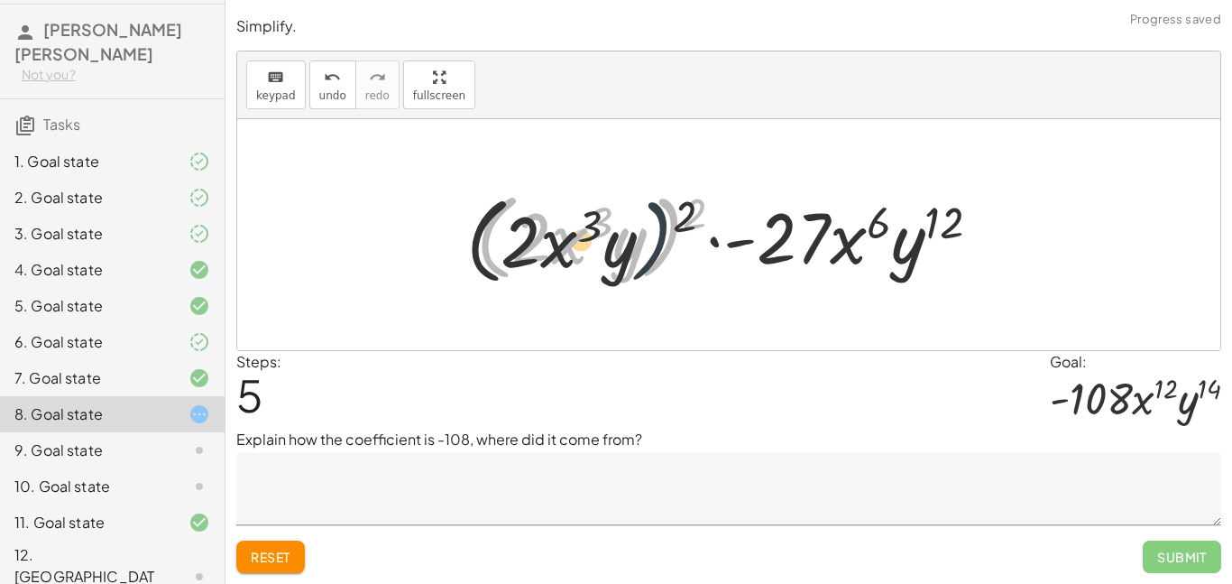
drag, startPoint x: 680, startPoint y: 210, endPoint x: 643, endPoint y: 224, distance: 39.4
click at [643, 224] on div at bounding box center [735, 235] width 537 height 104
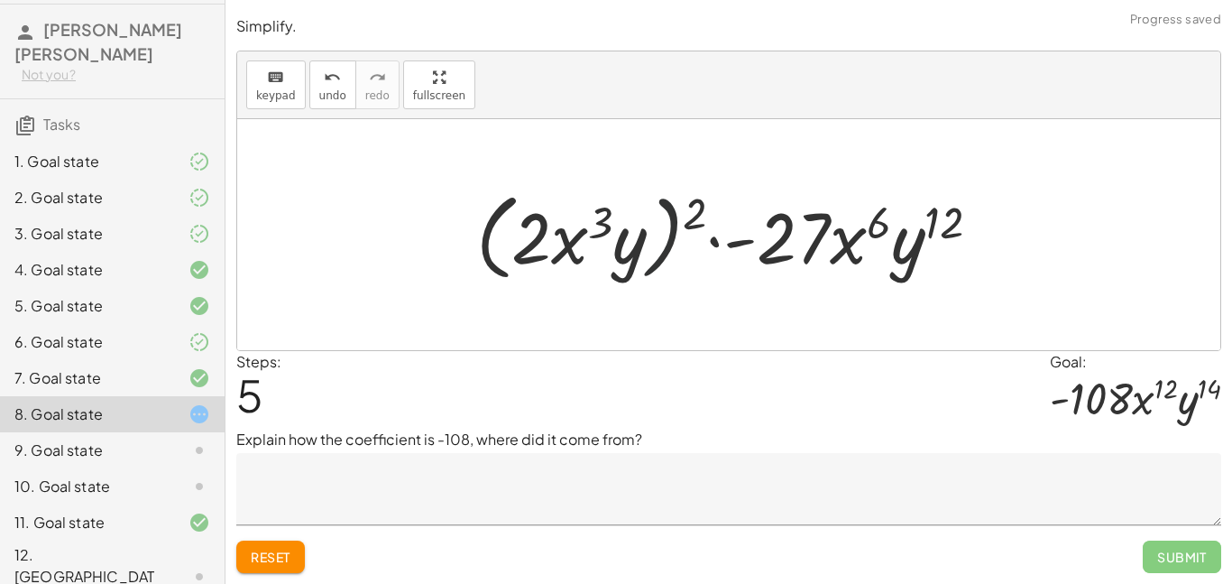
click at [678, 215] on div at bounding box center [735, 235] width 537 height 104
drag, startPoint x: 689, startPoint y: 214, endPoint x: 631, endPoint y: 227, distance: 59.3
click at [631, 227] on div at bounding box center [735, 235] width 537 height 104
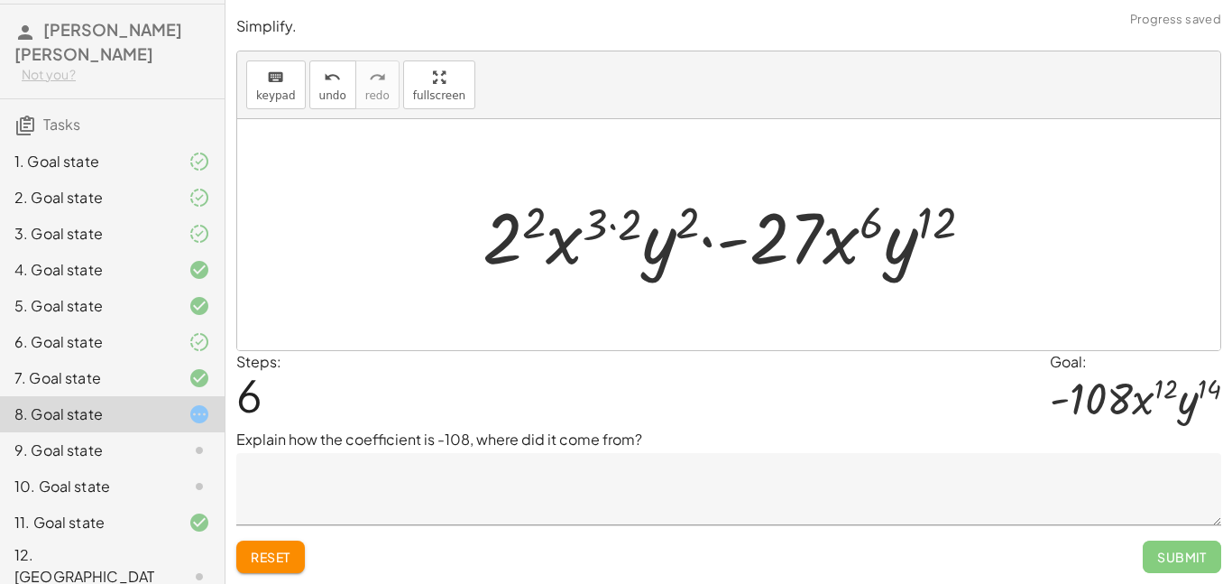
click at [666, 223] on div at bounding box center [735, 235] width 523 height 93
drag, startPoint x: 666, startPoint y: 223, endPoint x: 617, endPoint y: 219, distance: 48.8
click at [617, 219] on div at bounding box center [735, 235] width 523 height 93
click at [704, 213] on div at bounding box center [735, 235] width 523 height 93
drag, startPoint x: 696, startPoint y: 213, endPoint x: 622, endPoint y: 217, distance: 74.1
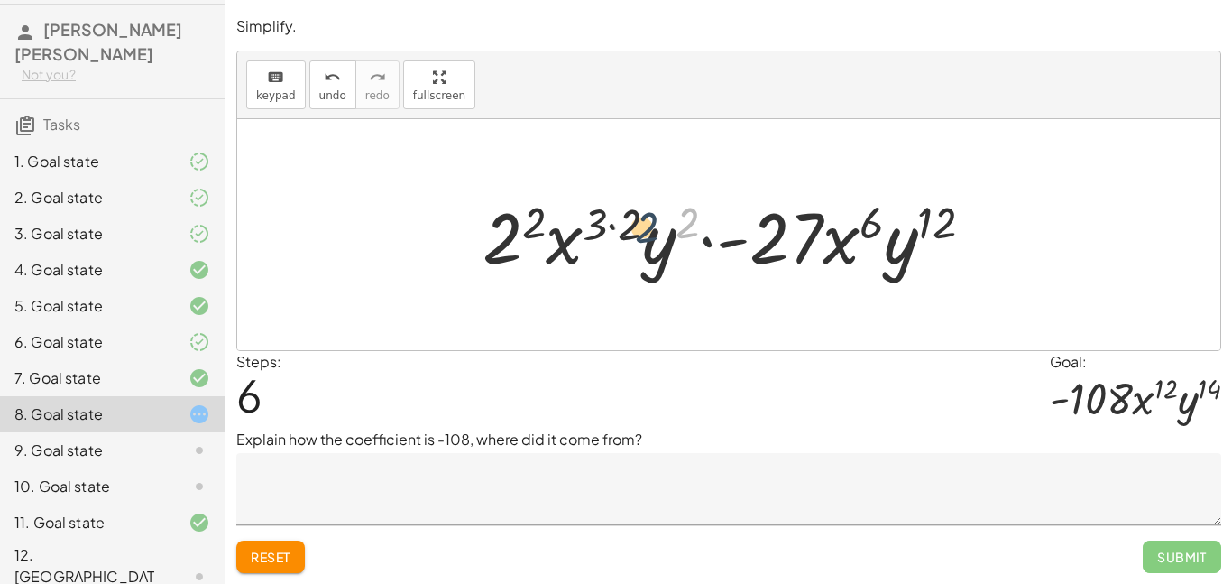
click at [622, 217] on div at bounding box center [735, 235] width 523 height 93
drag, startPoint x: 675, startPoint y: 218, endPoint x: 603, endPoint y: 220, distance: 72.2
click at [603, 220] on div at bounding box center [735, 235] width 523 height 93
drag, startPoint x: 534, startPoint y: 224, endPoint x: 500, endPoint y: 235, distance: 36.2
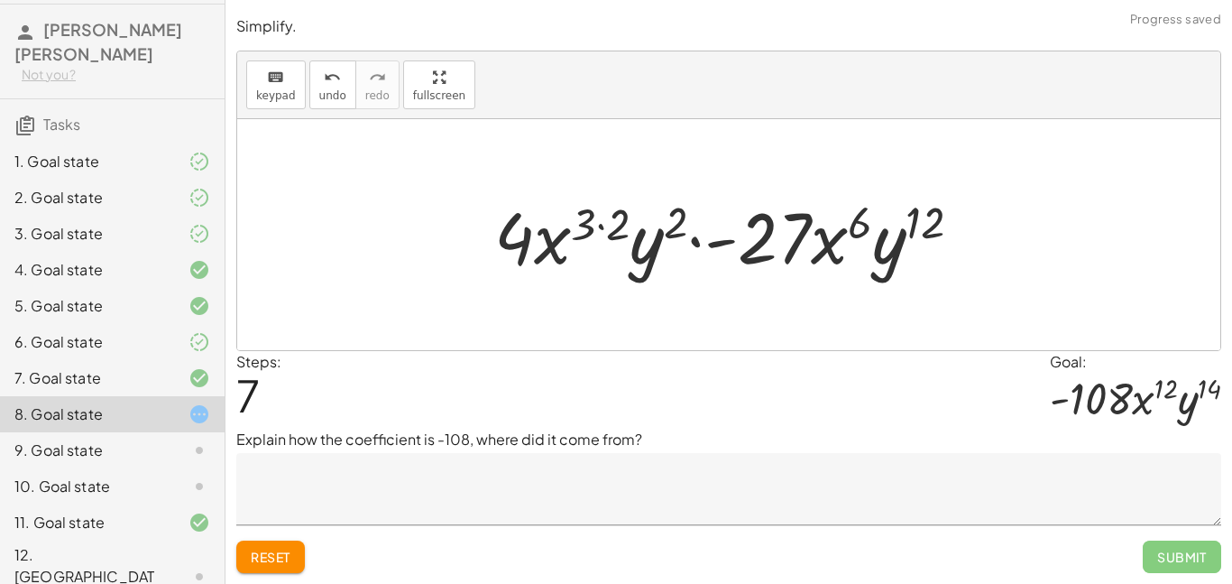
click at [251, 504] on textarea at bounding box center [728, 489] width 985 height 72
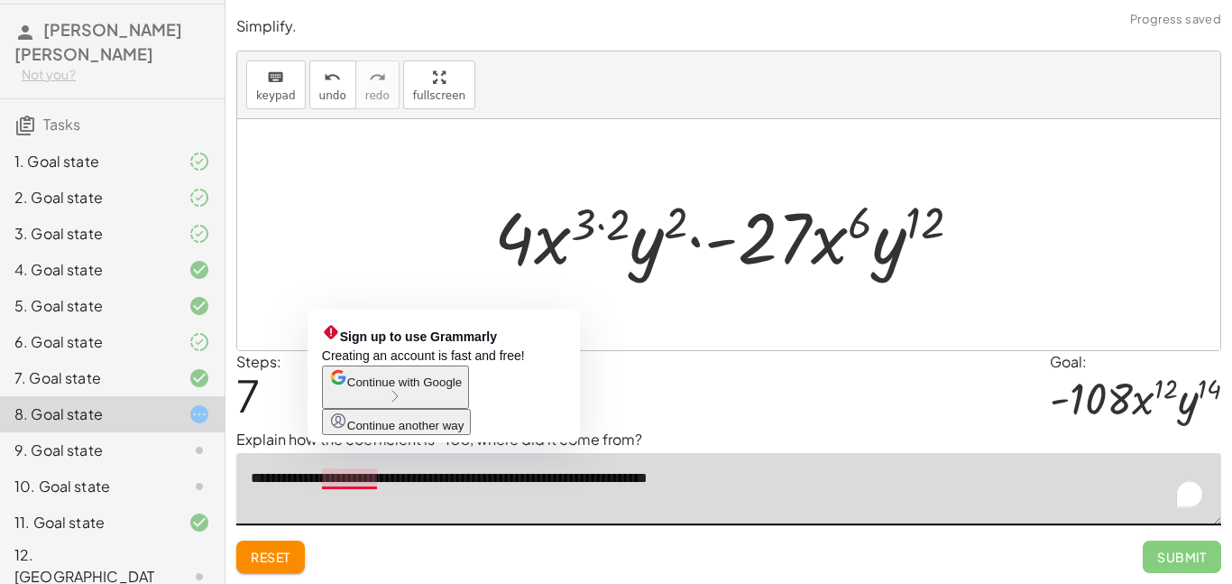
click at [713, 474] on textarea "**********" at bounding box center [728, 489] width 985 height 72
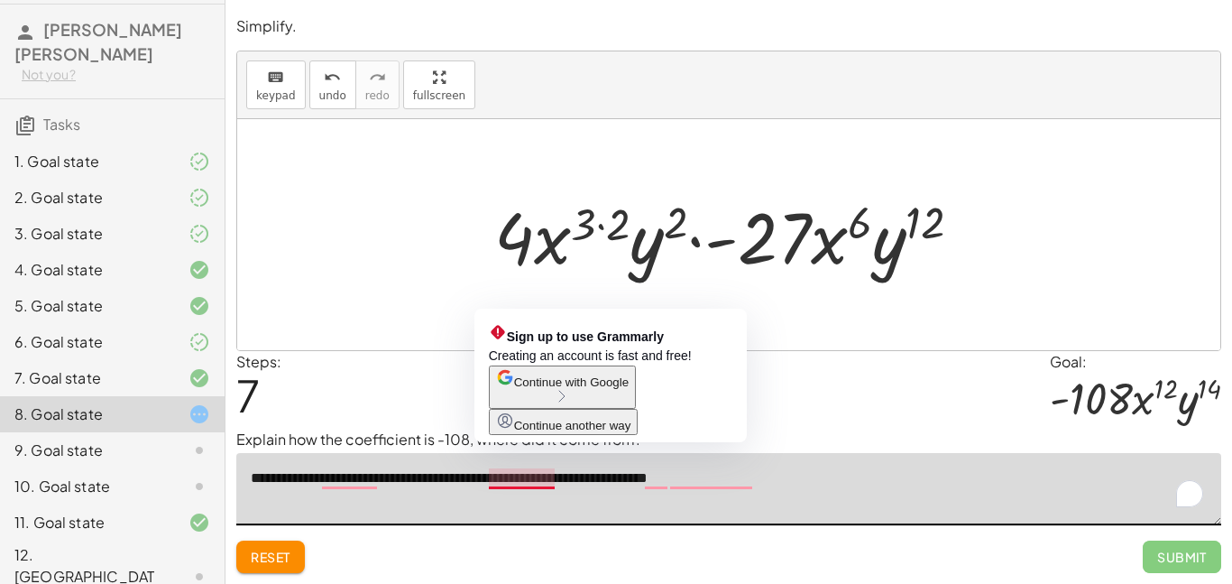
click at [529, 477] on textarea "**********" at bounding box center [728, 489] width 985 height 72
click at [528, 476] on textarea "**********" at bounding box center [728, 489] width 985 height 72
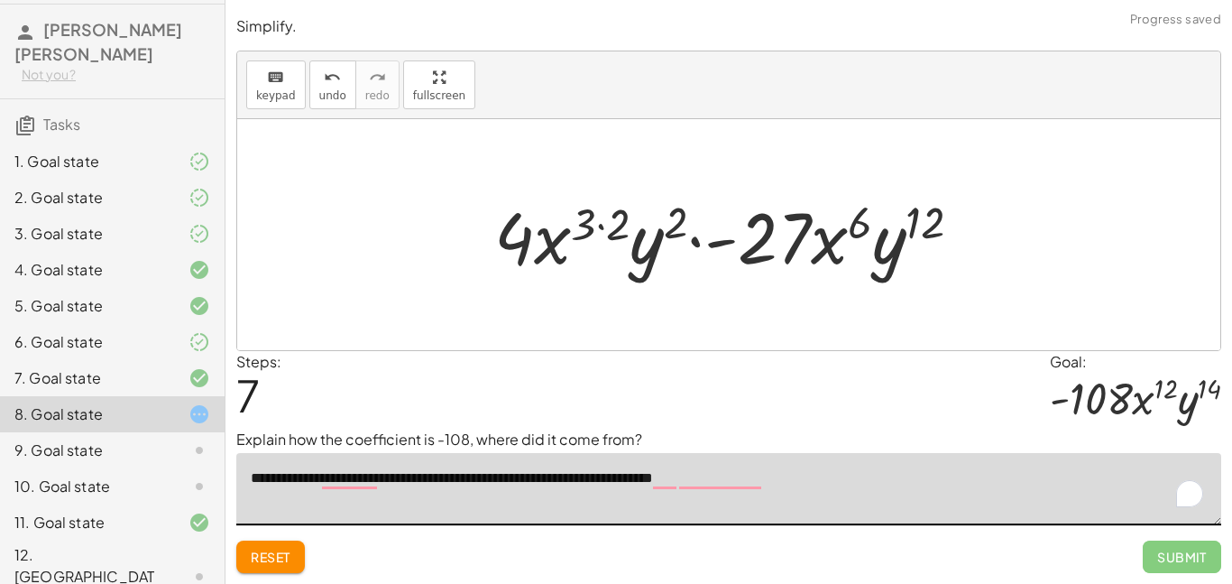
click at [793, 482] on textarea "**********" at bounding box center [728, 489] width 985 height 72
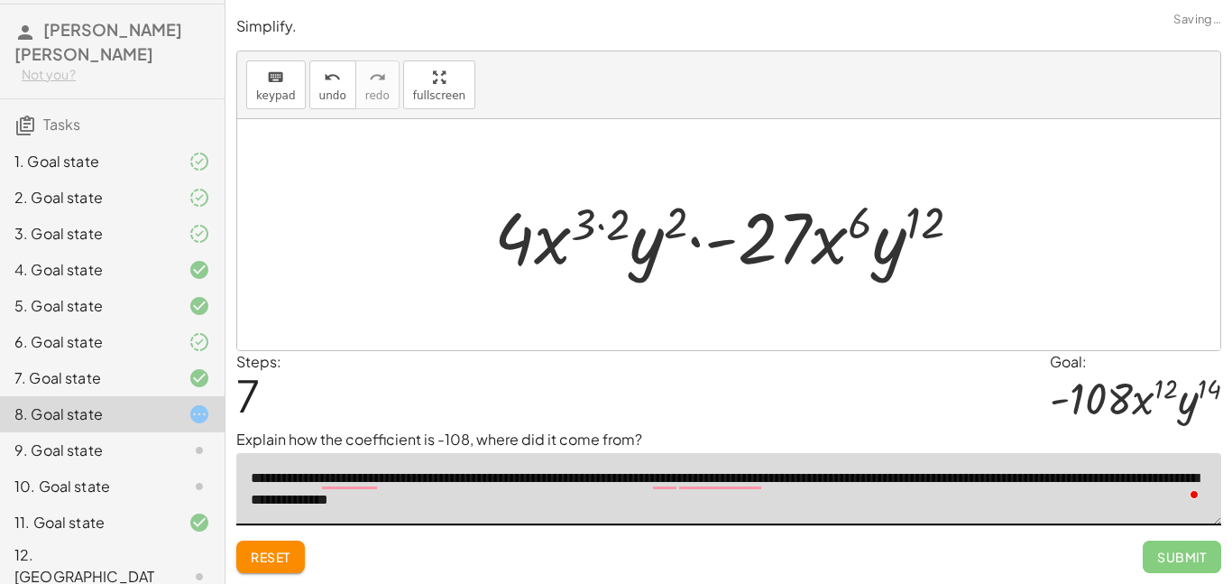
type textarea "**********"
drag, startPoint x: 921, startPoint y: 225, endPoint x: 839, endPoint y: 225, distance: 82.1
click at [839, 225] on div at bounding box center [735, 235] width 500 height 93
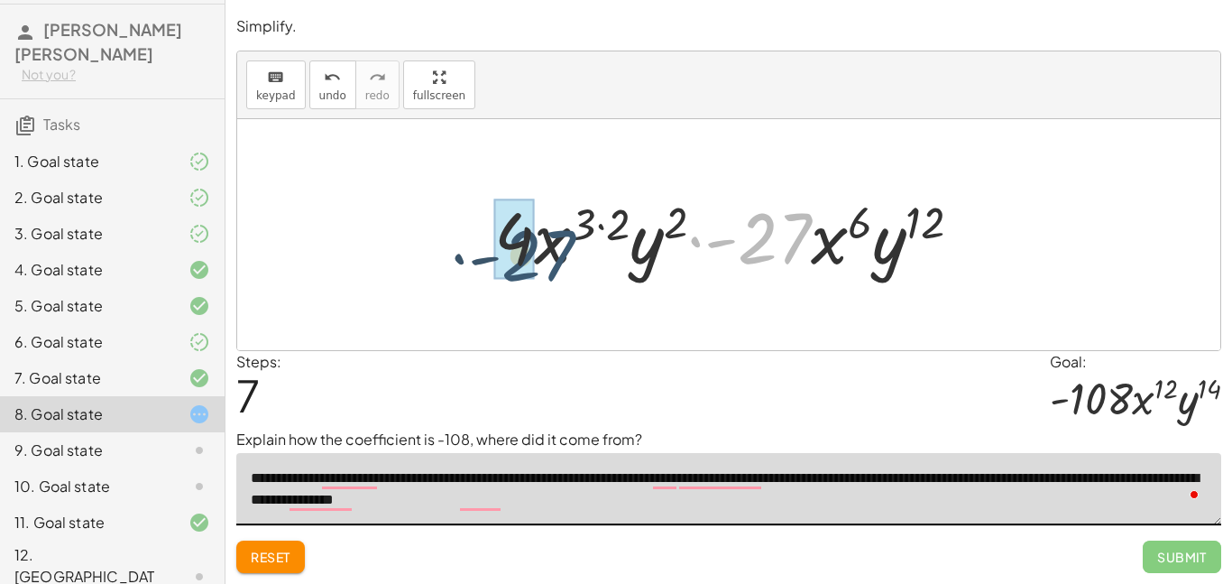
drag, startPoint x: 793, startPoint y: 233, endPoint x: 549, endPoint y: 250, distance: 244.1
click at [549, 250] on div at bounding box center [735, 235] width 500 height 93
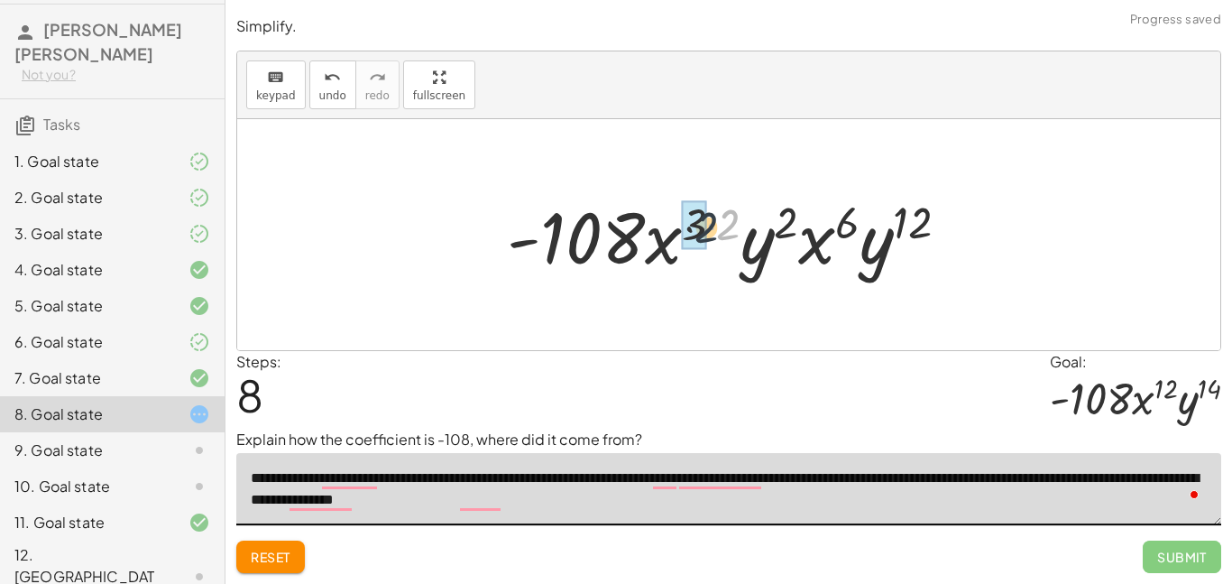
drag, startPoint x: 724, startPoint y: 217, endPoint x: 686, endPoint y: 222, distance: 38.2
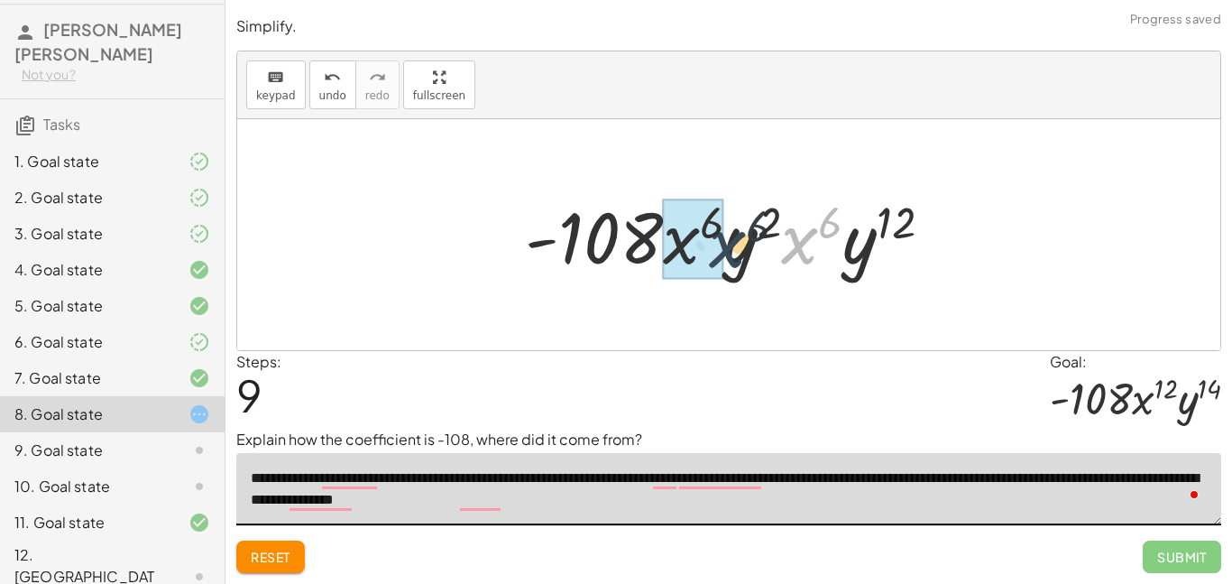
drag, startPoint x: 787, startPoint y: 242, endPoint x: 678, endPoint y: 246, distance: 108.3
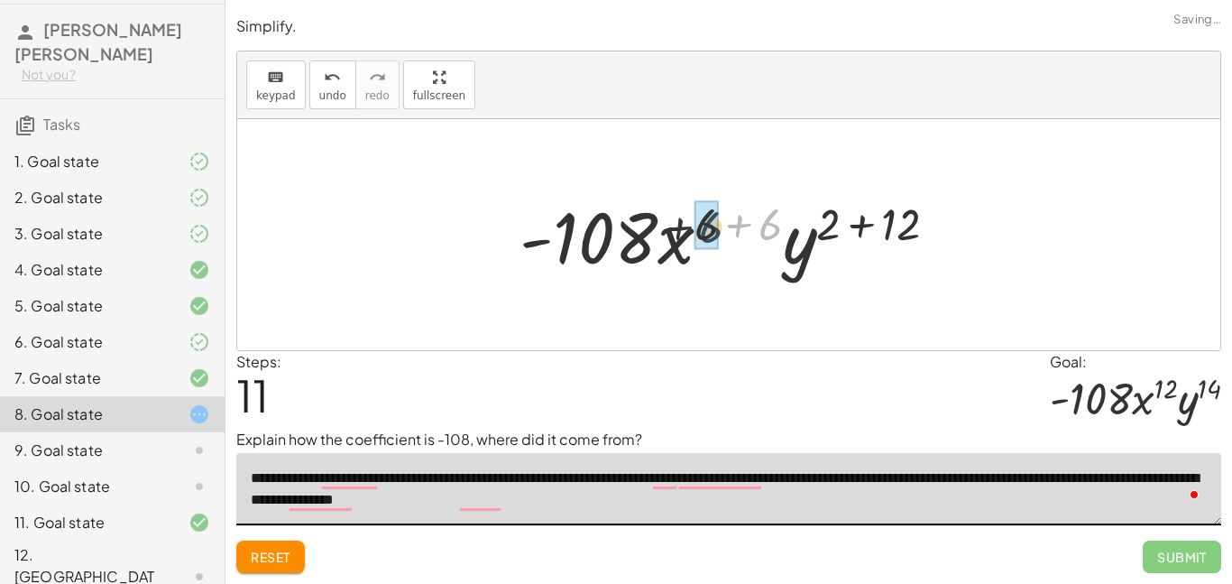
drag, startPoint x: 765, startPoint y: 222, endPoint x: 700, endPoint y: 225, distance: 65.0
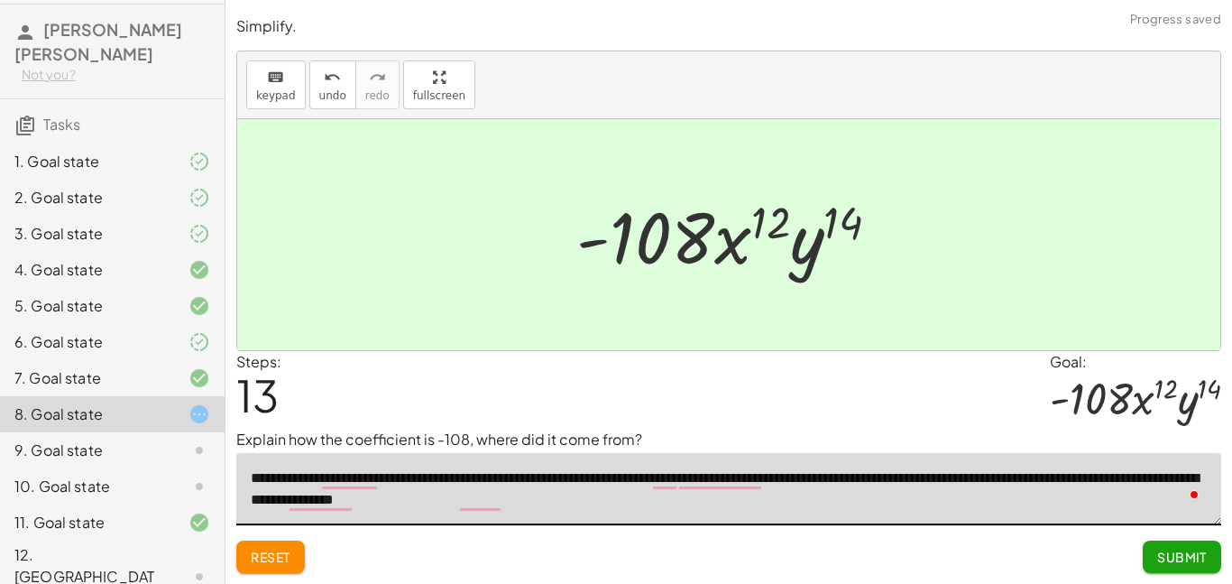
click at [1190, 562] on span "Submit" at bounding box center [1182, 556] width 50 height 16
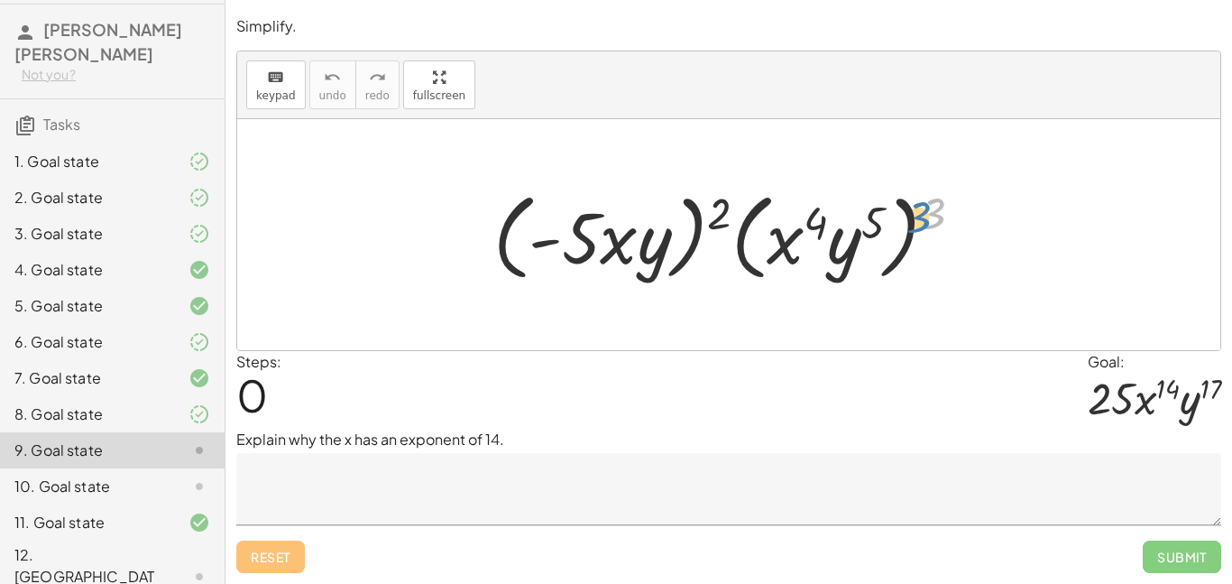
click at [923, 216] on div at bounding box center [735, 235] width 502 height 104
drag, startPoint x: 932, startPoint y: 203, endPoint x: 879, endPoint y: 207, distance: 53.3
click at [879, 207] on div at bounding box center [735, 235] width 502 height 104
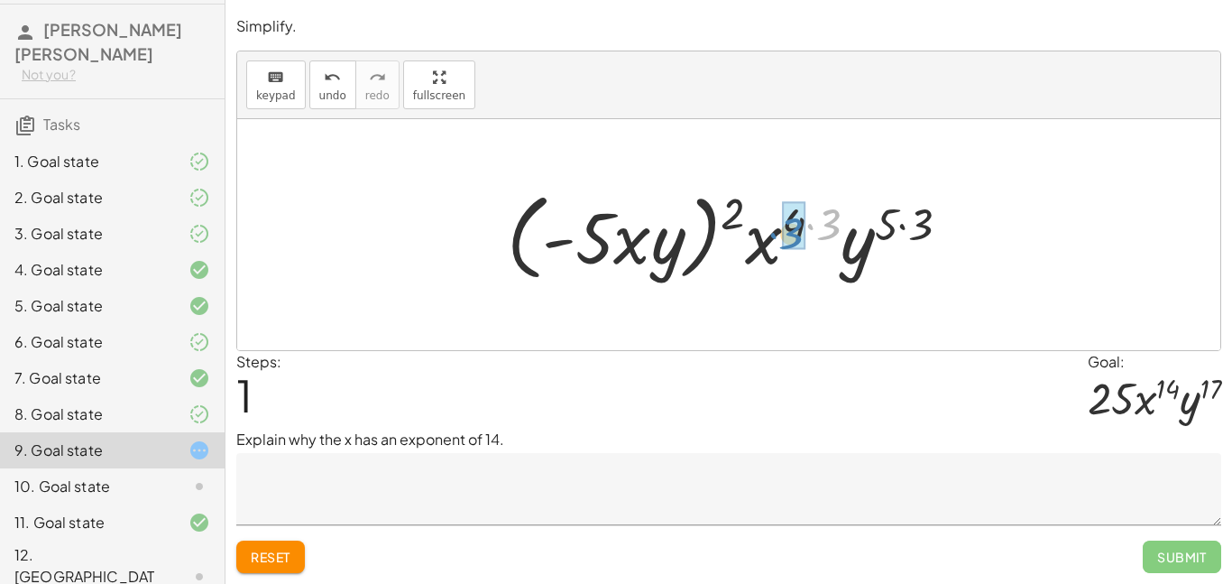
drag, startPoint x: 831, startPoint y: 225, endPoint x: 789, endPoint y: 229, distance: 41.6
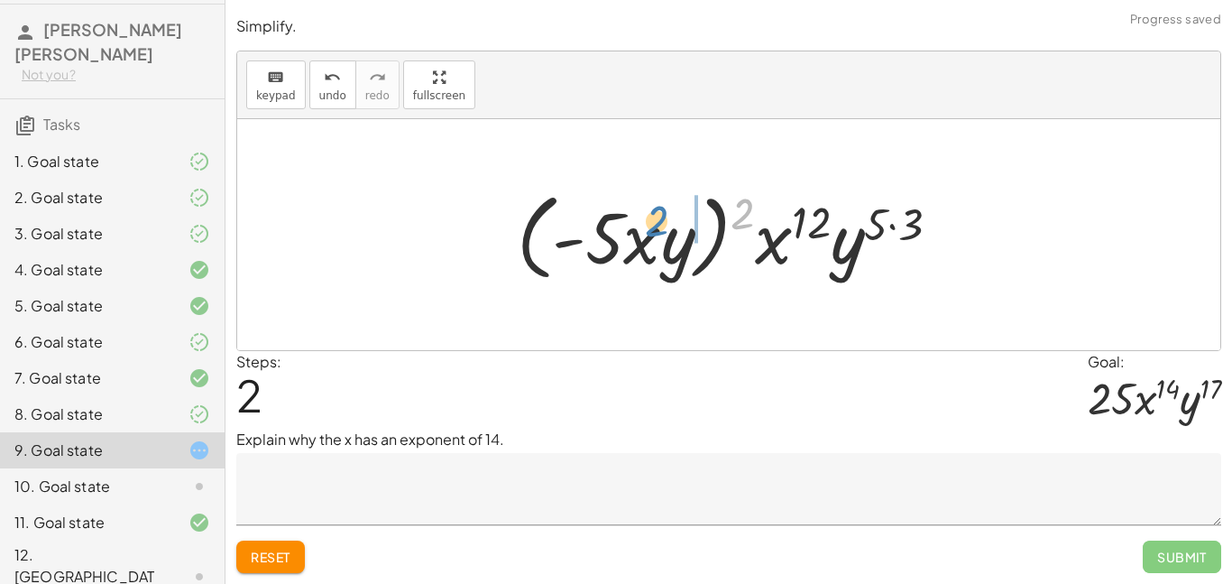
drag, startPoint x: 750, startPoint y: 210, endPoint x: 662, endPoint y: 217, distance: 88.7
click at [662, 217] on div at bounding box center [736, 235] width 456 height 104
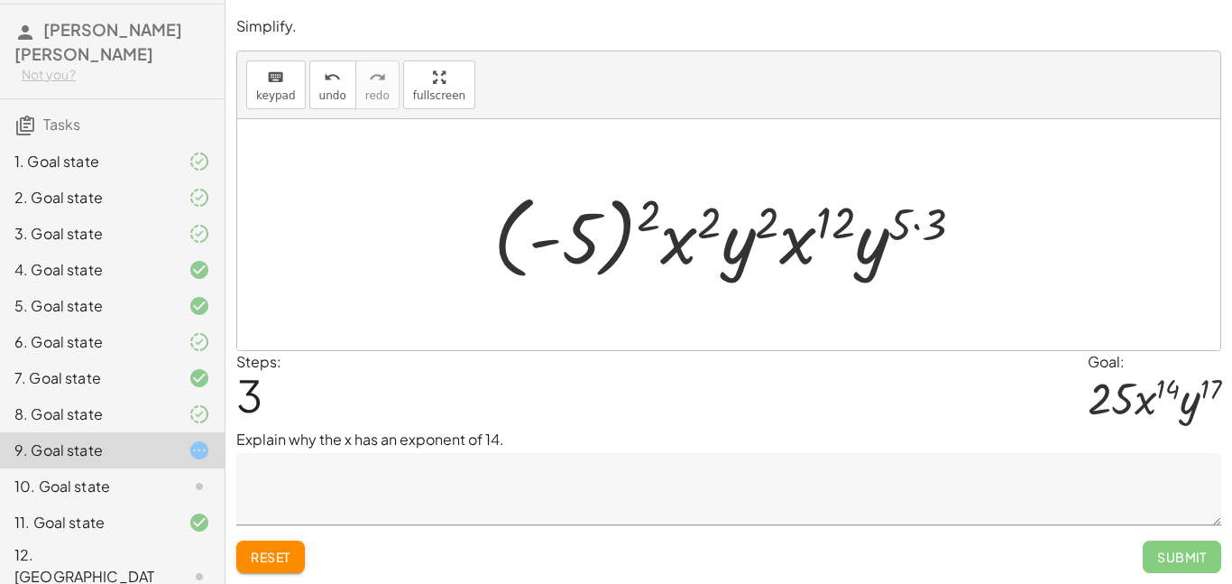
click at [445, 469] on textarea at bounding box center [728, 489] width 985 height 72
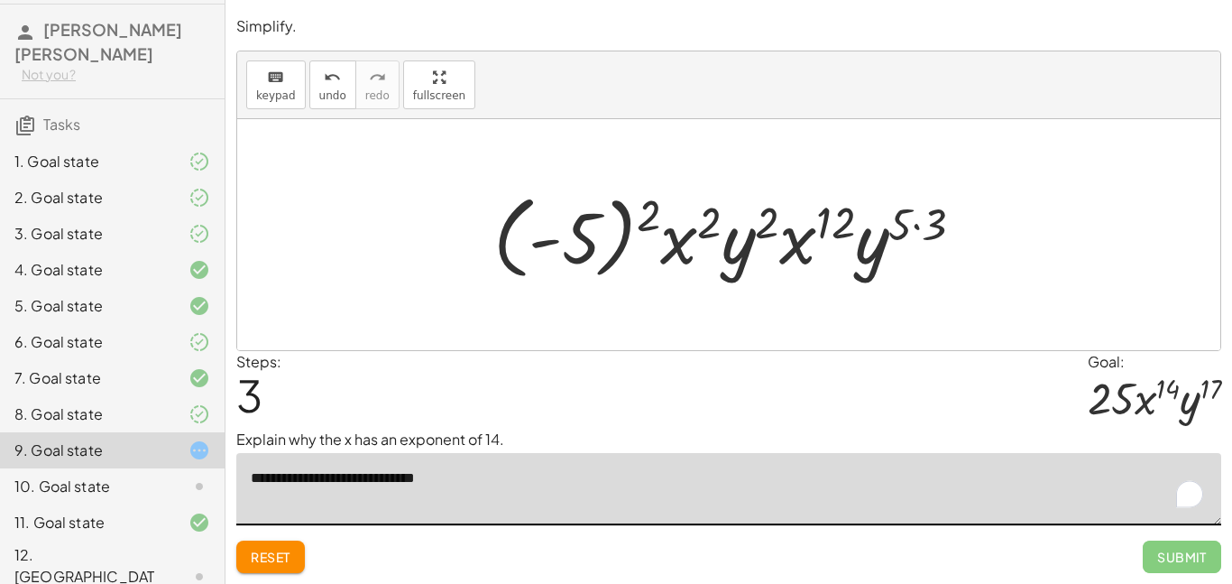
click at [261, 543] on button "Reset" at bounding box center [270, 556] width 69 height 32
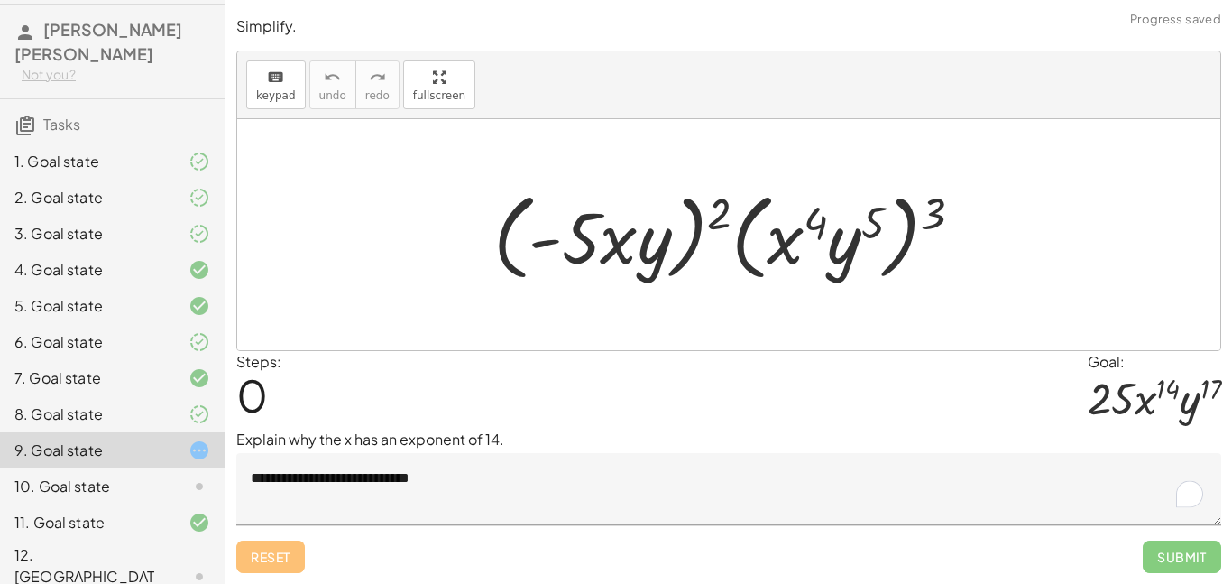
click at [616, 465] on textarea "**********" at bounding box center [728, 489] width 985 height 72
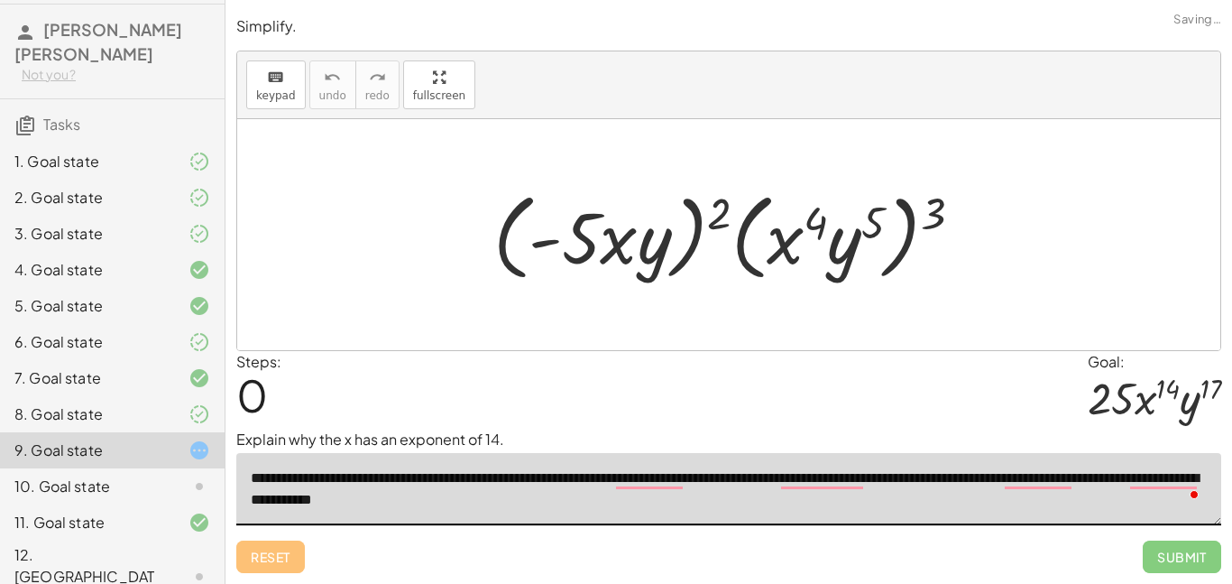
type textarea "**********"
drag, startPoint x: 946, startPoint y: 225, endPoint x: 833, endPoint y: 223, distance: 113.7
click at [833, 223] on div at bounding box center [735, 235] width 502 height 104
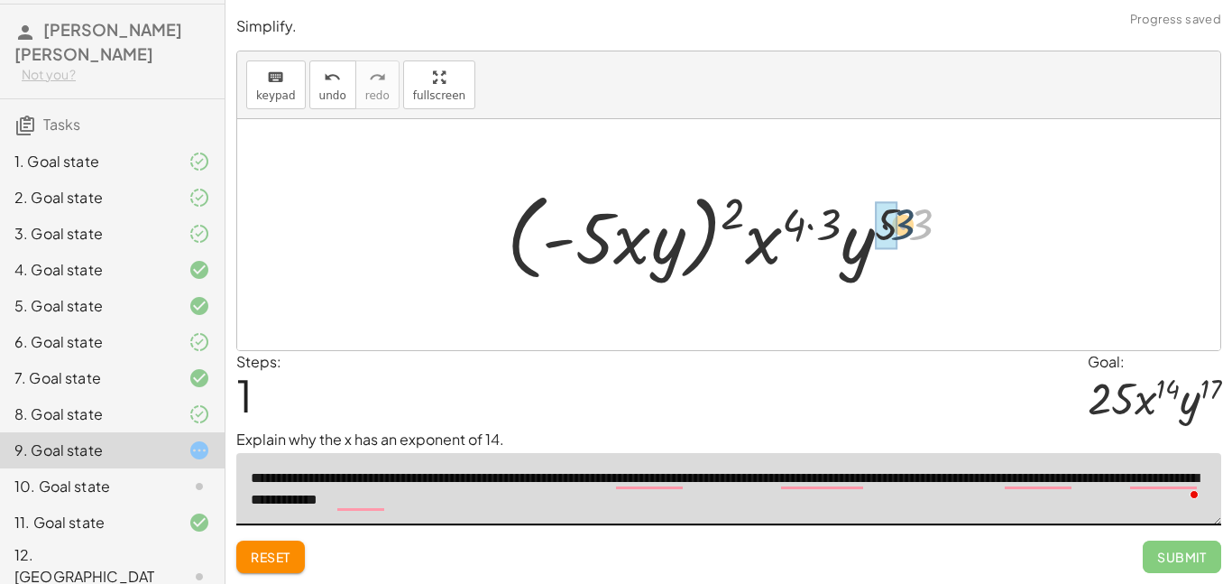
drag, startPoint x: 916, startPoint y: 226, endPoint x: 892, endPoint y: 225, distance: 23.5
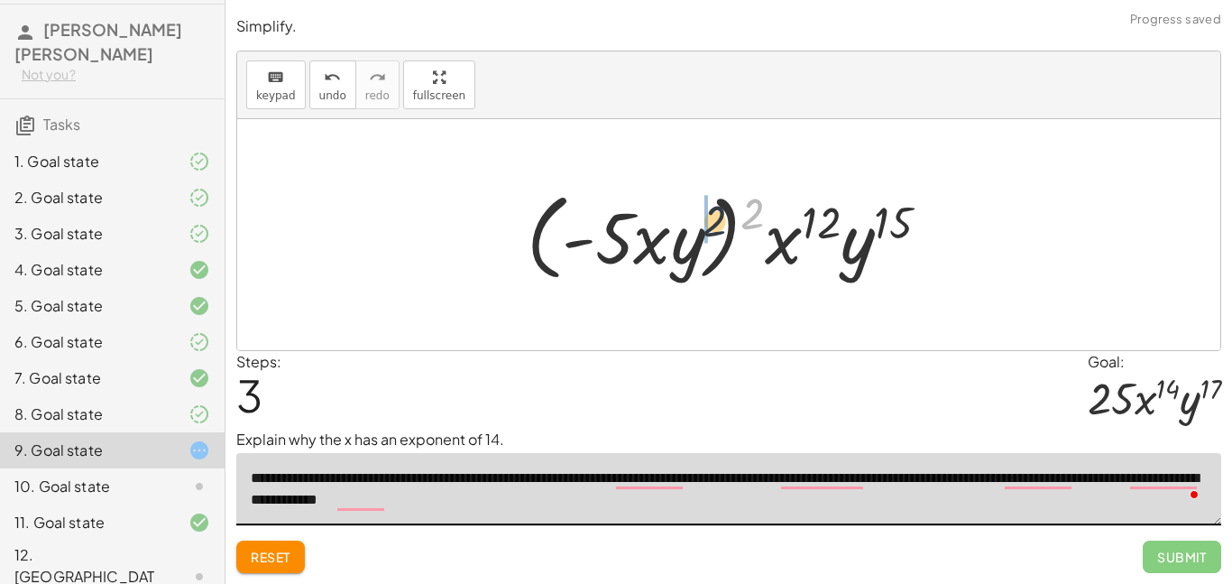
drag, startPoint x: 752, startPoint y: 212, endPoint x: 686, endPoint y: 226, distance: 68.3
click at [686, 226] on div at bounding box center [736, 235] width 436 height 104
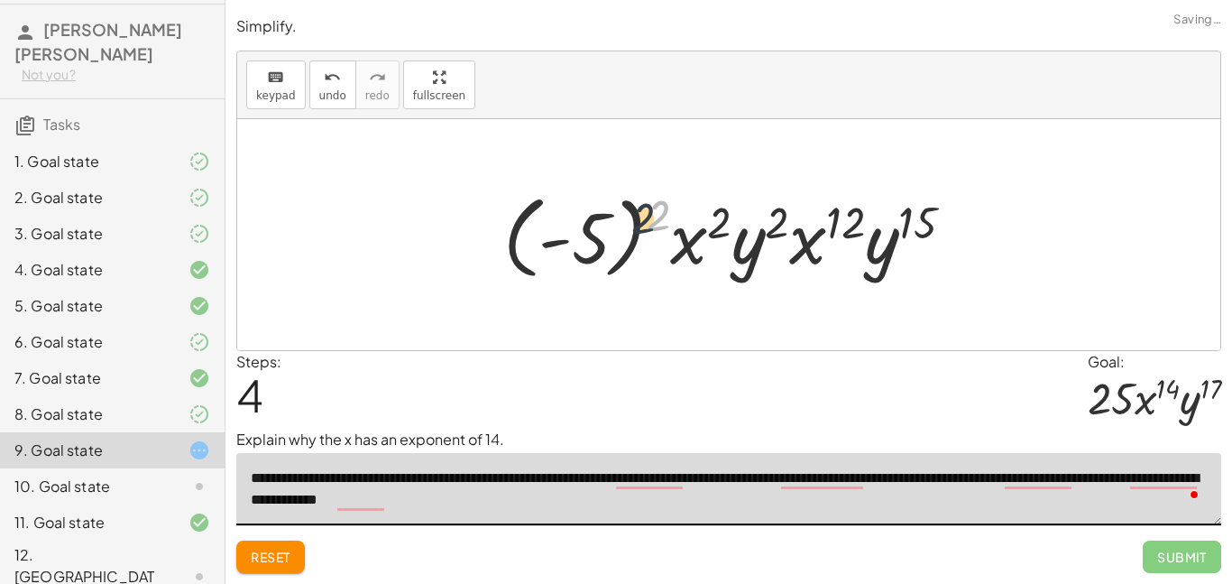
drag, startPoint x: 649, startPoint y: 209, endPoint x: 627, endPoint y: 214, distance: 23.0
click at [627, 214] on div at bounding box center [735, 235] width 483 height 100
drag, startPoint x: 657, startPoint y: 211, endPoint x: 601, endPoint y: 224, distance: 57.3
click at [601, 224] on div at bounding box center [735, 235] width 483 height 100
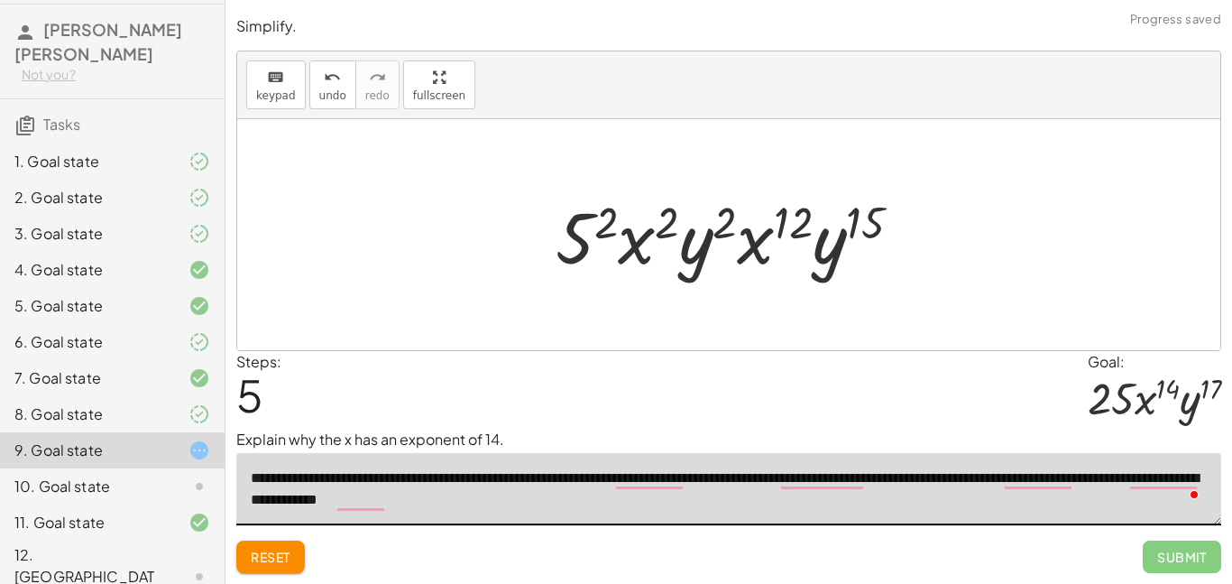
click at [677, 216] on div at bounding box center [736, 235] width 379 height 93
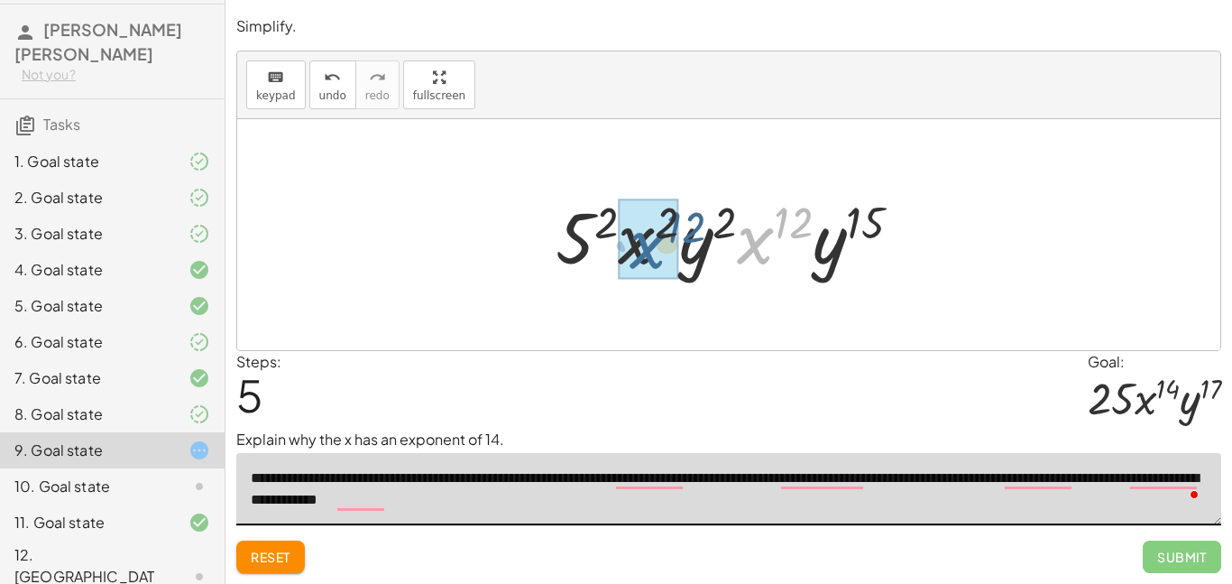
drag, startPoint x: 762, startPoint y: 250, endPoint x: 639, endPoint y: 254, distance: 123.7
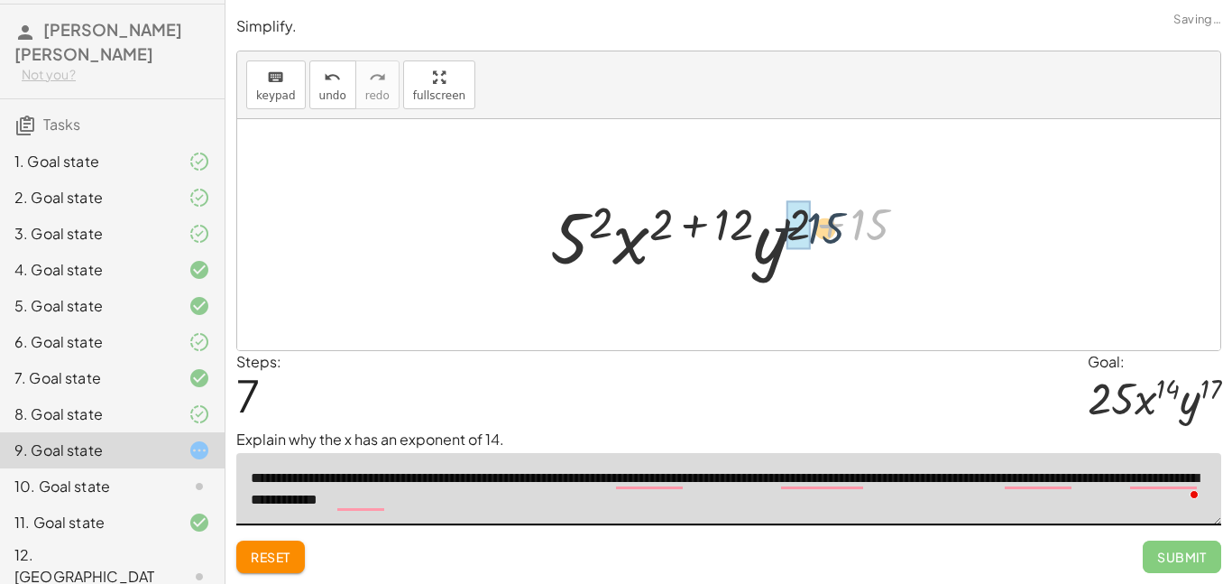
drag, startPoint x: 861, startPoint y: 216, endPoint x: 797, endPoint y: 221, distance: 64.3
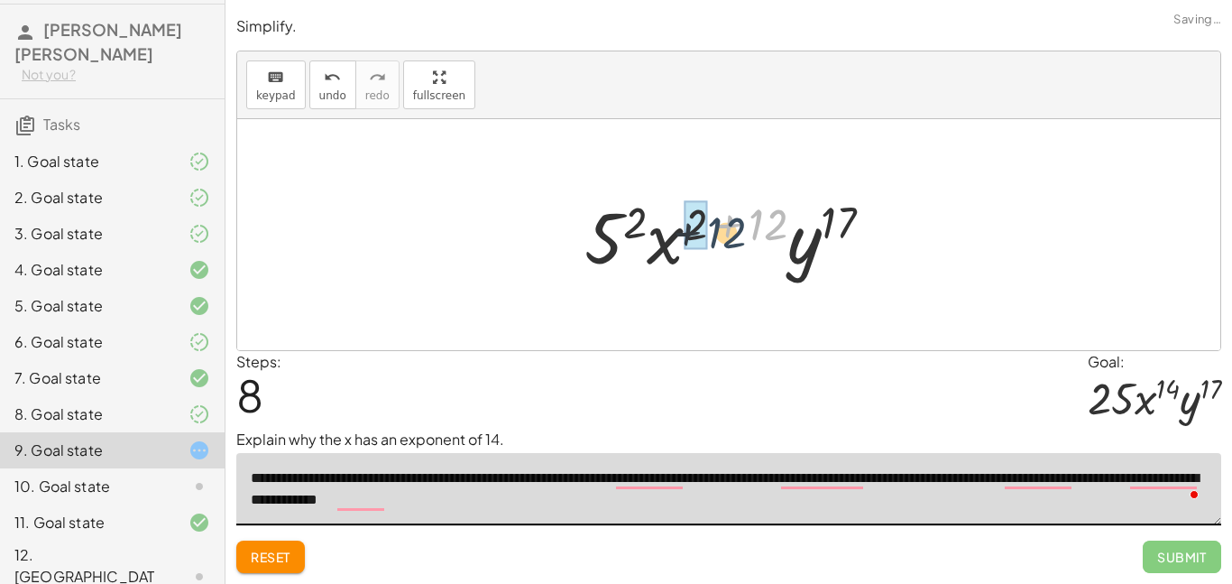
drag, startPoint x: 779, startPoint y: 224, endPoint x: 704, endPoint y: 235, distance: 76.7
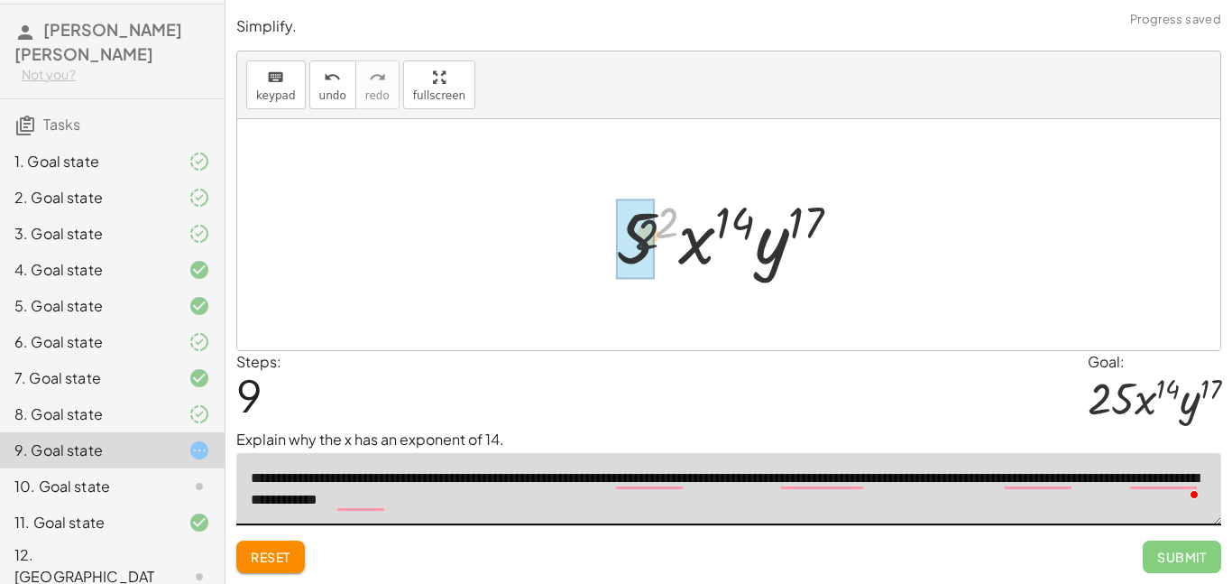
drag, startPoint x: 665, startPoint y: 225, endPoint x: 639, endPoint y: 240, distance: 29.9
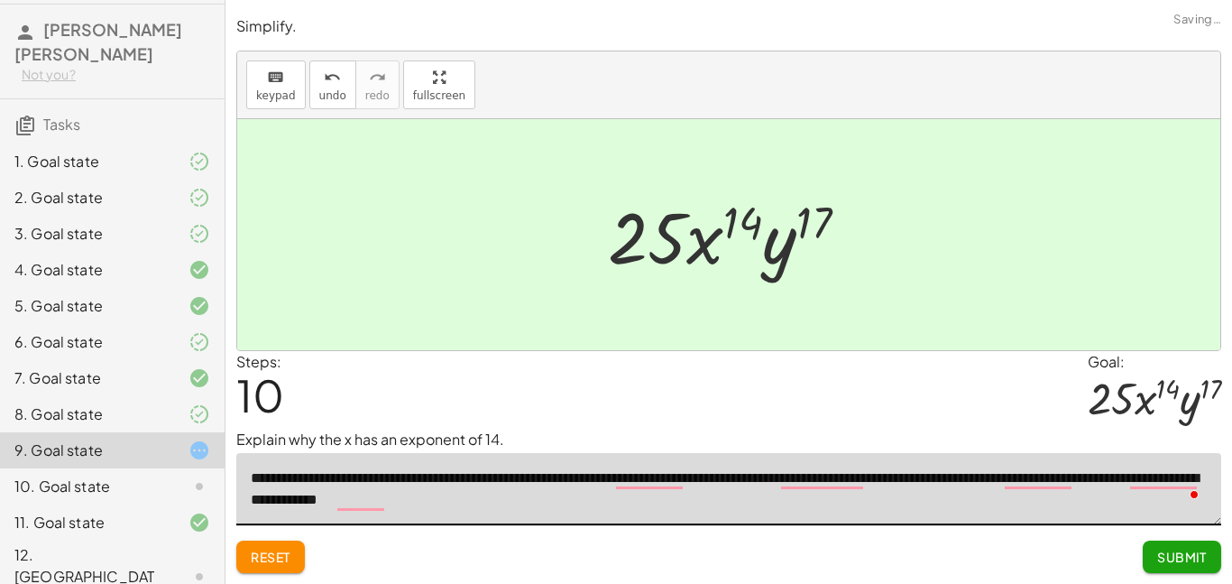
click at [1157, 561] on span "Submit" at bounding box center [1182, 556] width 50 height 16
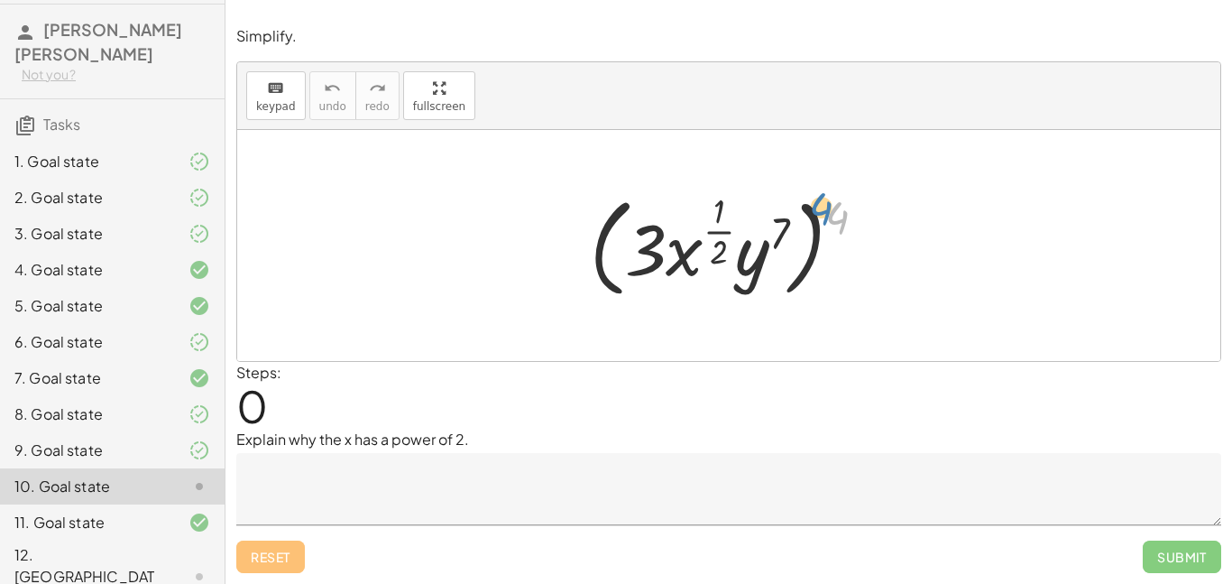
drag, startPoint x: 838, startPoint y: 225, endPoint x: 842, endPoint y: 215, distance: 10.6
click at [842, 215] on div at bounding box center [735, 245] width 308 height 117
click at [523, 499] on textarea at bounding box center [728, 489] width 985 height 72
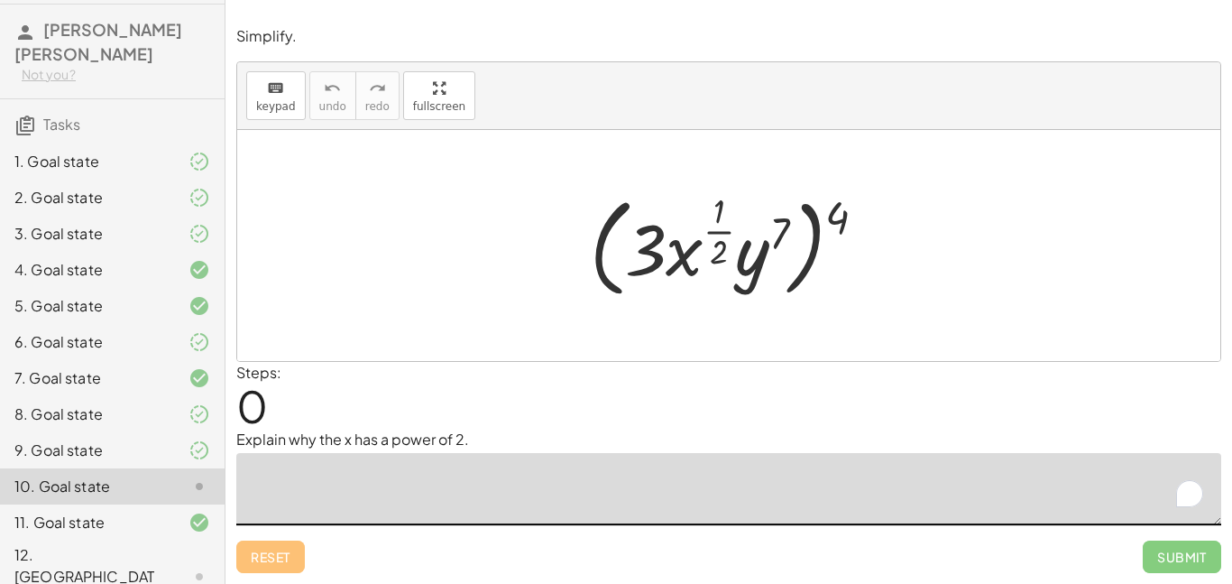
type textarea "*"
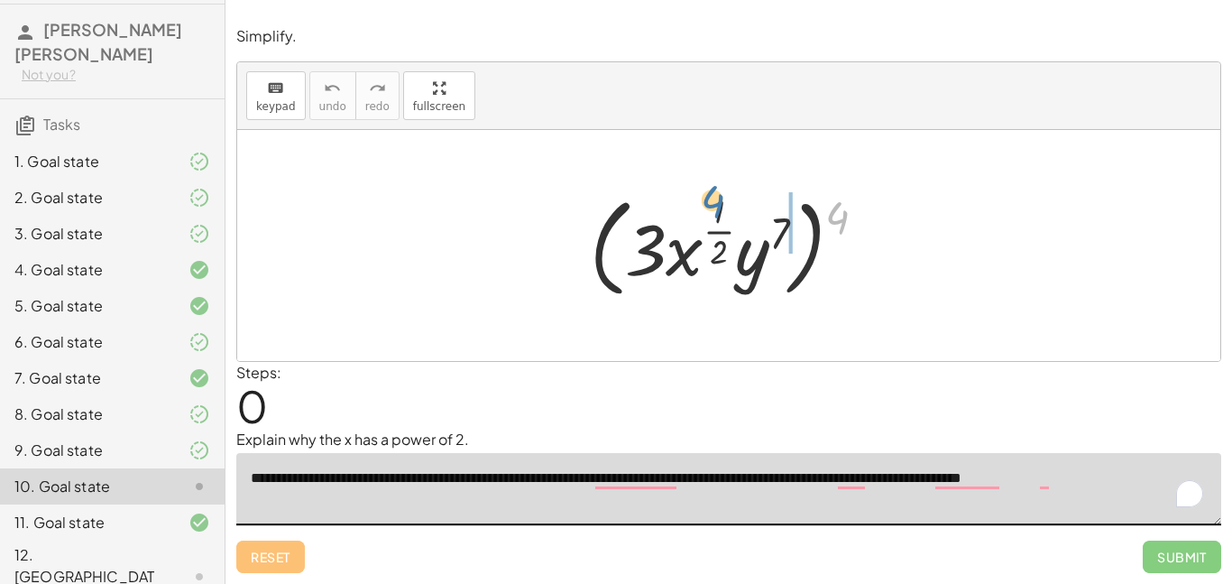
drag, startPoint x: 833, startPoint y: 213, endPoint x: 718, endPoint y: 217, distance: 115.5
click at [718, 217] on div at bounding box center [735, 245] width 308 height 117
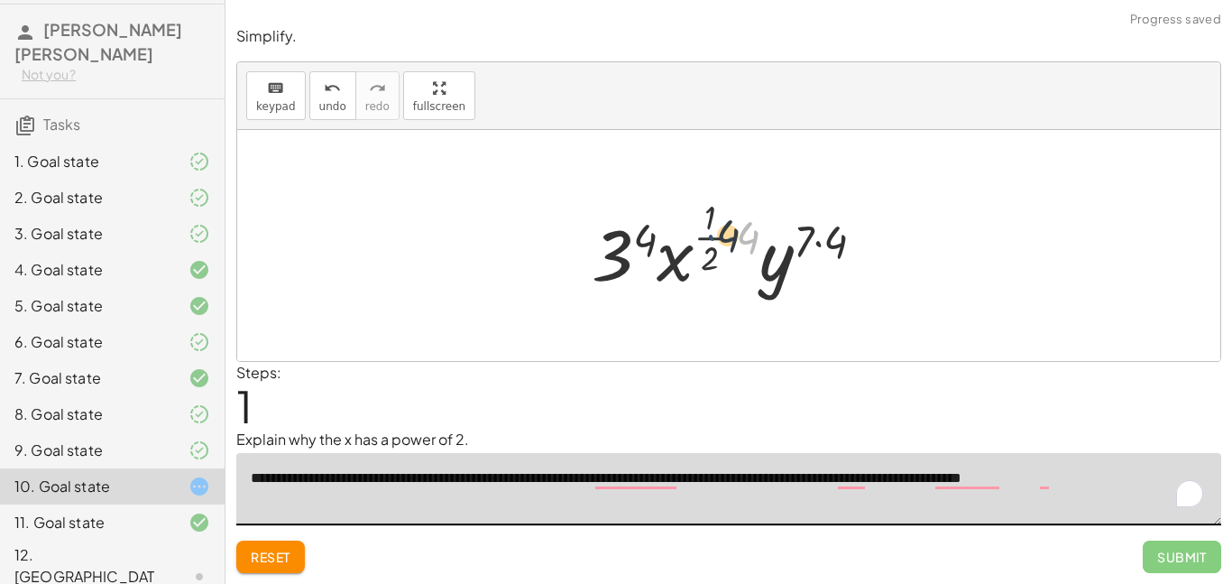
drag, startPoint x: 735, startPoint y: 239, endPoint x: 713, endPoint y: 237, distance: 22.6
click at [713, 237] on div at bounding box center [736, 245] width 306 height 106
drag, startPoint x: 739, startPoint y: 244, endPoint x: 695, endPoint y: 233, distance: 44.6
drag, startPoint x: 749, startPoint y: 241, endPoint x: 715, endPoint y: 237, distance: 33.6
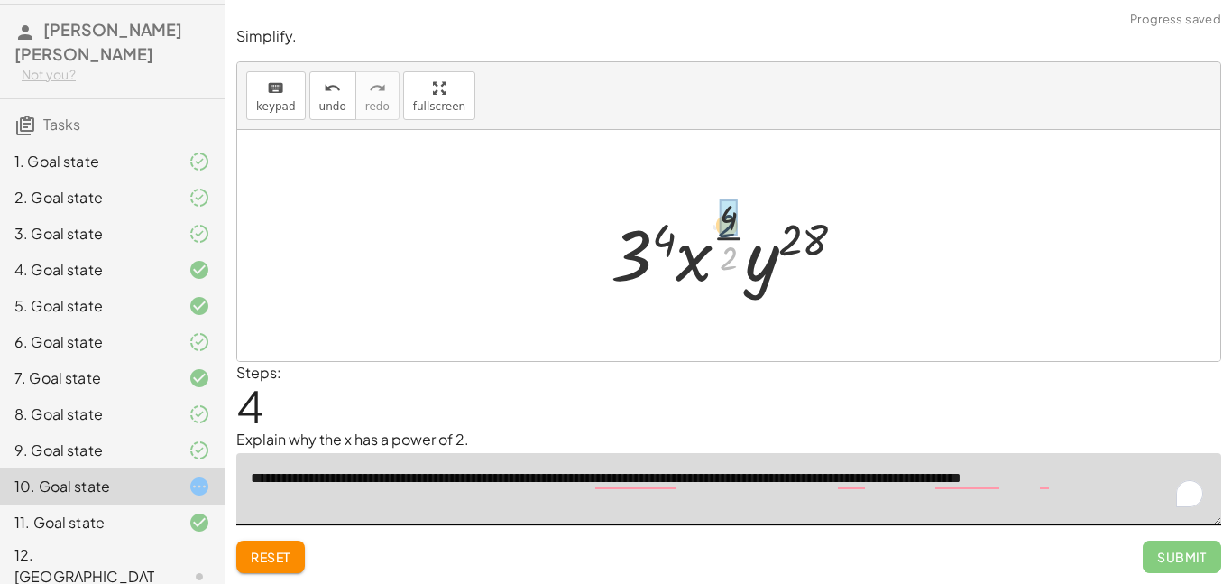
drag, startPoint x: 729, startPoint y: 258, endPoint x: 727, endPoint y: 225, distance: 32.5
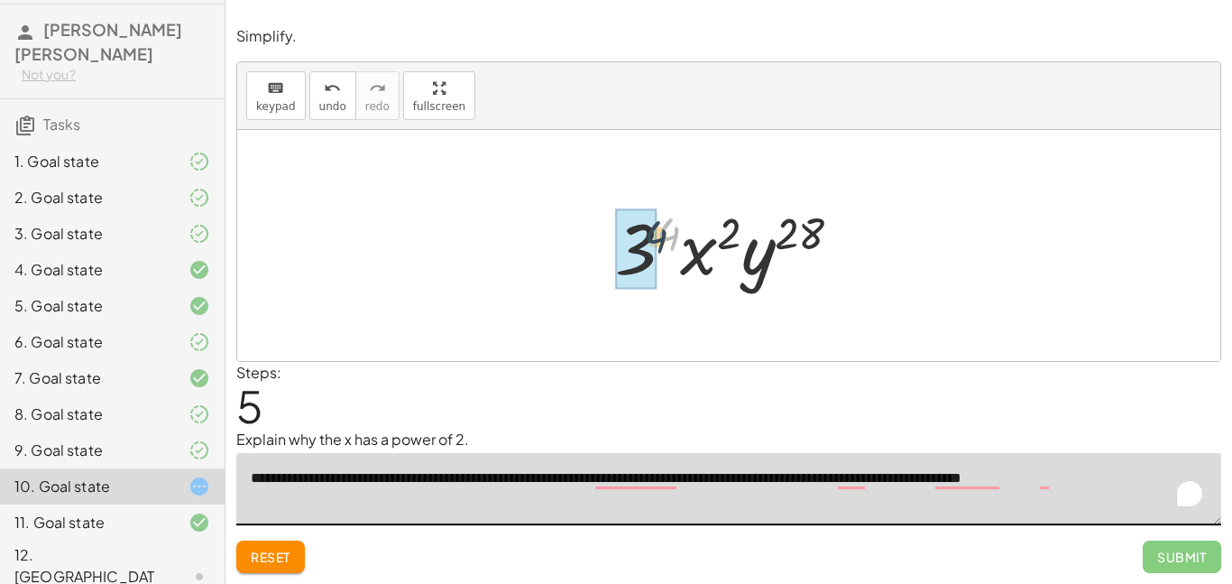
drag, startPoint x: 670, startPoint y: 235, endPoint x: 649, endPoint y: 242, distance: 21.7
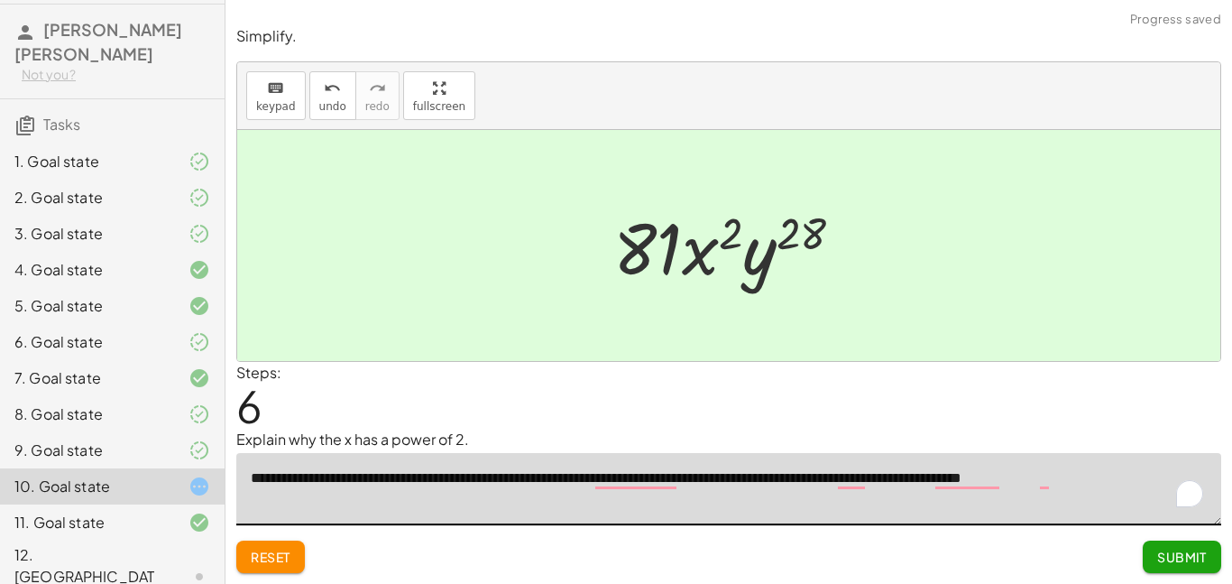
type textarea "**********"
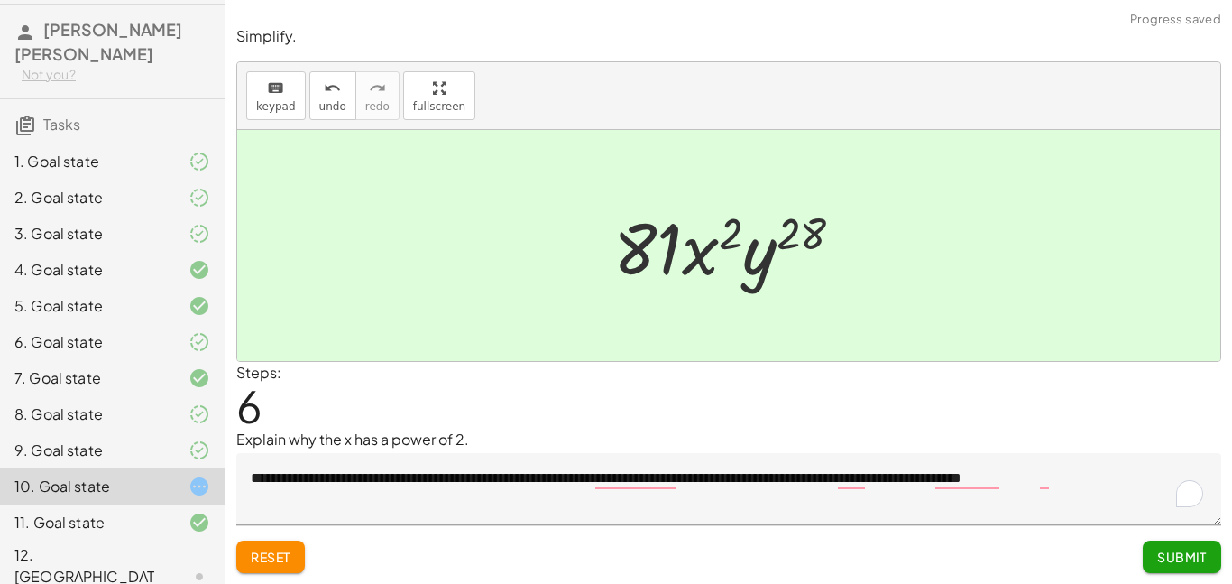
click at [1183, 556] on span "Submit" at bounding box center [1182, 556] width 50 height 16
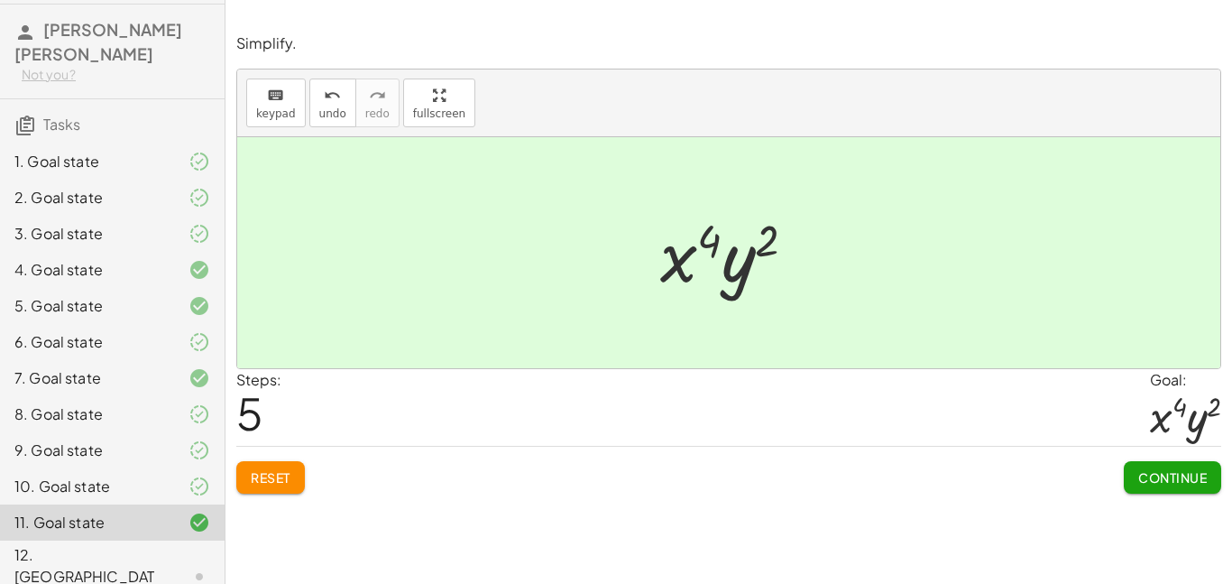
click at [117, 488] on div "10. Goal state" at bounding box center [86, 486] width 145 height 22
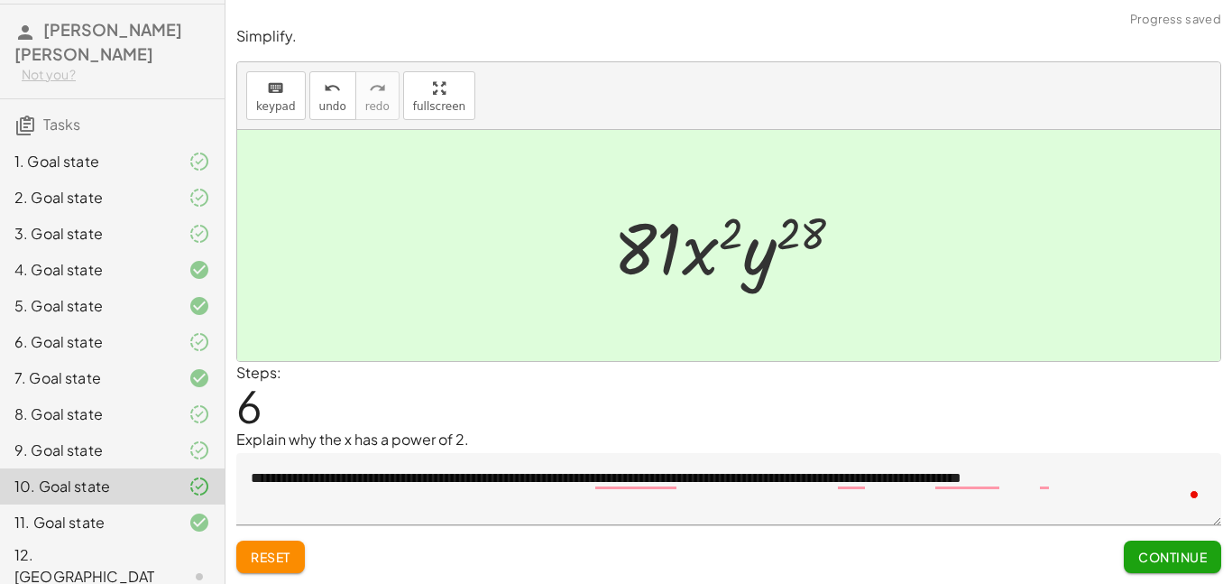
click at [120, 449] on div "9. Goal state" at bounding box center [86, 450] width 145 height 22
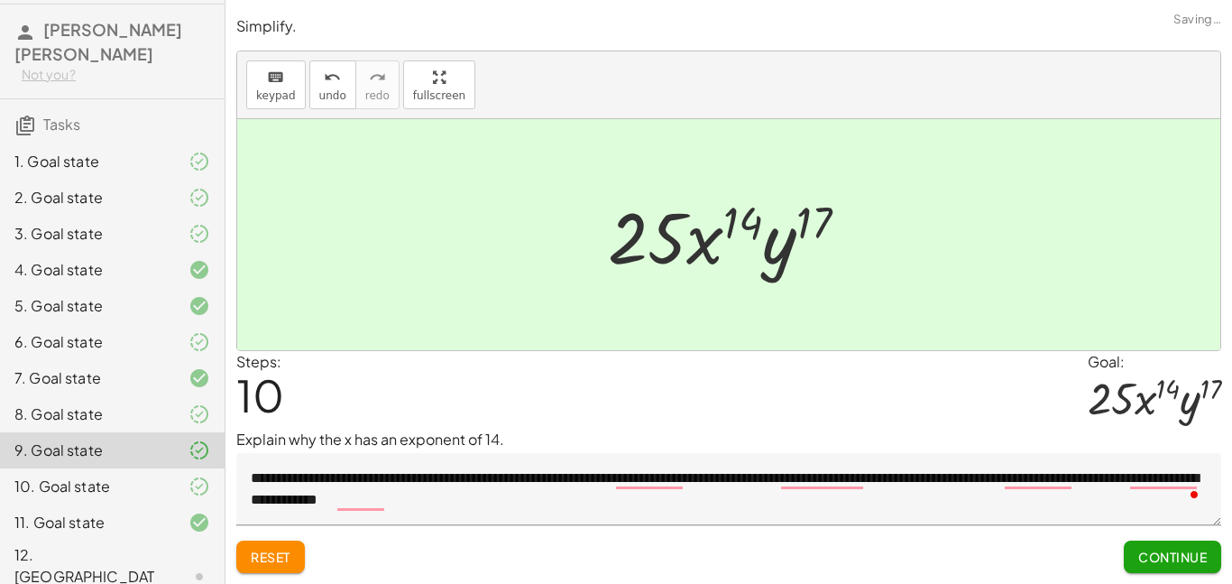
click at [129, 483] on div "10. Goal state" at bounding box center [86, 486] width 145 height 22
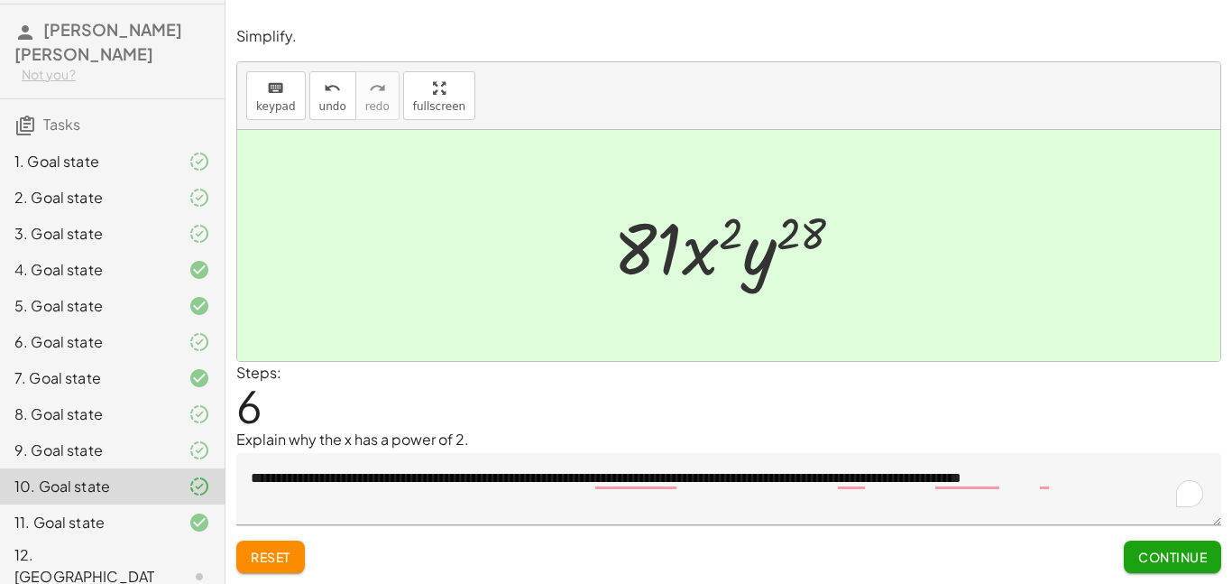
click at [143, 558] on div "12. [GEOGRAPHIC_DATA]" at bounding box center [86, 576] width 145 height 65
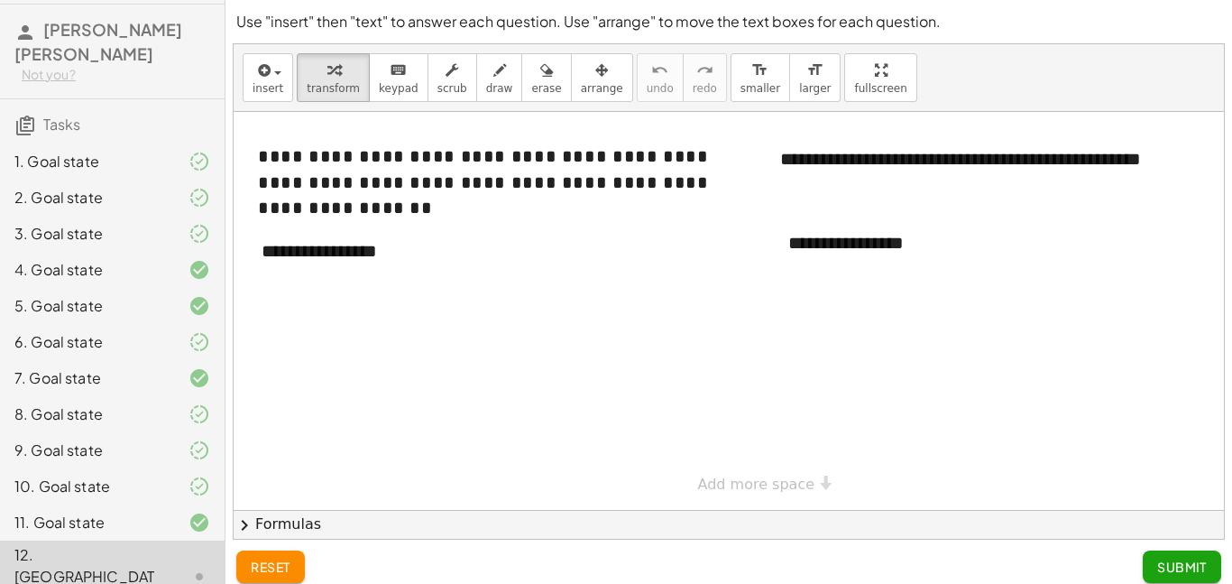
scroll to position [14, 0]
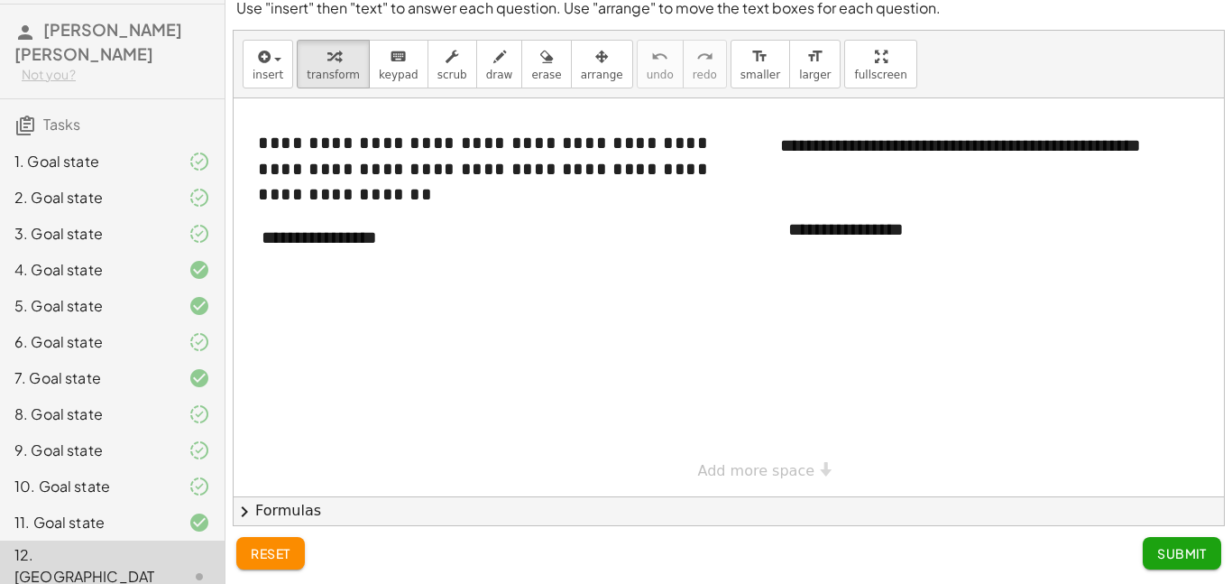
click at [418, 285] on div at bounding box center [751, 297] width 1035 height 398
click at [384, 245] on div "**********" at bounding box center [379, 238] width 271 height 62
click at [414, 249] on div "**********" at bounding box center [379, 238] width 271 height 62
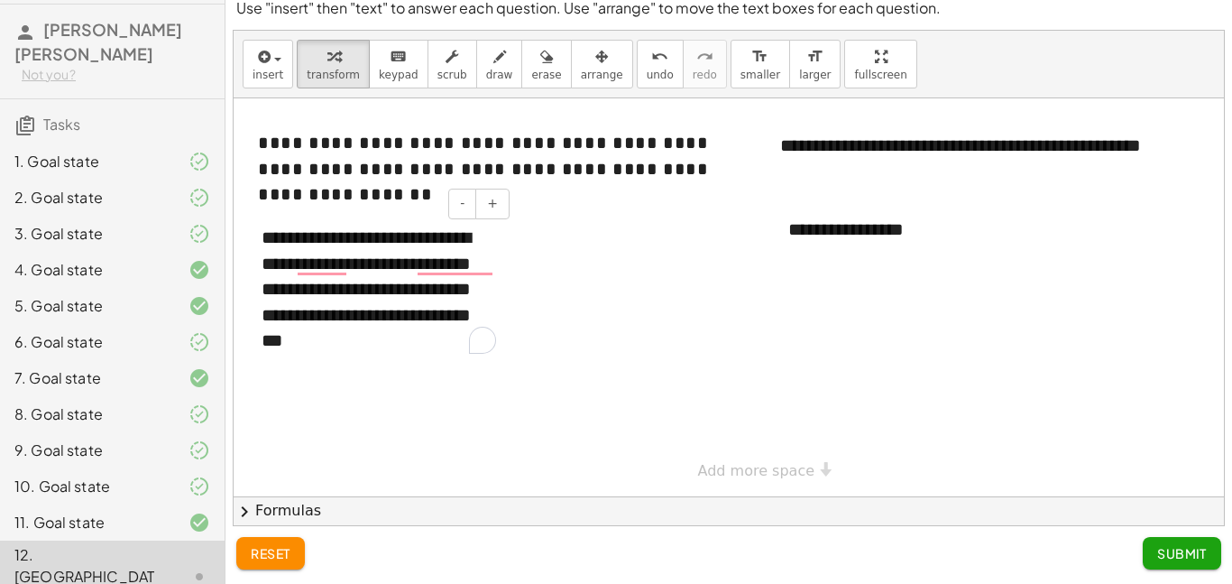
click at [394, 350] on div "**********" at bounding box center [379, 289] width 271 height 165
click at [849, 261] on div at bounding box center [751, 297] width 1035 height 398
click at [851, 224] on div "**********" at bounding box center [905, 229] width 271 height 62
click at [853, 236] on div "**********" at bounding box center [905, 229] width 271 height 62
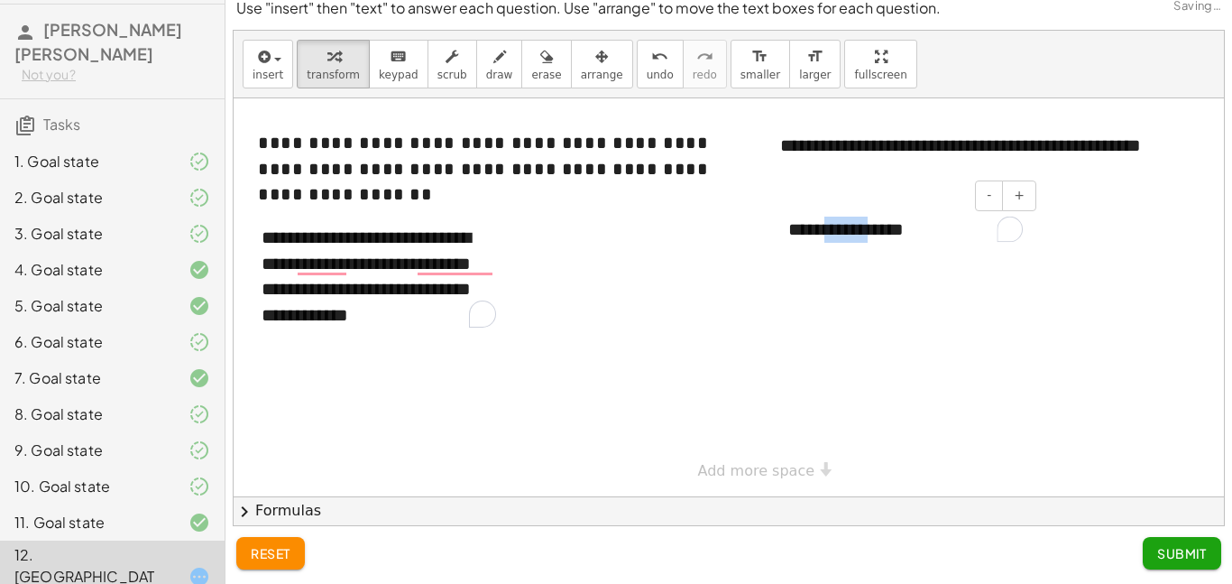
click at [853, 236] on div "**********" at bounding box center [905, 229] width 271 height 62
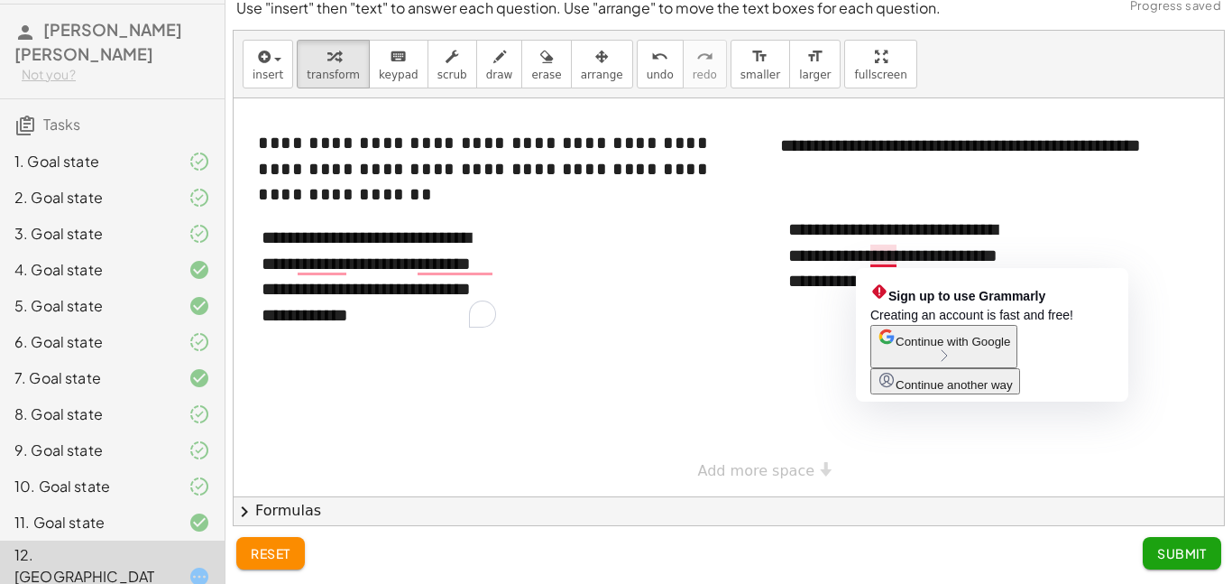
click at [592, 327] on div at bounding box center [751, 297] width 1035 height 398
click at [873, 256] on div "**********" at bounding box center [905, 267] width 271 height 139
click at [898, 259] on div "**********" at bounding box center [905, 267] width 271 height 139
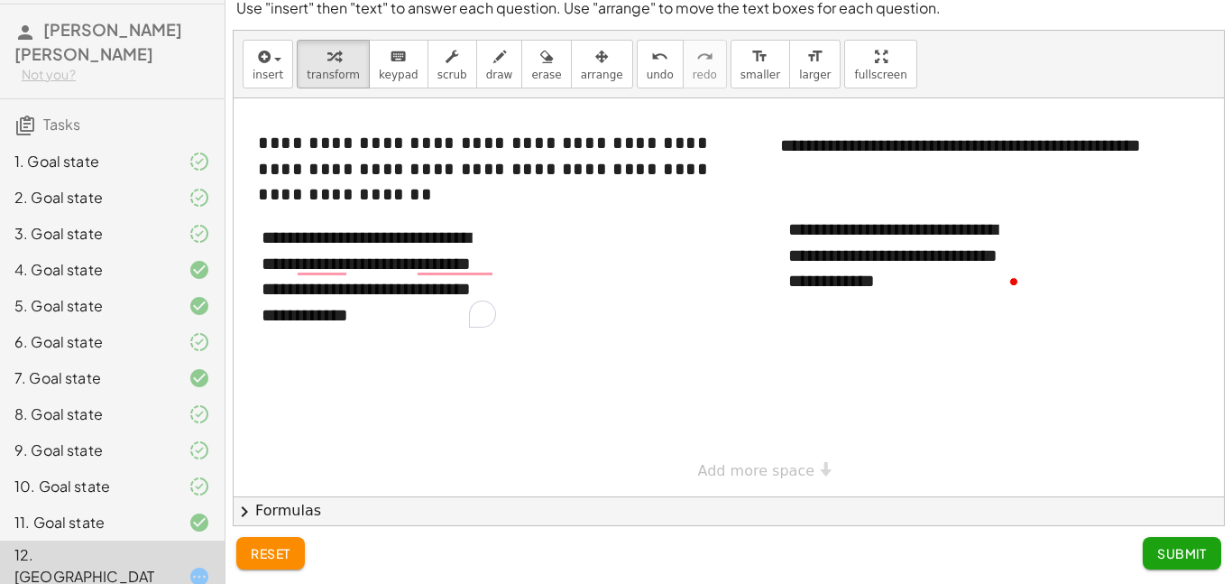
click at [1061, 428] on div at bounding box center [751, 297] width 1035 height 398
click at [1199, 560] on span "Submit" at bounding box center [1182, 553] width 50 height 16
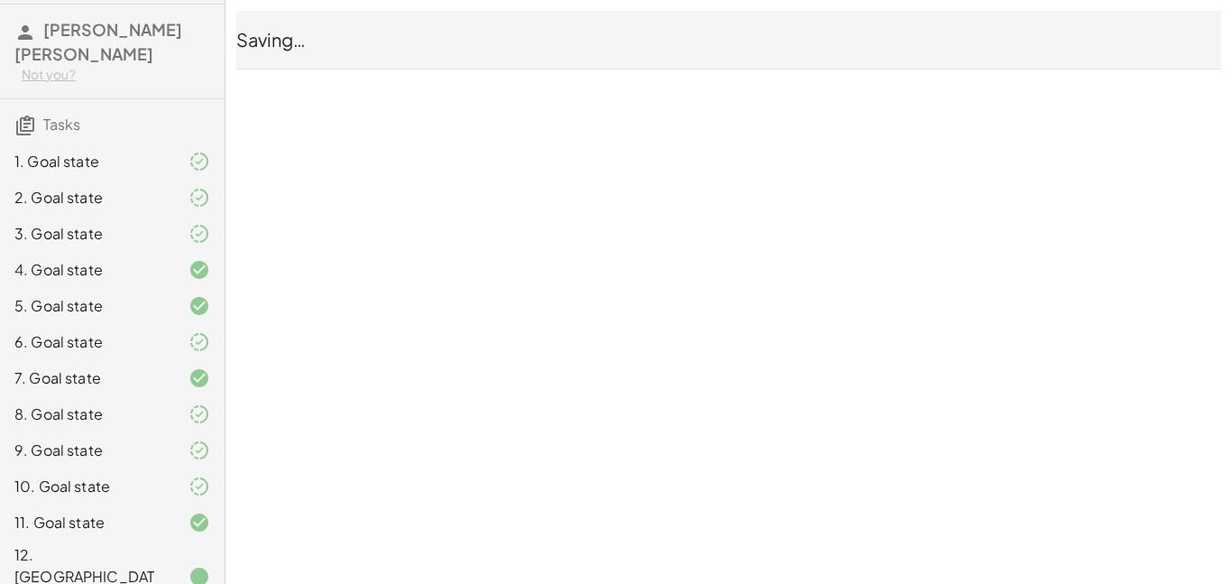
scroll to position [0, 0]
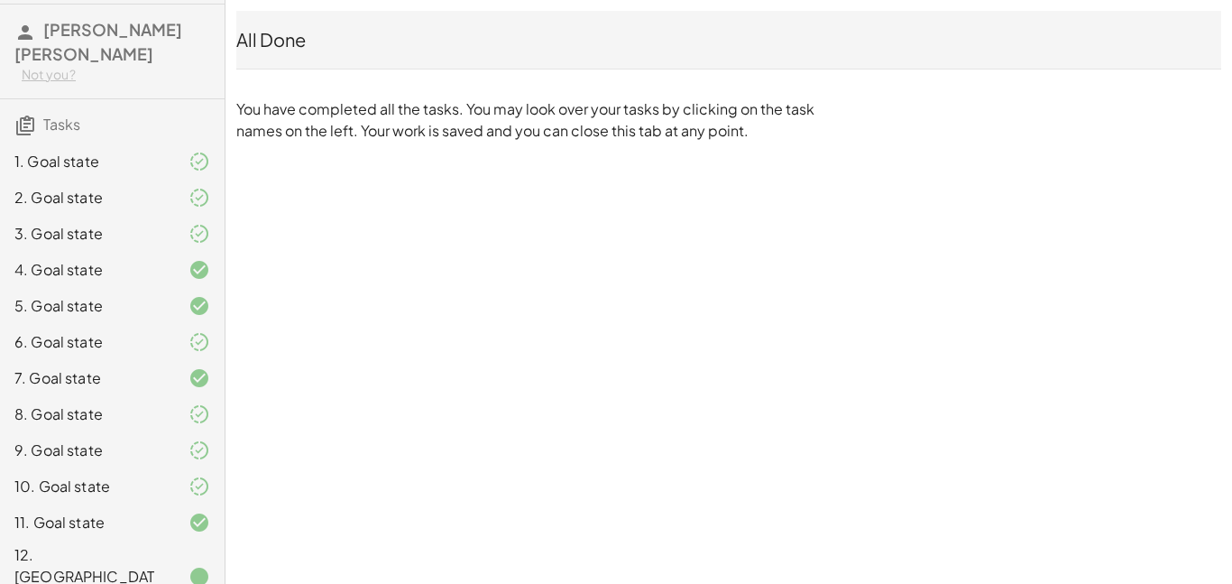
click at [0, 0] on div "10-2 Exponents - Power to Power [PERSON_NAME] [PERSON_NAME] Not you? Tasks 1. G…" at bounding box center [0, 0] width 0 height 0
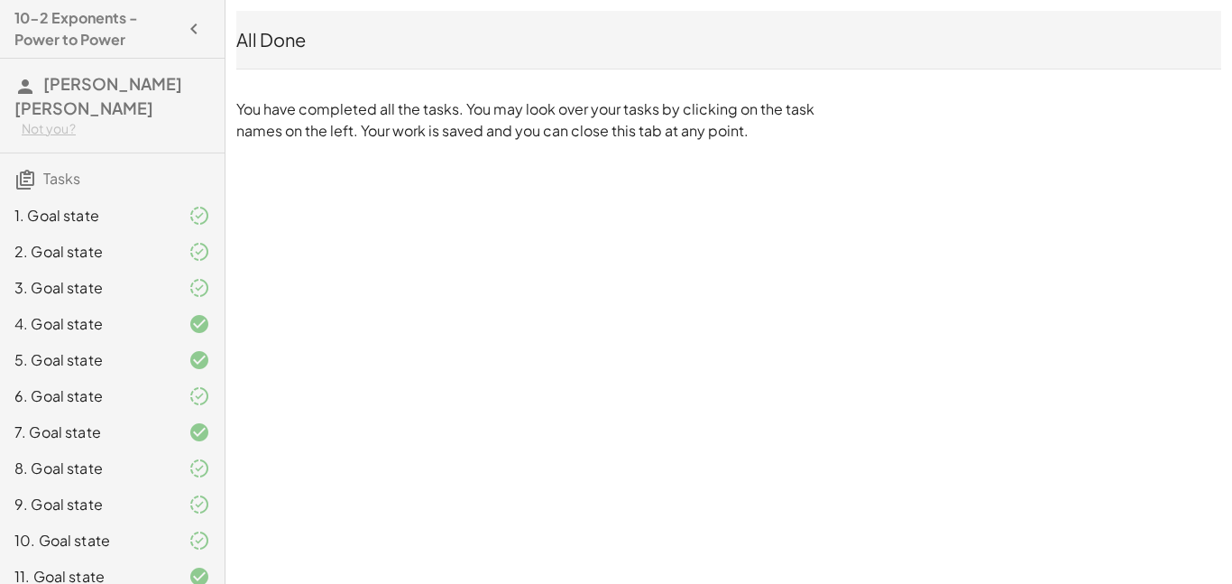
scroll to position [54, 0]
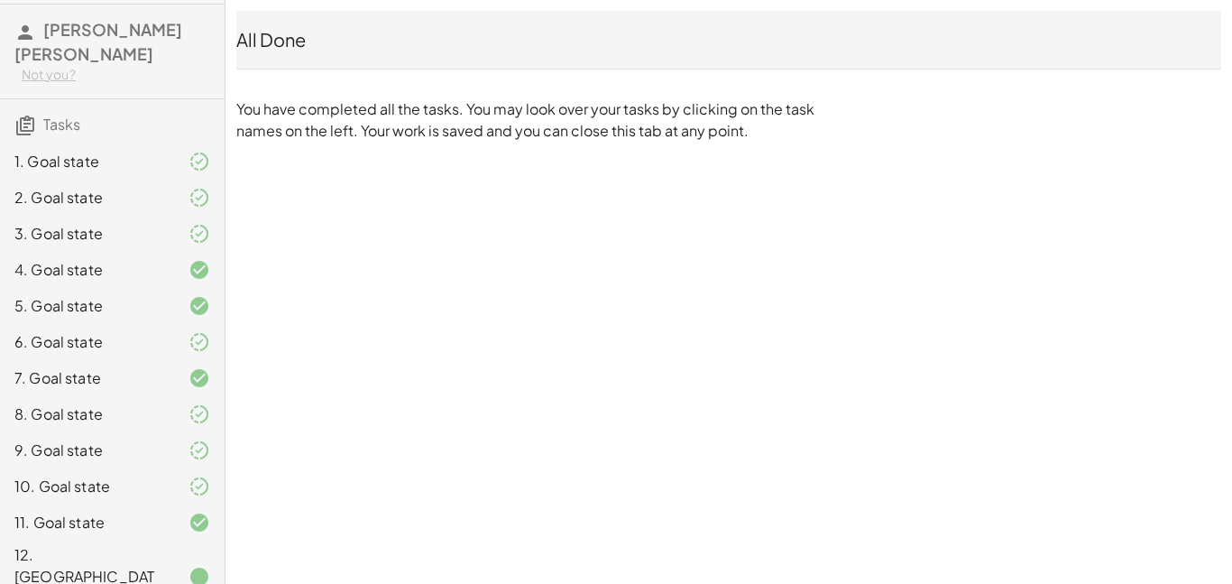
click at [122, 134] on h3 "Tasks" at bounding box center [112, 118] width 225 height 38
click at [123, 154] on div "1. Goal state" at bounding box center [86, 162] width 145 height 22
click at [124, 158] on div "1. Goal state" at bounding box center [86, 162] width 145 height 22
click at [124, 162] on div "1. Goal state" at bounding box center [86, 162] width 145 height 22
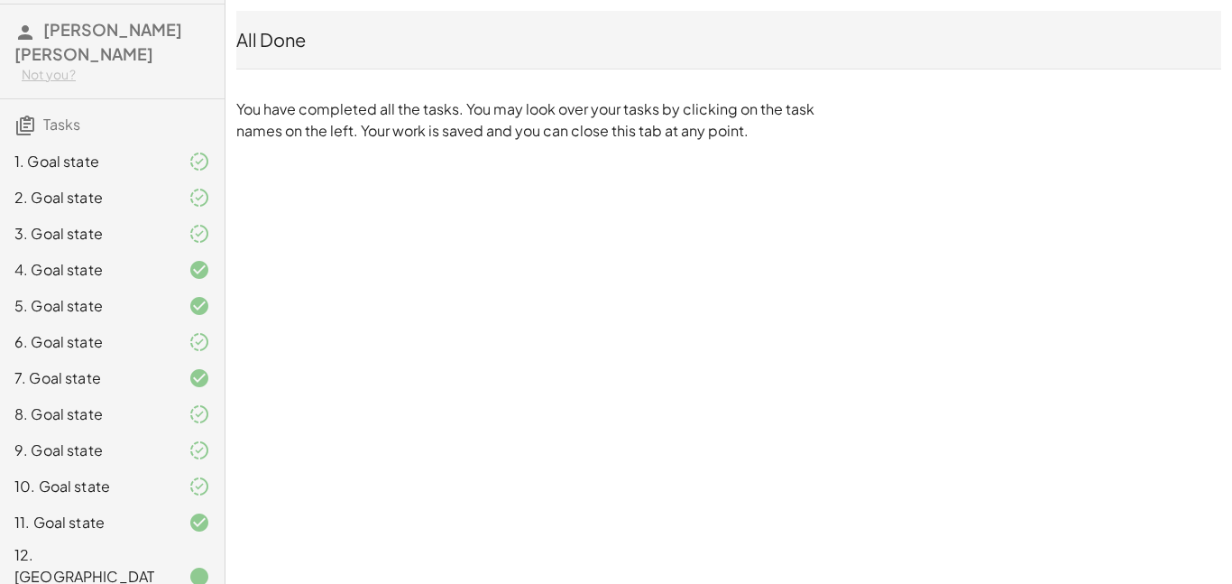
click at [133, 197] on div "2. Goal state" at bounding box center [86, 198] width 145 height 22
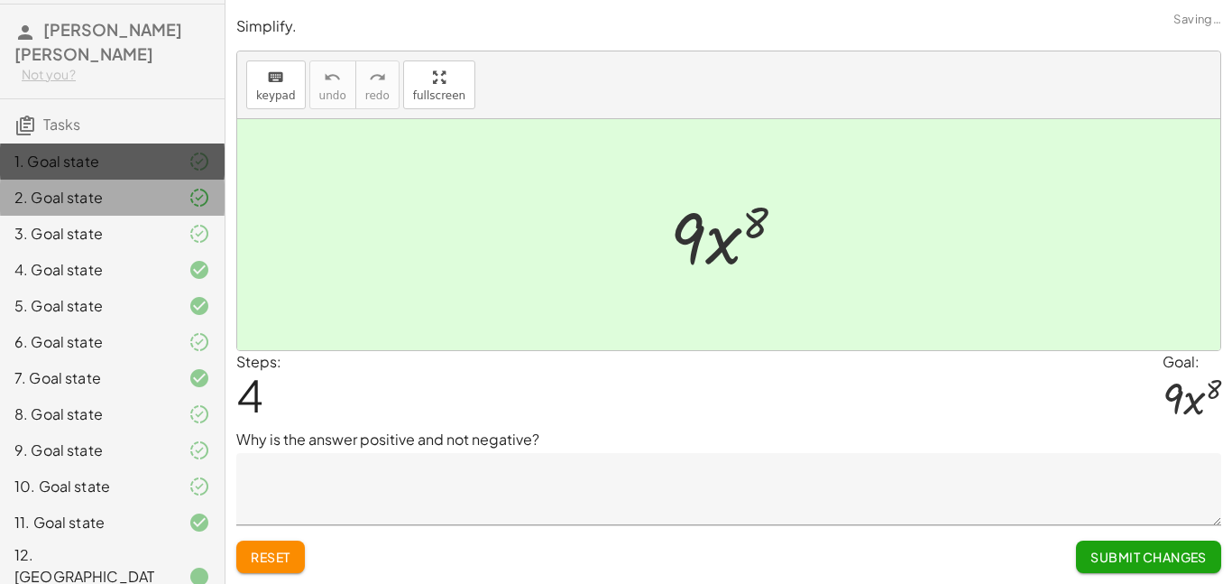
click at [149, 214] on div "2. Goal state" at bounding box center [112, 197] width 225 height 36
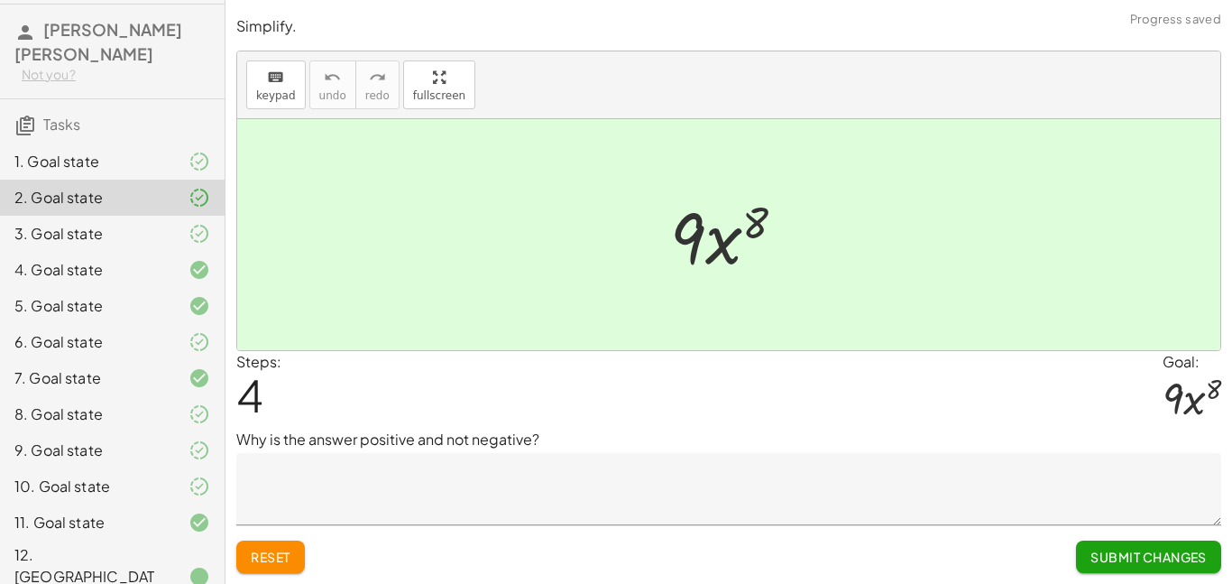
click at [152, 224] on div "3. Goal state" at bounding box center [86, 234] width 145 height 22
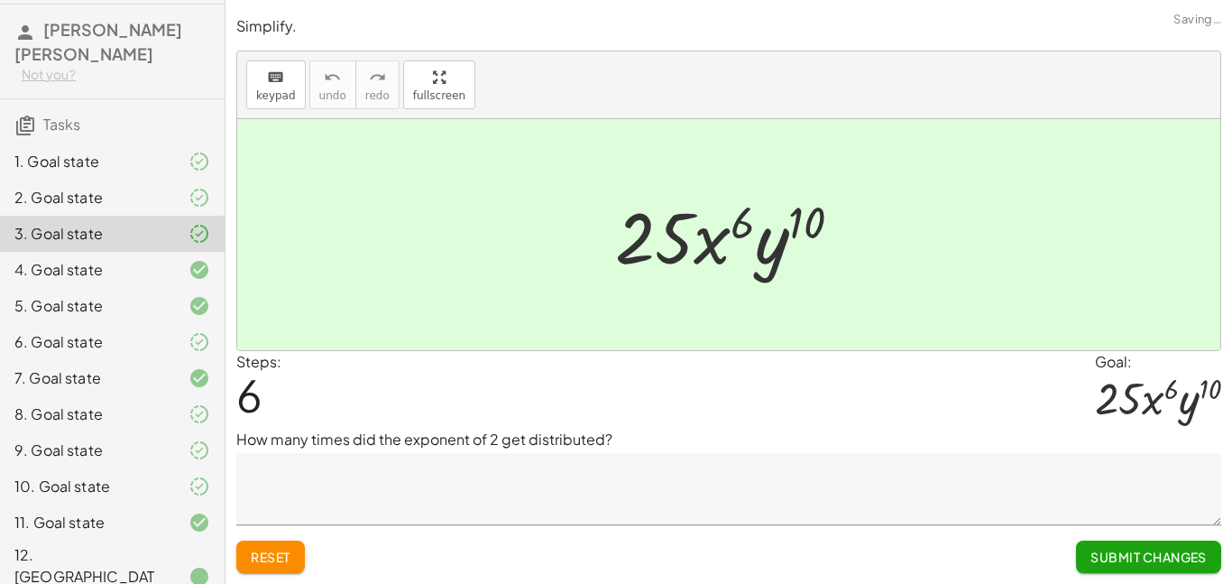
click at [150, 261] on div "4. Goal state" at bounding box center [86, 270] width 145 height 22
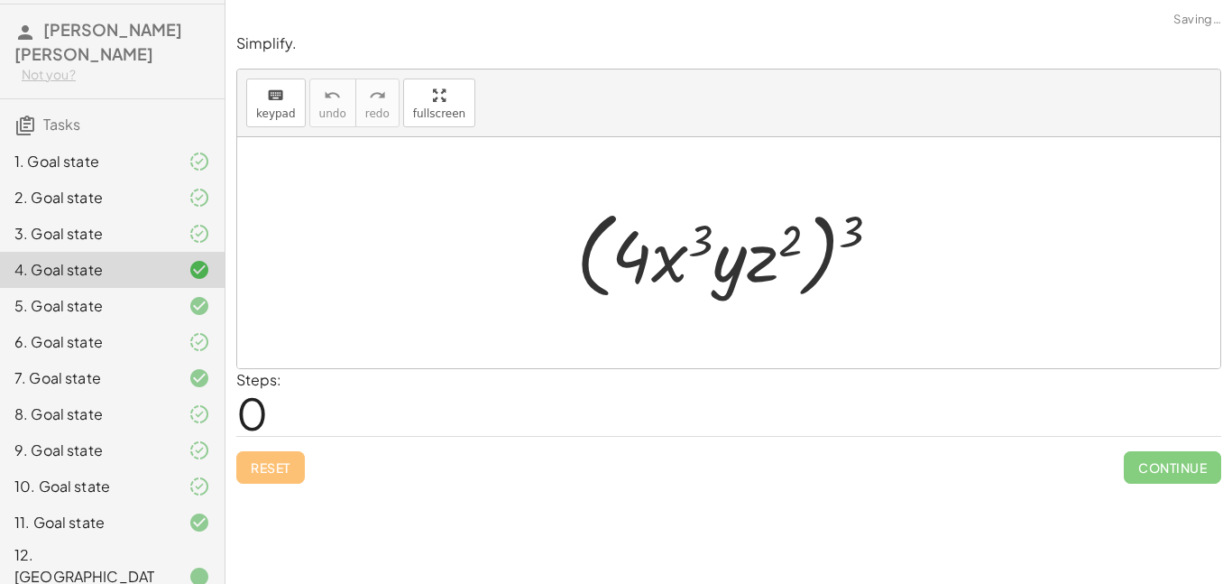
click at [147, 298] on div "5. Goal state" at bounding box center [86, 306] width 145 height 22
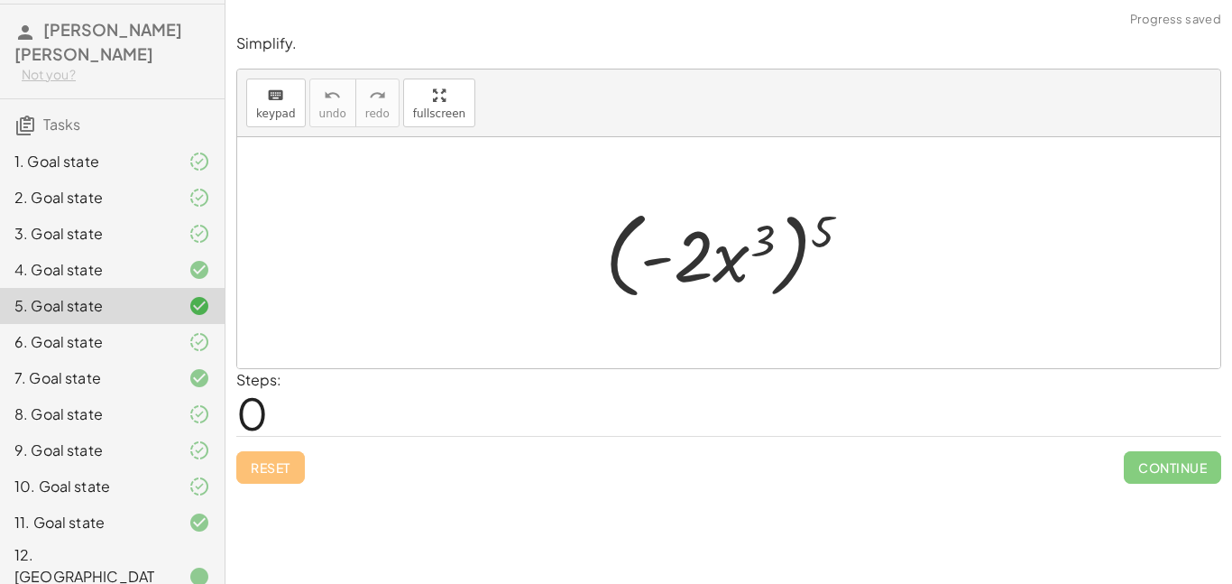
click at [129, 347] on div "6. Goal state" at bounding box center [86, 342] width 145 height 22
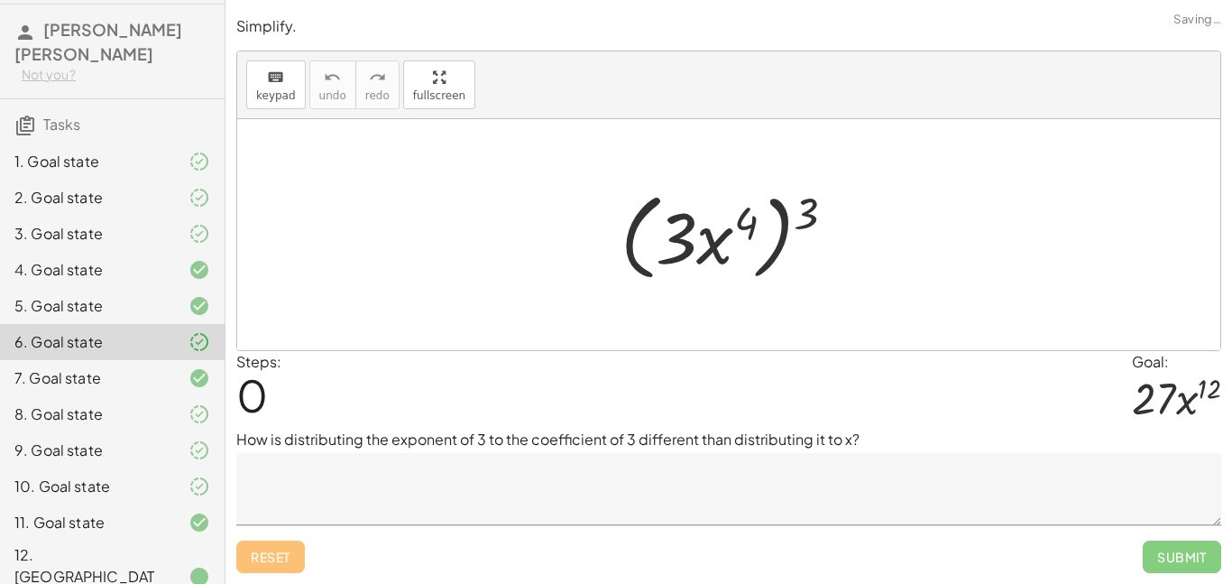
click at [125, 410] on div "8. Goal state" at bounding box center [86, 414] width 145 height 22
click at [131, 451] on div "9. Goal state" at bounding box center [86, 450] width 145 height 22
click at [131, 511] on div "11. Goal state" at bounding box center [112, 522] width 225 height 36
click at [133, 518] on div "11. Goal state" at bounding box center [86, 522] width 145 height 22
click at [145, 526] on div "11. Goal state" at bounding box center [86, 522] width 145 height 22
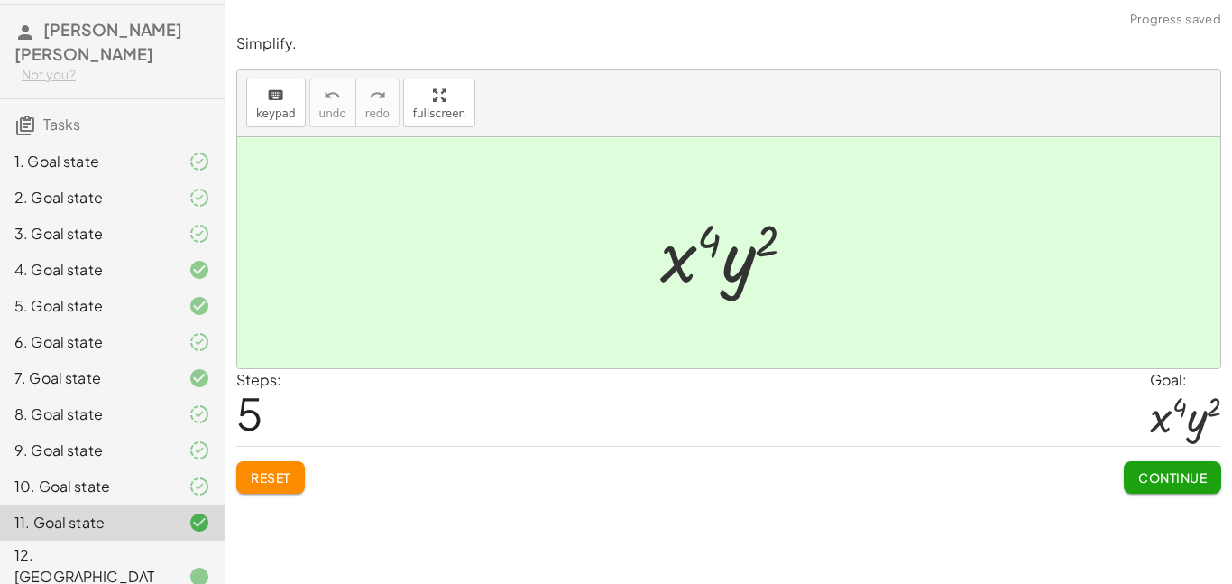
click at [177, 566] on div at bounding box center [185, 577] width 51 height 22
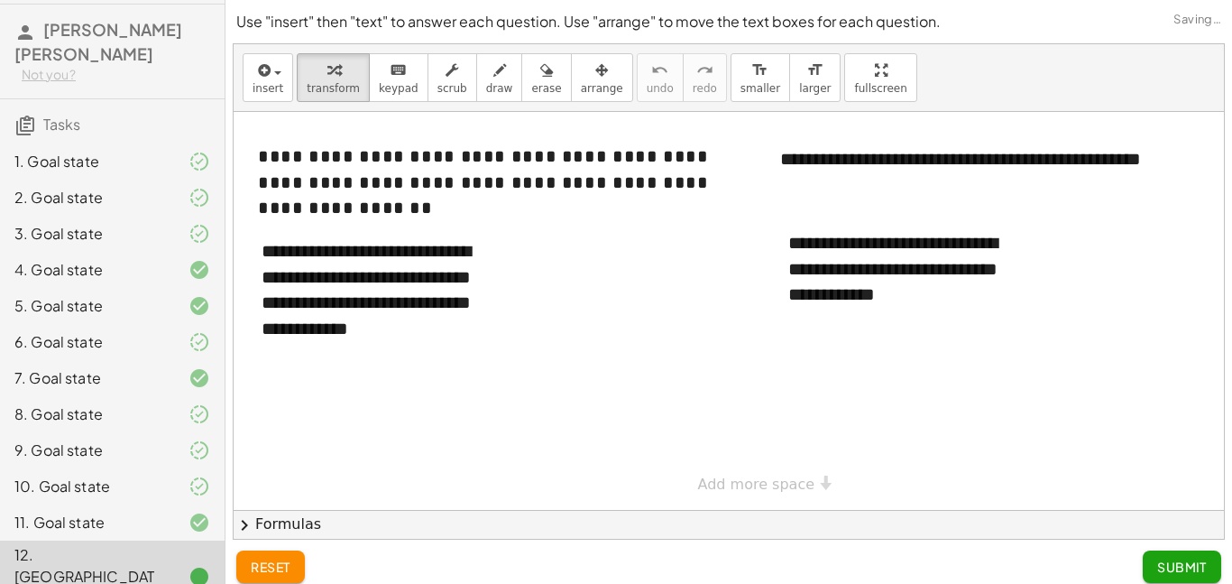
click at [173, 486] on div at bounding box center [185, 486] width 51 height 22
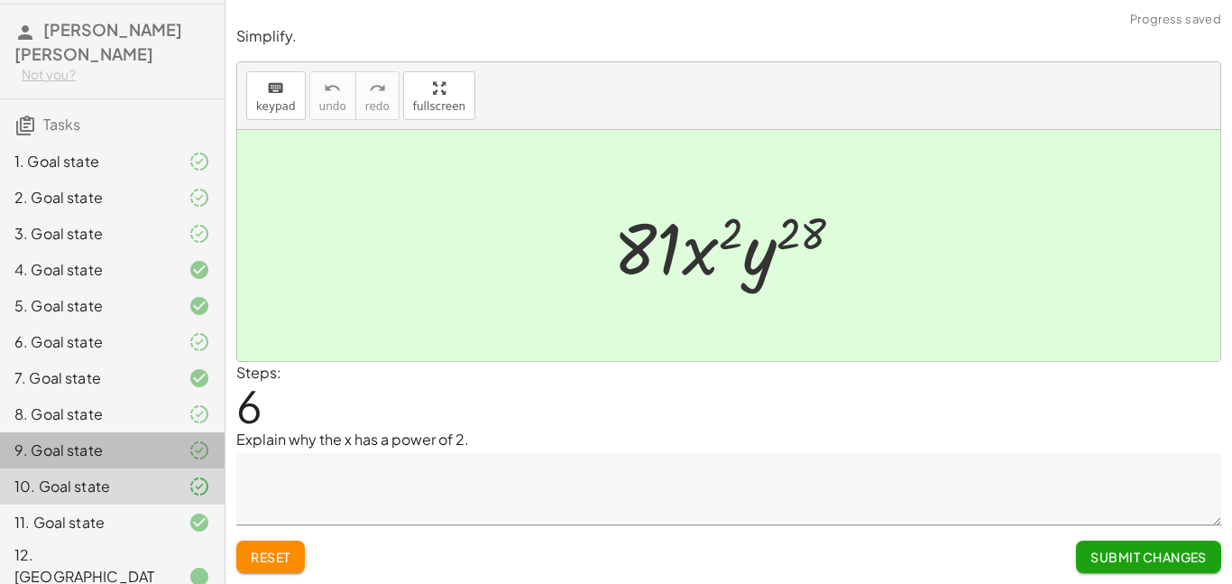
click at [179, 456] on div at bounding box center [185, 450] width 51 height 22
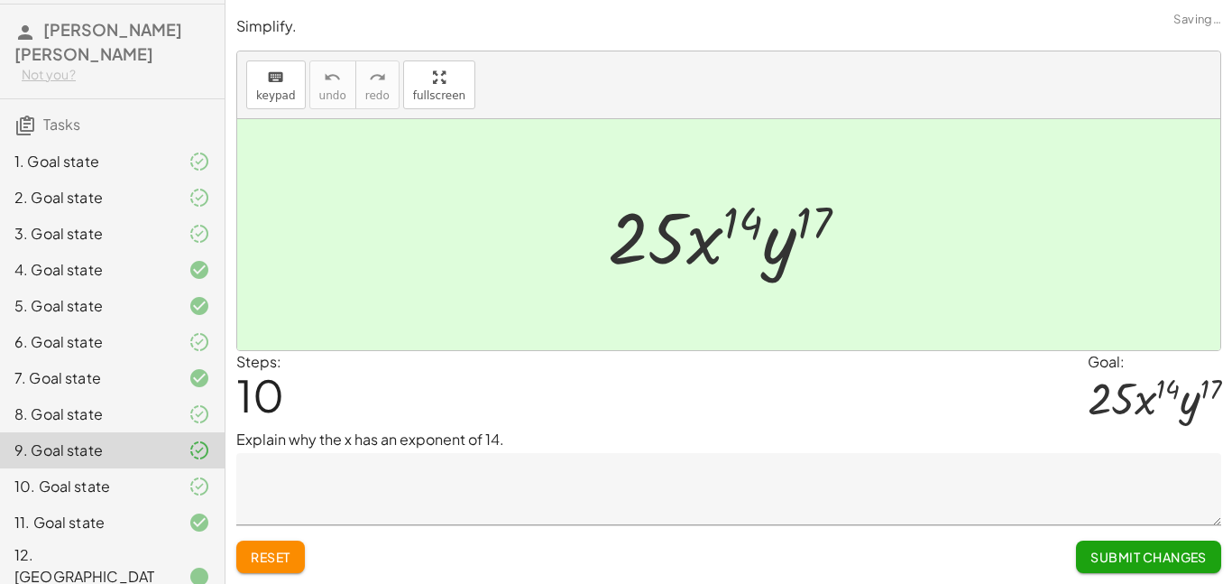
click at [189, 416] on icon at bounding box center [200, 414] width 22 height 22
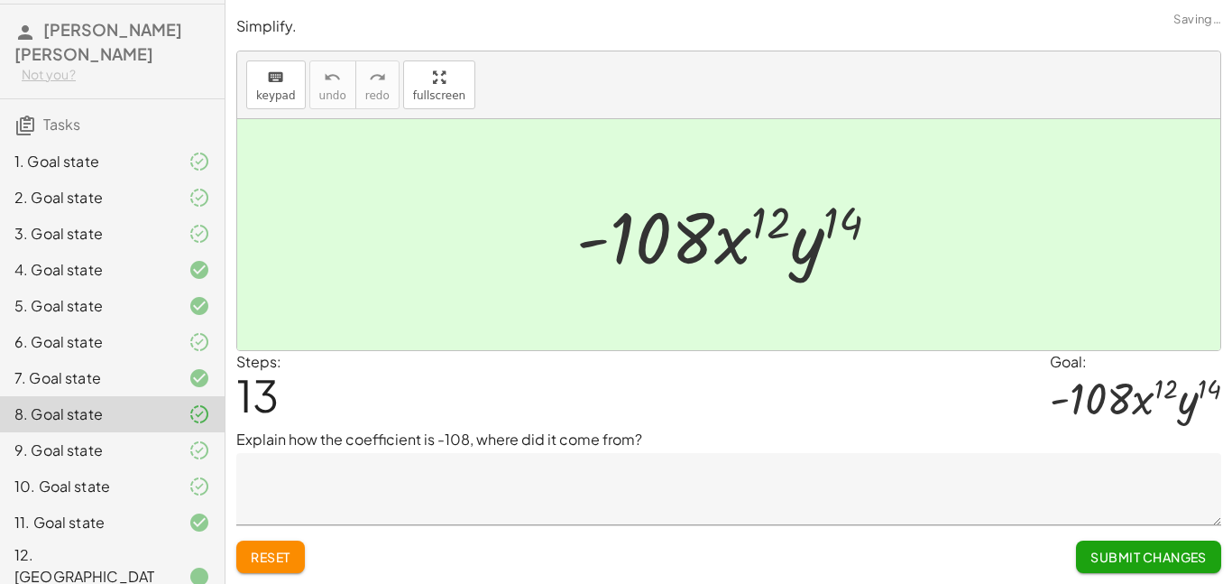
click at [186, 375] on div at bounding box center [185, 378] width 51 height 22
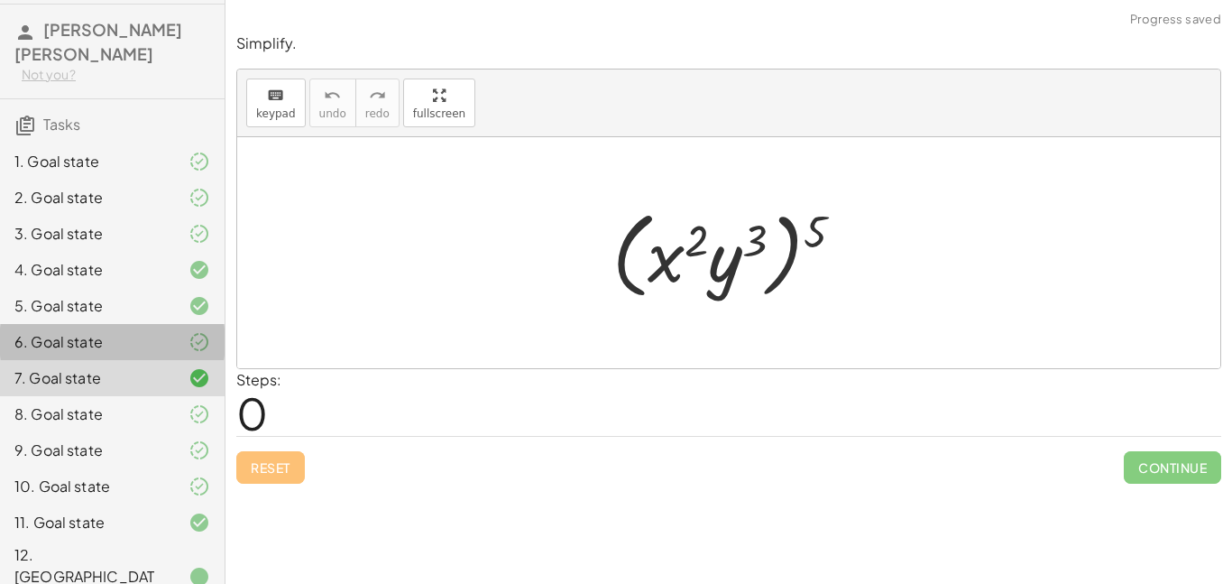
click at [183, 339] on div at bounding box center [185, 342] width 51 height 22
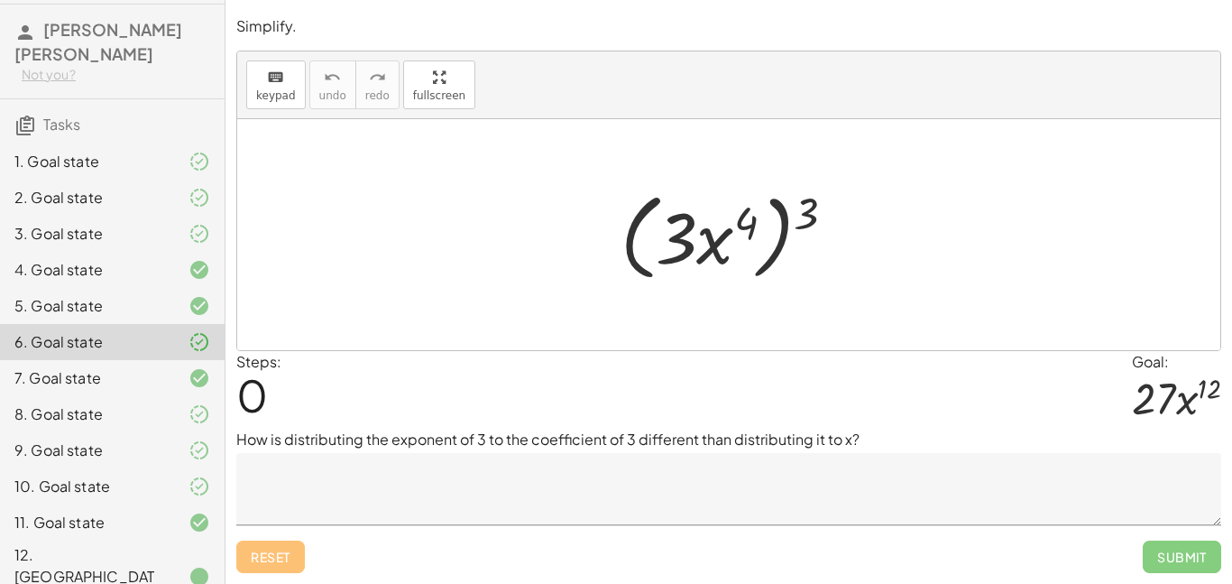
click at [175, 299] on div at bounding box center [185, 306] width 51 height 22
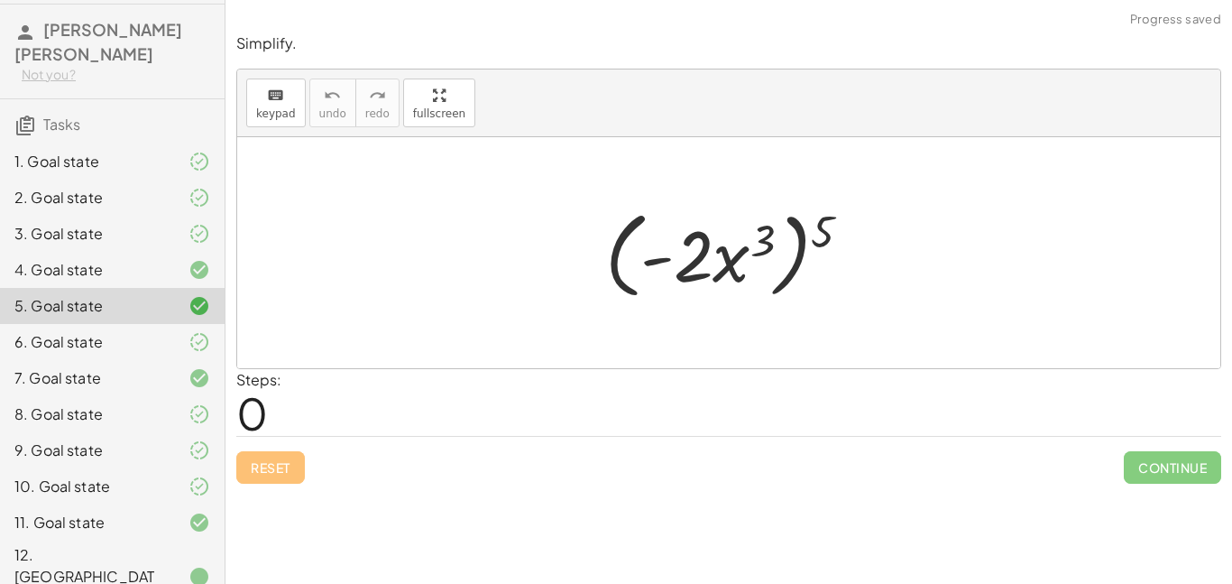
click at [172, 324] on div "4. Goal state" at bounding box center [112, 342] width 225 height 36
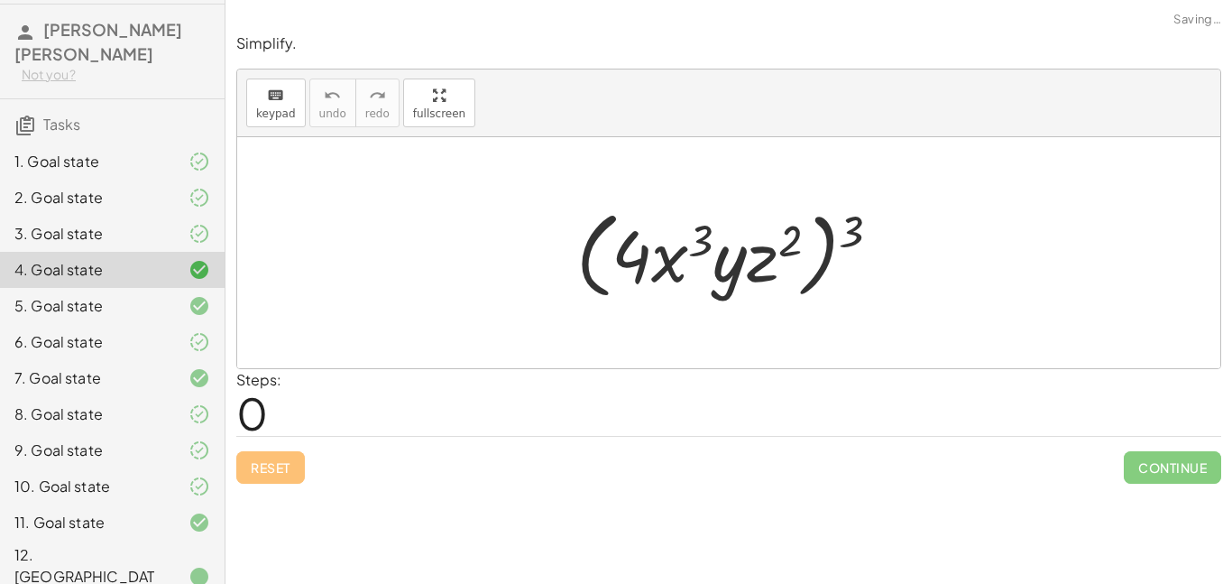
click at [158, 229] on div "3. Goal state" at bounding box center [86, 234] width 145 height 22
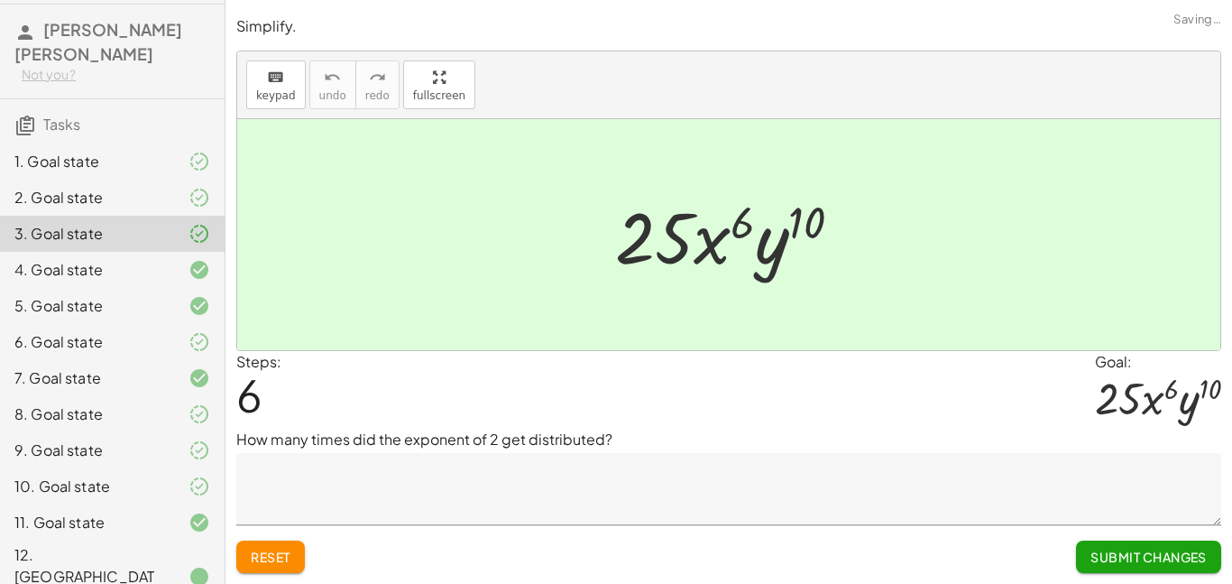
click at [157, 207] on div "2. Goal state" at bounding box center [86, 198] width 145 height 22
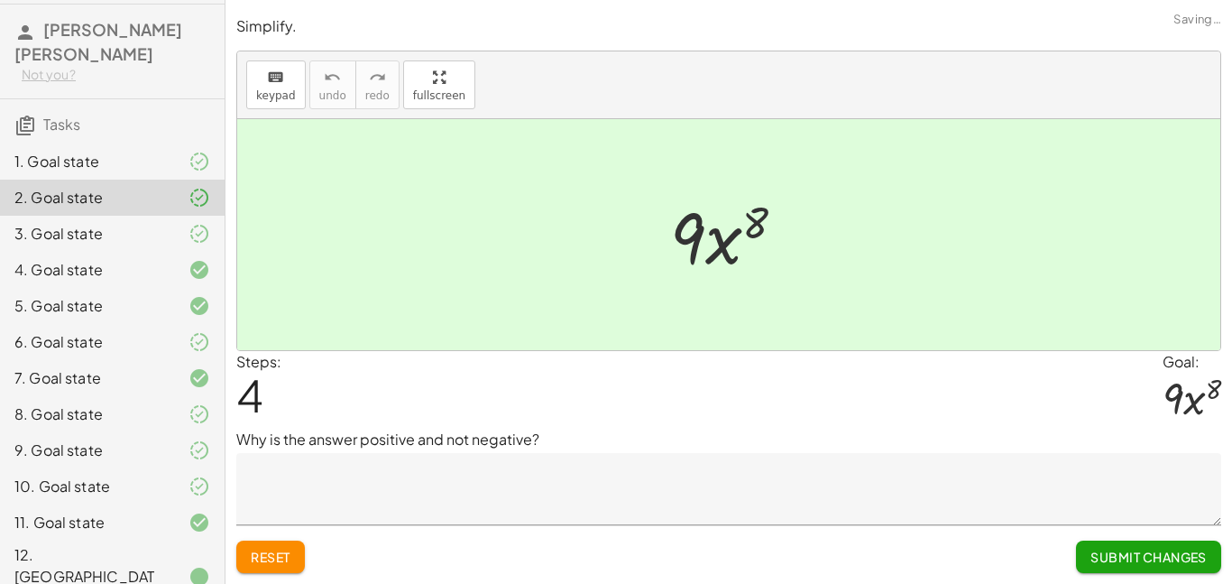
click at [147, 216] on div "1. Goal state" at bounding box center [112, 234] width 225 height 36
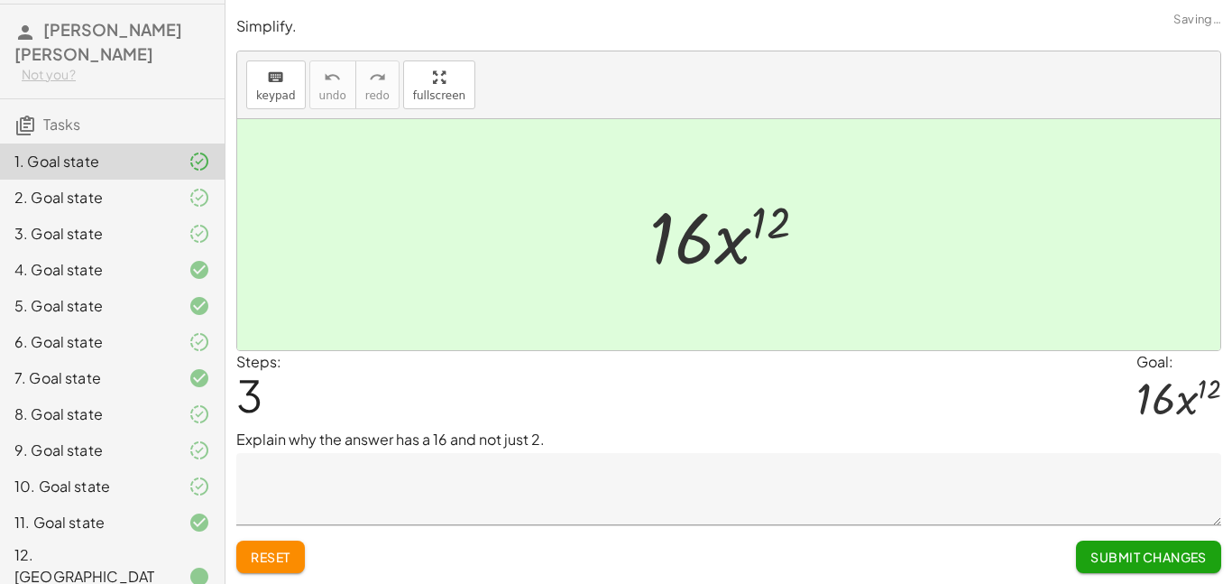
click at [149, 194] on div "2. Goal state" at bounding box center [86, 198] width 145 height 22
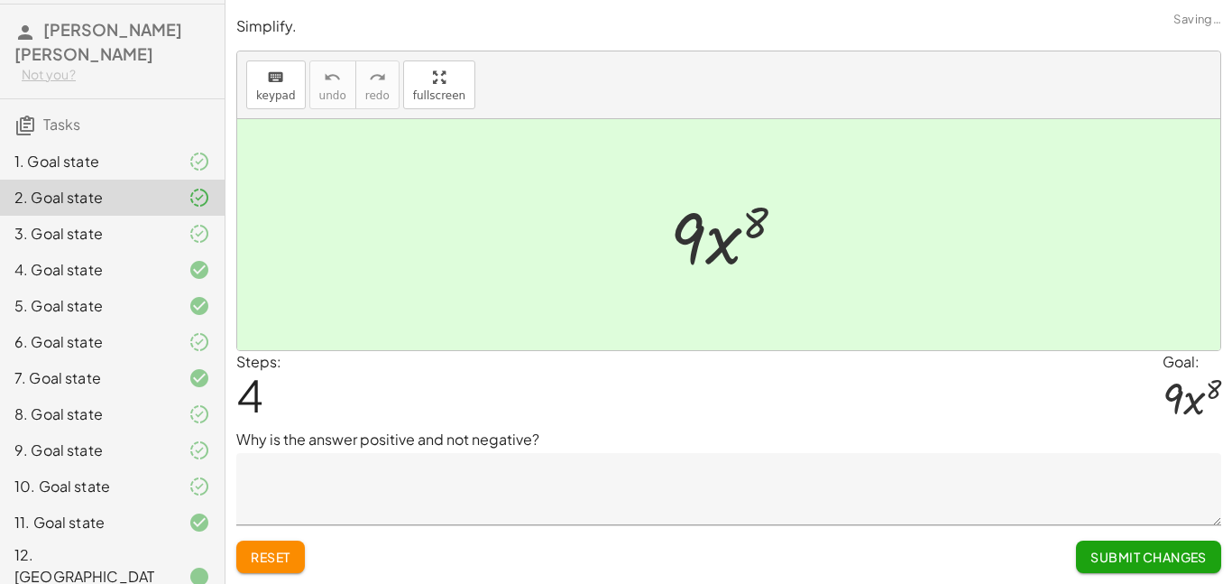
click at [149, 209] on div "2. Goal state" at bounding box center [112, 197] width 225 height 36
click at [147, 240] on div "3. Goal state" at bounding box center [86, 234] width 145 height 22
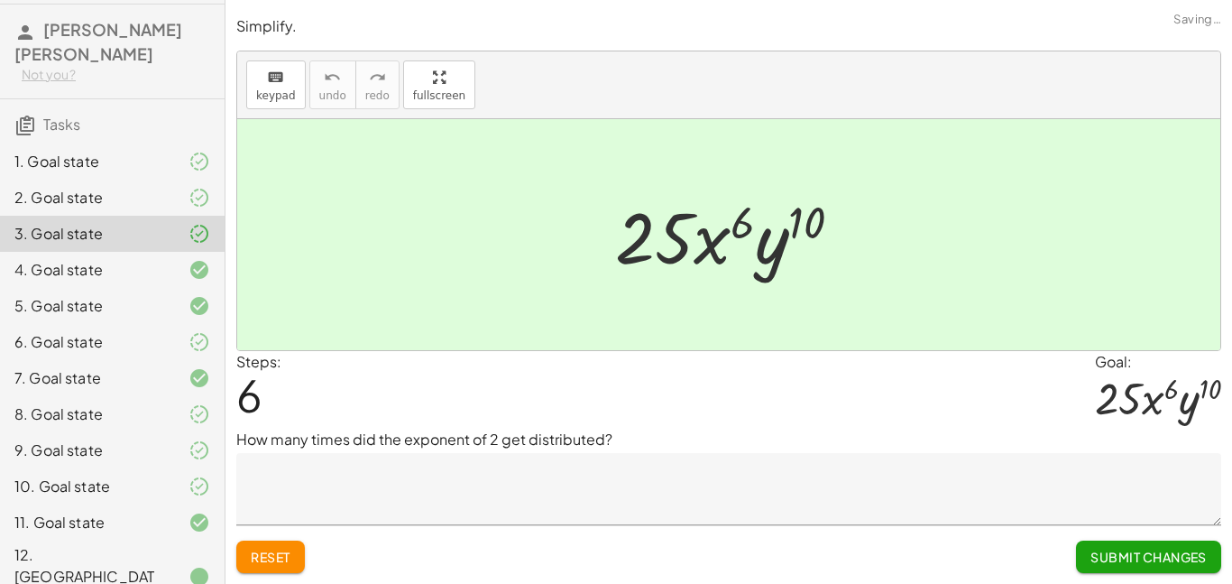
click at [143, 262] on div "4. Goal state" at bounding box center [86, 270] width 145 height 22
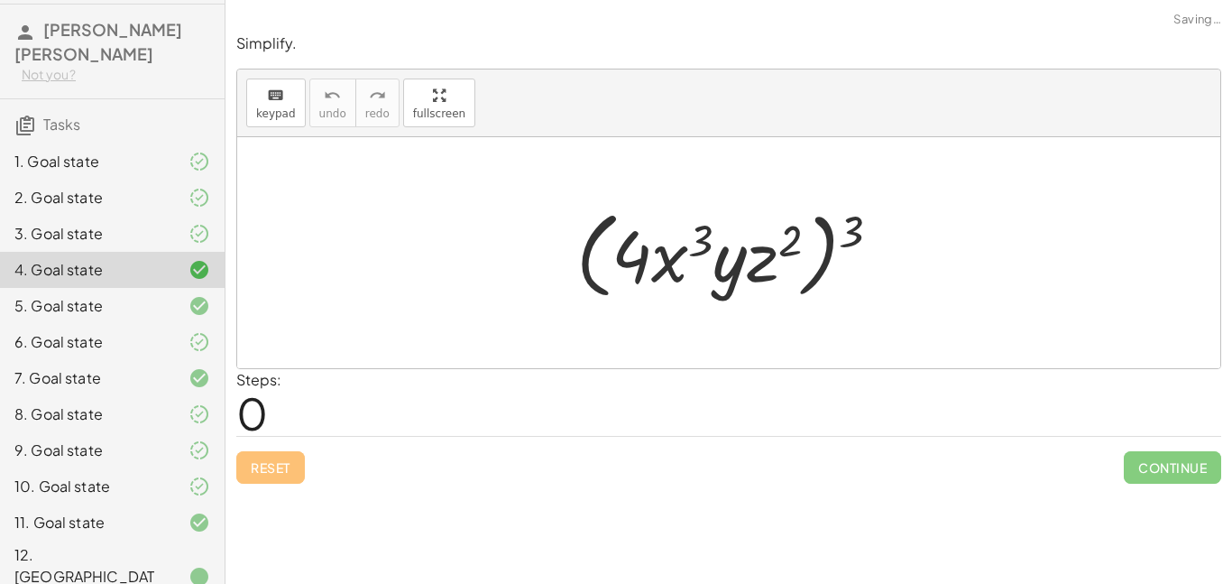
click at [145, 360] on div "5. Goal state" at bounding box center [112, 378] width 225 height 36
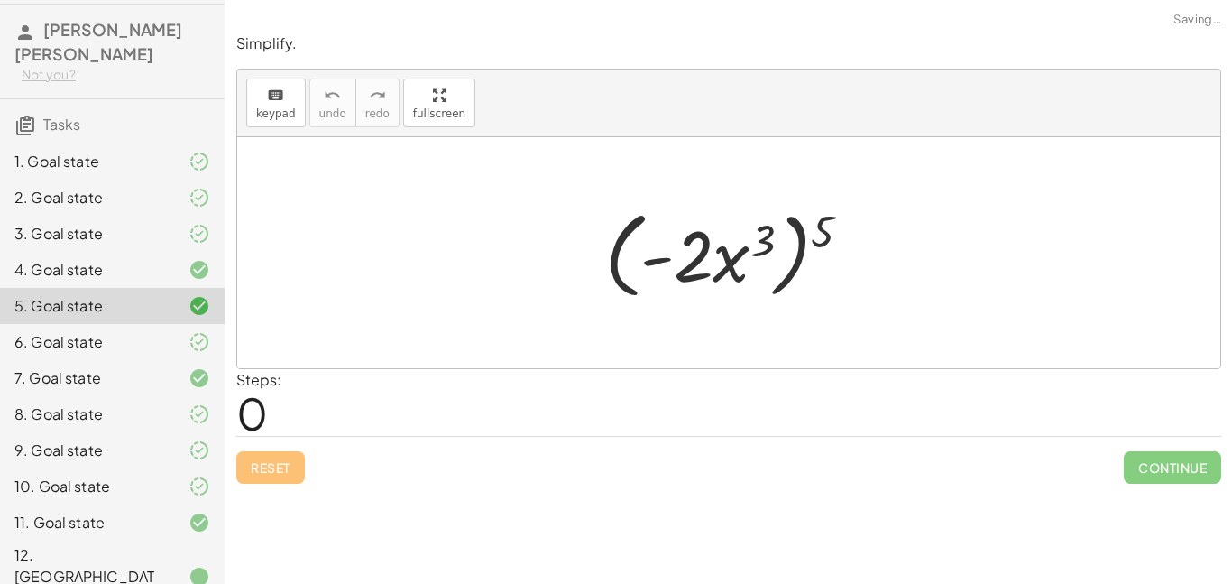
click at [146, 333] on div "6. Goal state" at bounding box center [86, 342] width 145 height 22
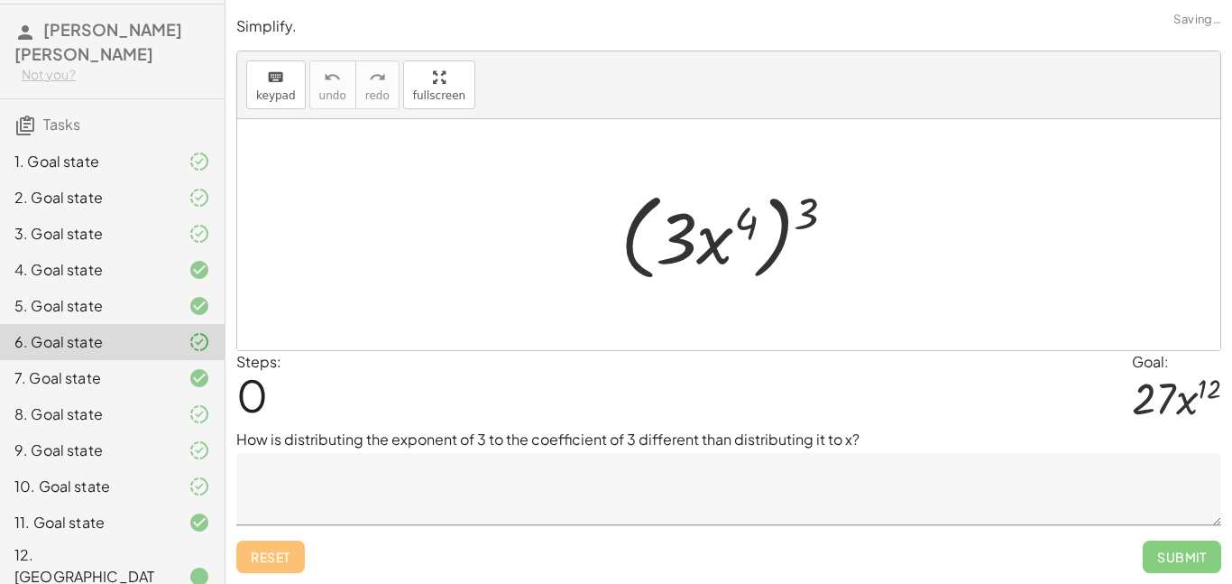
click at [146, 432] on div "7. Goal state" at bounding box center [112, 450] width 225 height 36
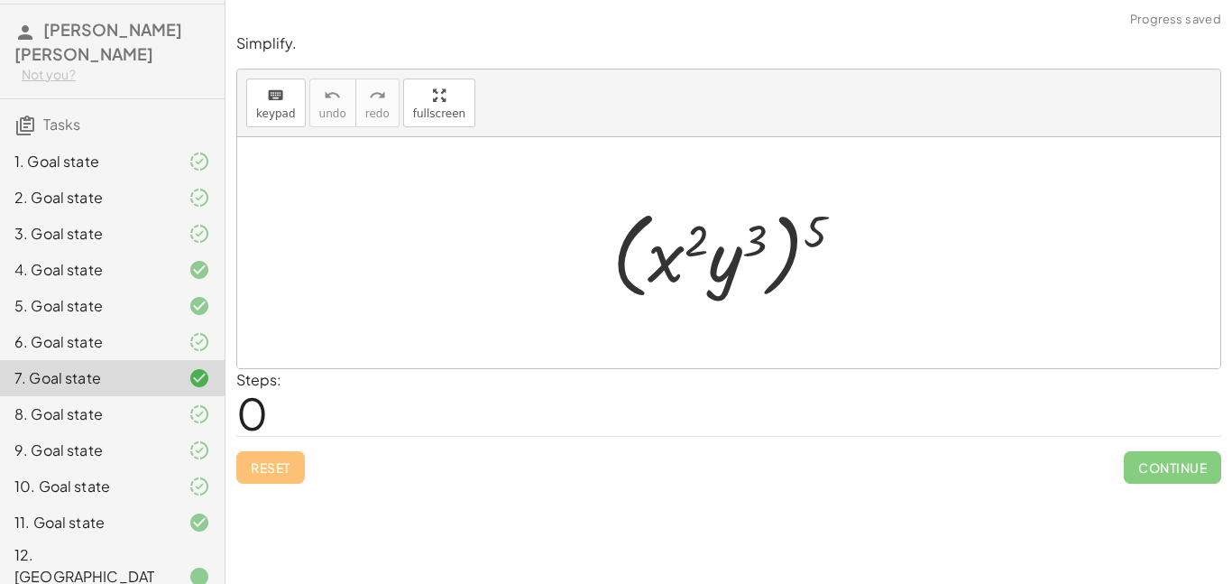
click at [148, 411] on div "8. Goal state" at bounding box center [86, 414] width 145 height 22
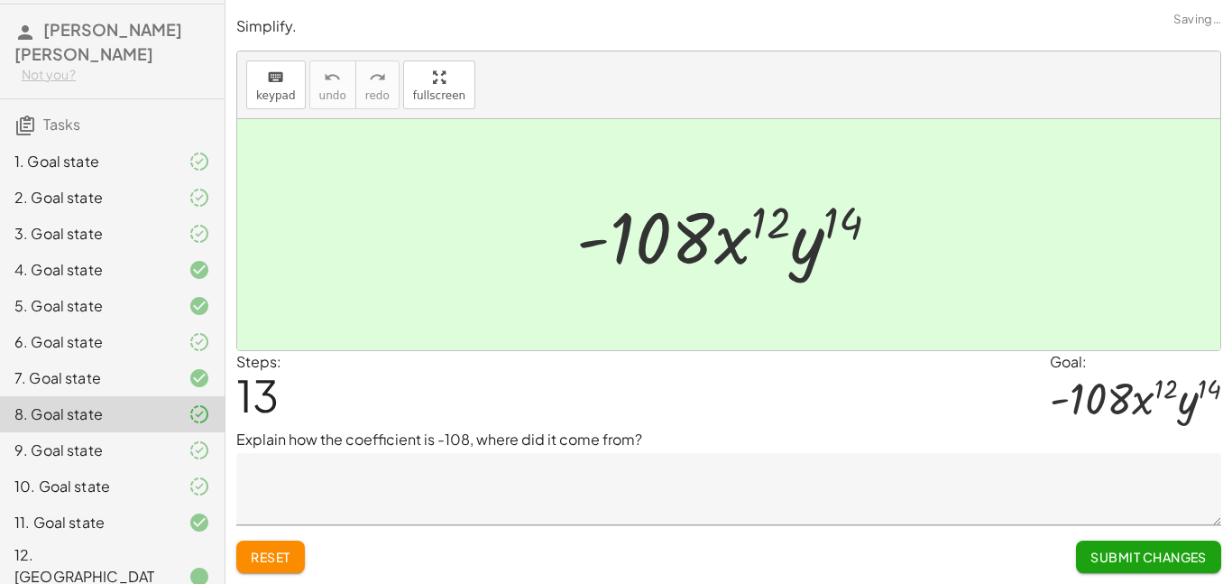
click at [147, 336] on div "6. Goal state" at bounding box center [86, 342] width 145 height 22
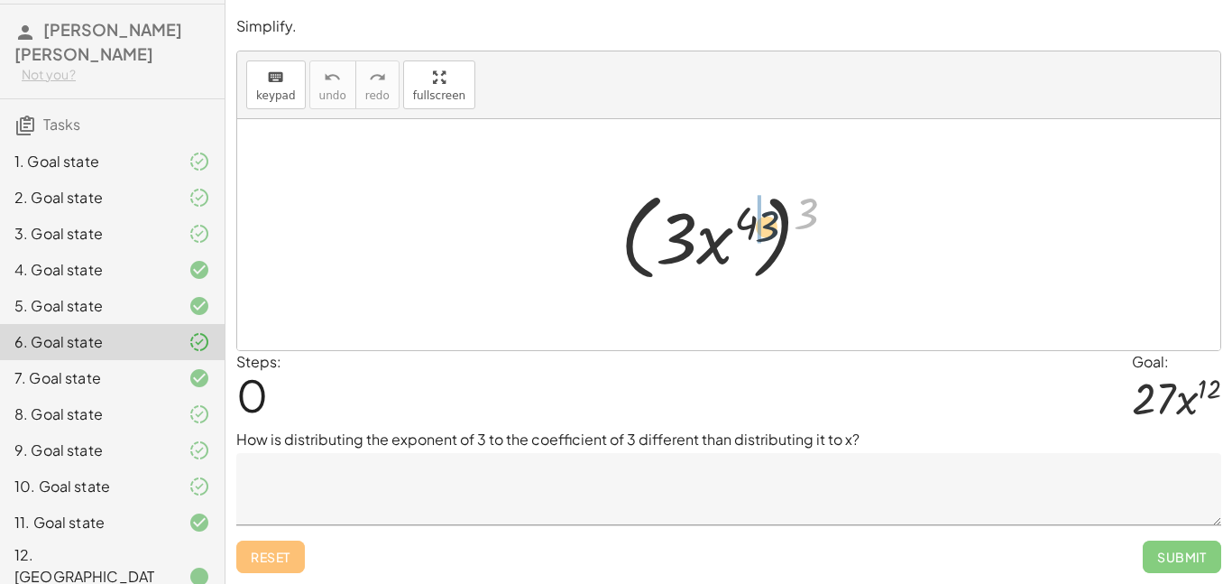
drag, startPoint x: 810, startPoint y: 207, endPoint x: 747, endPoint y: 227, distance: 66.5
click at [747, 227] on div at bounding box center [736, 235] width 248 height 104
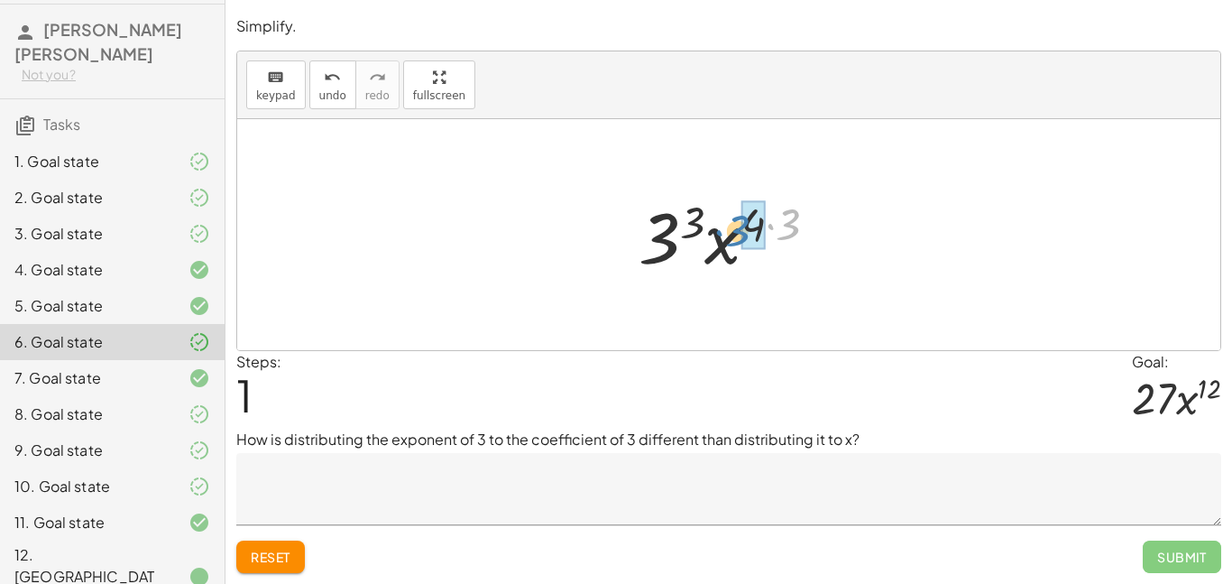
drag, startPoint x: 785, startPoint y: 226, endPoint x: 750, endPoint y: 235, distance: 36.1
click at [278, 557] on span "Reset" at bounding box center [271, 556] width 40 height 16
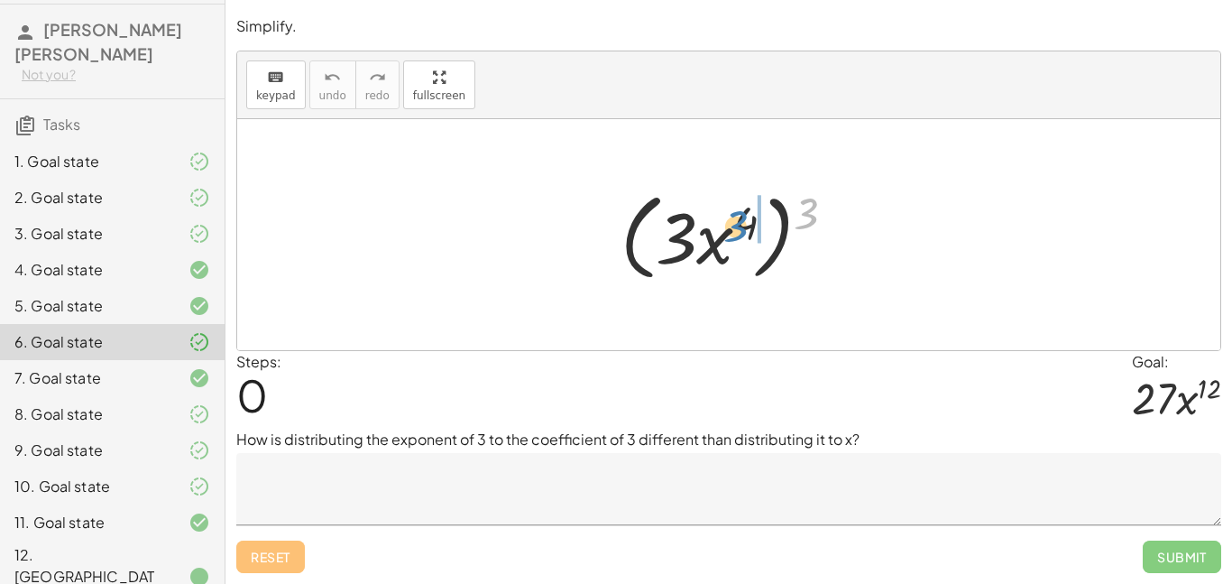
drag, startPoint x: 800, startPoint y: 224, endPoint x: 730, endPoint y: 235, distance: 71.2
click at [730, 235] on div at bounding box center [736, 235] width 248 height 104
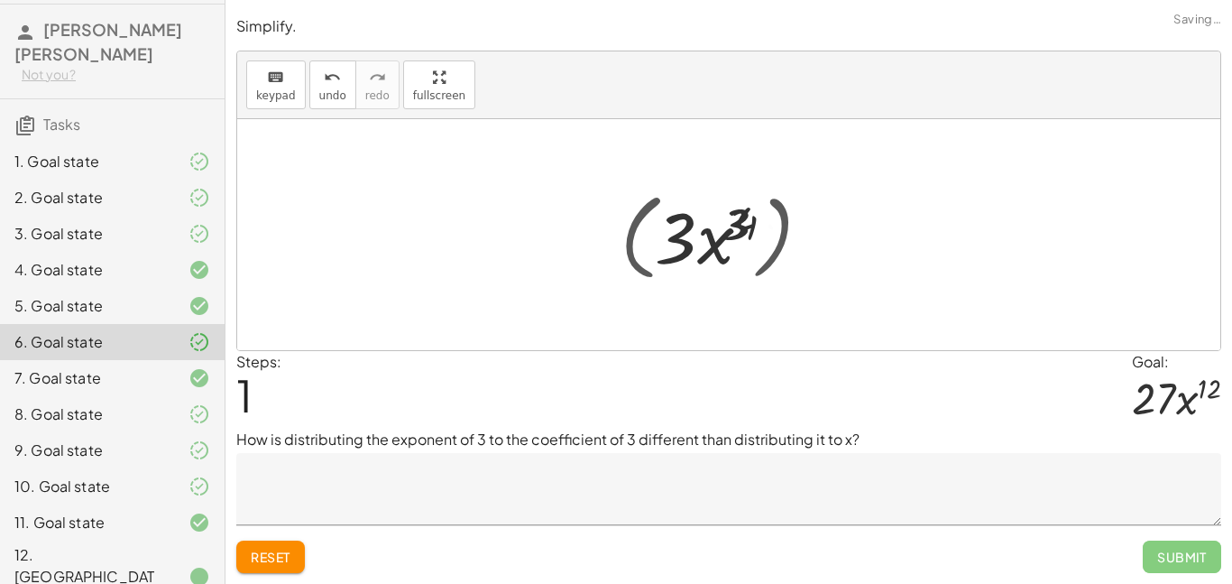
click at [730, 235] on div at bounding box center [735, 235] width 211 height 93
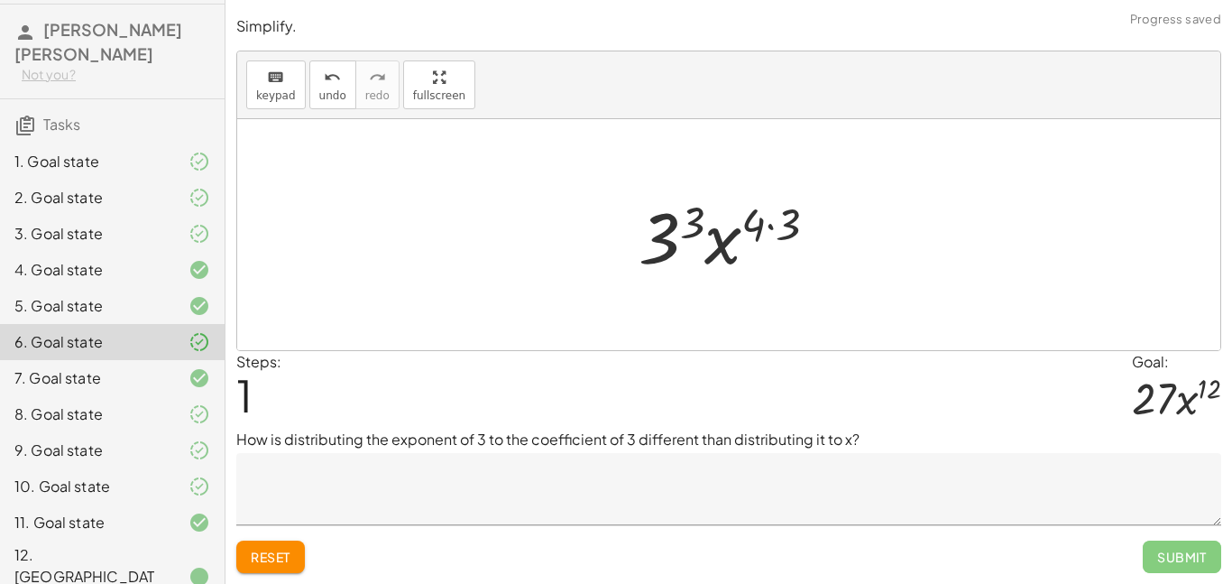
click at [502, 492] on textarea at bounding box center [728, 489] width 985 height 72
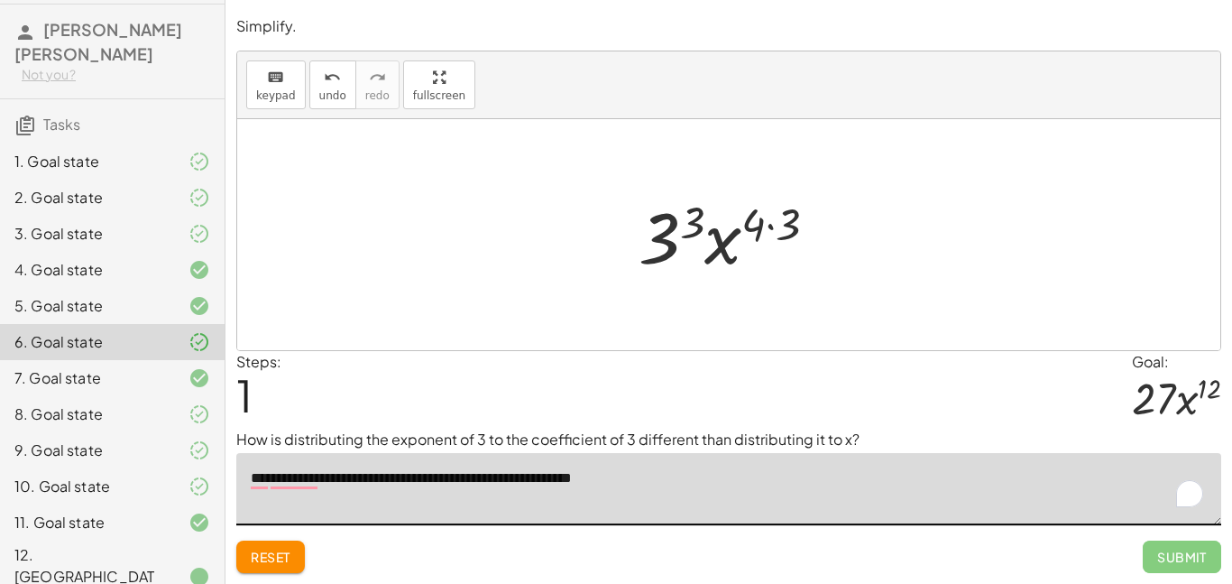
click at [384, 482] on textarea "**********" at bounding box center [728, 489] width 985 height 72
click at [720, 475] on textarea "**********" at bounding box center [728, 489] width 985 height 72
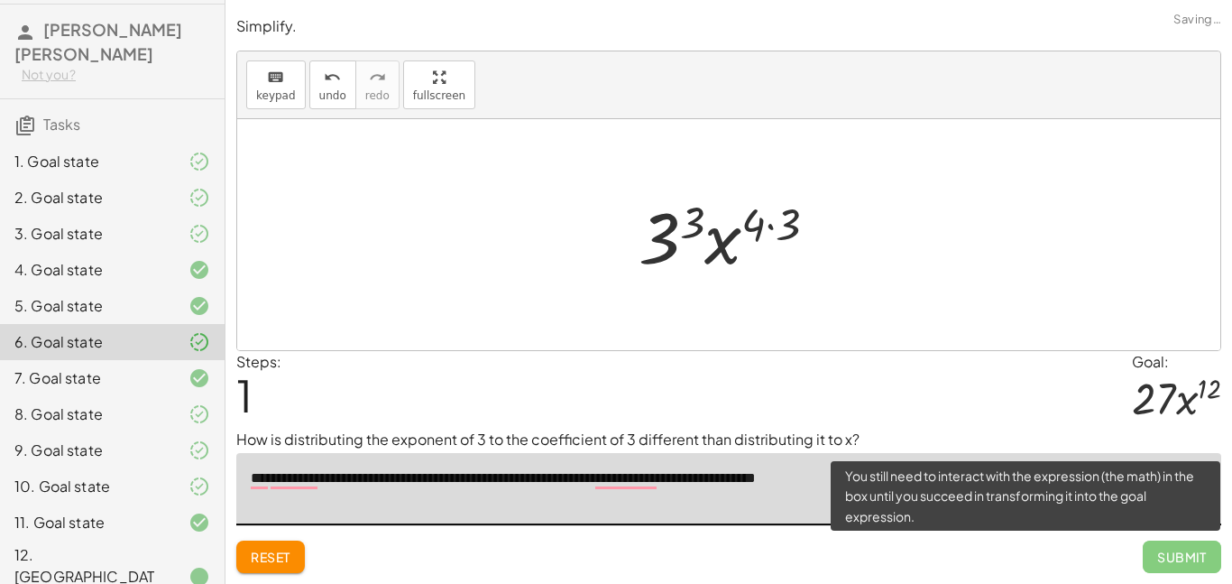
type textarea "**********"
click at [1155, 564] on span "Submit" at bounding box center [1182, 556] width 78 height 32
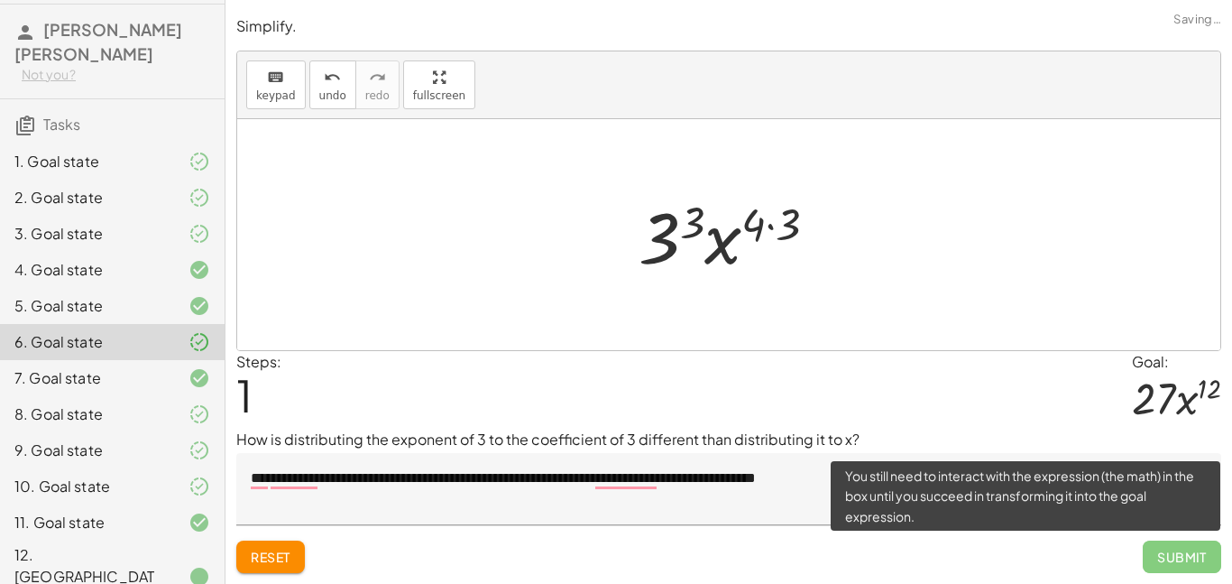
click at [1158, 561] on span "Submit" at bounding box center [1182, 556] width 78 height 32
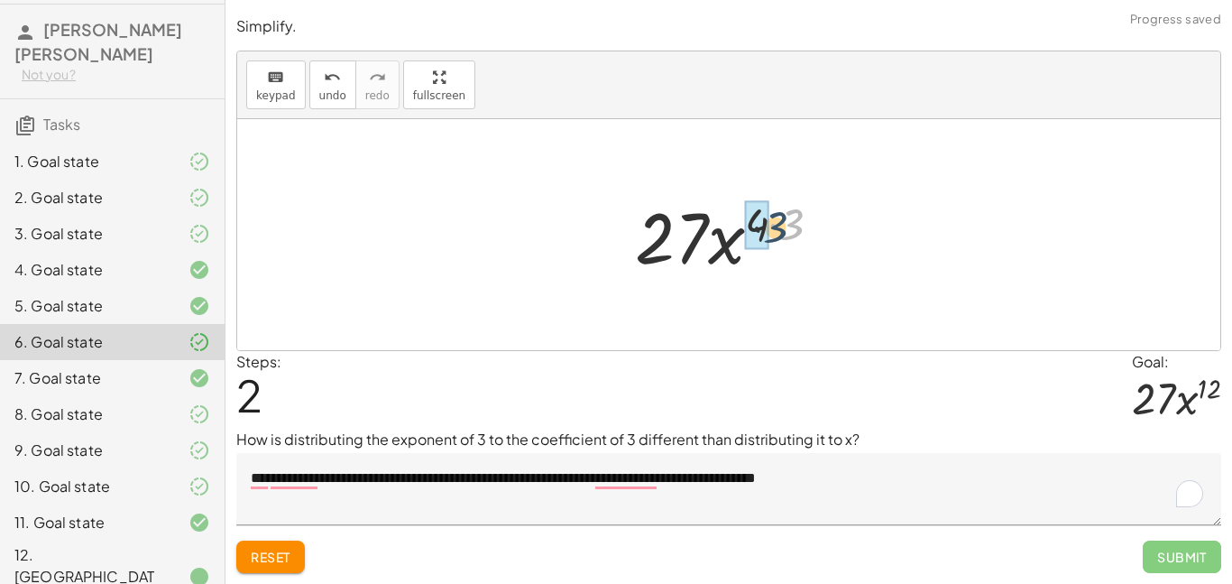
drag, startPoint x: 796, startPoint y: 226, endPoint x: 766, endPoint y: 235, distance: 31.7
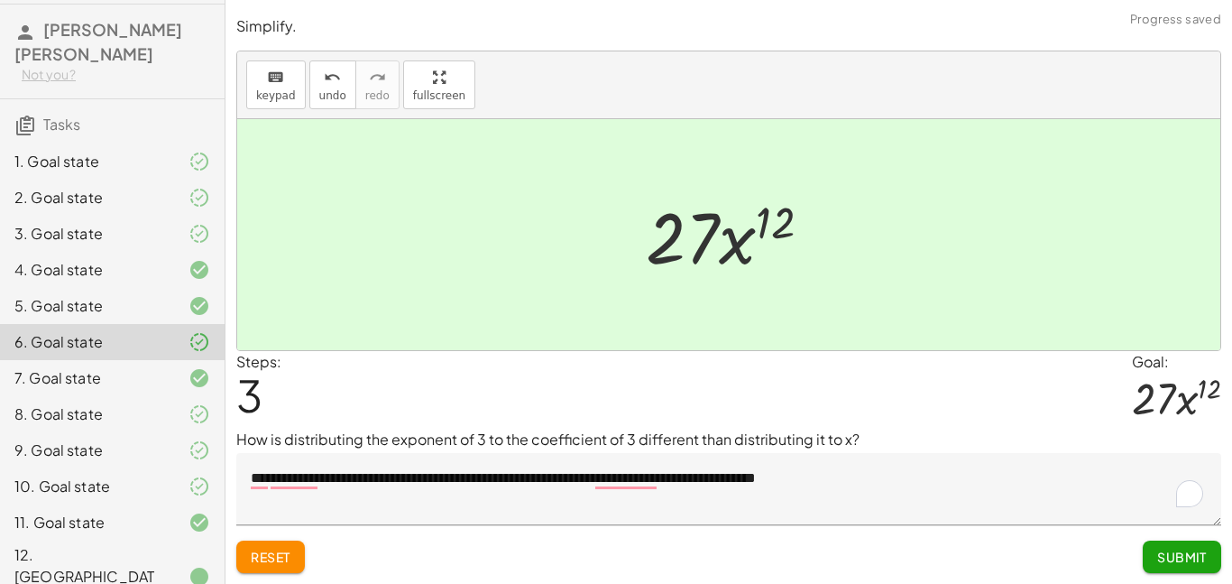
click at [0, 0] on div "**********" at bounding box center [0, 0] width 0 height 0
click at [1203, 552] on span "Submit" at bounding box center [1182, 556] width 50 height 16
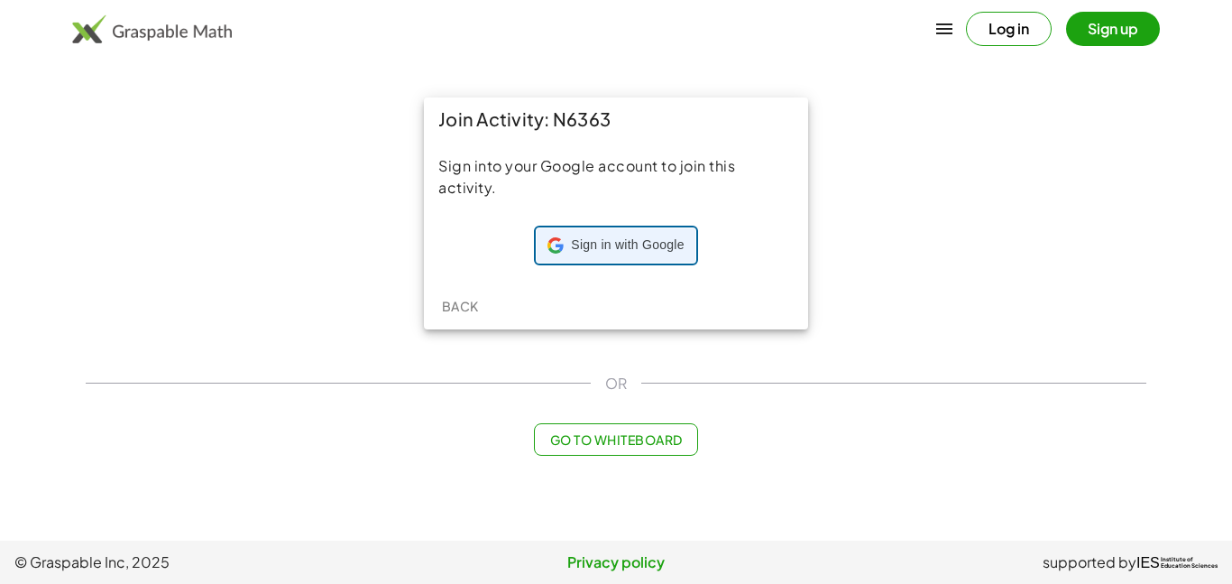
click at [601, 238] on span "Sign in with Google" at bounding box center [627, 245] width 113 height 18
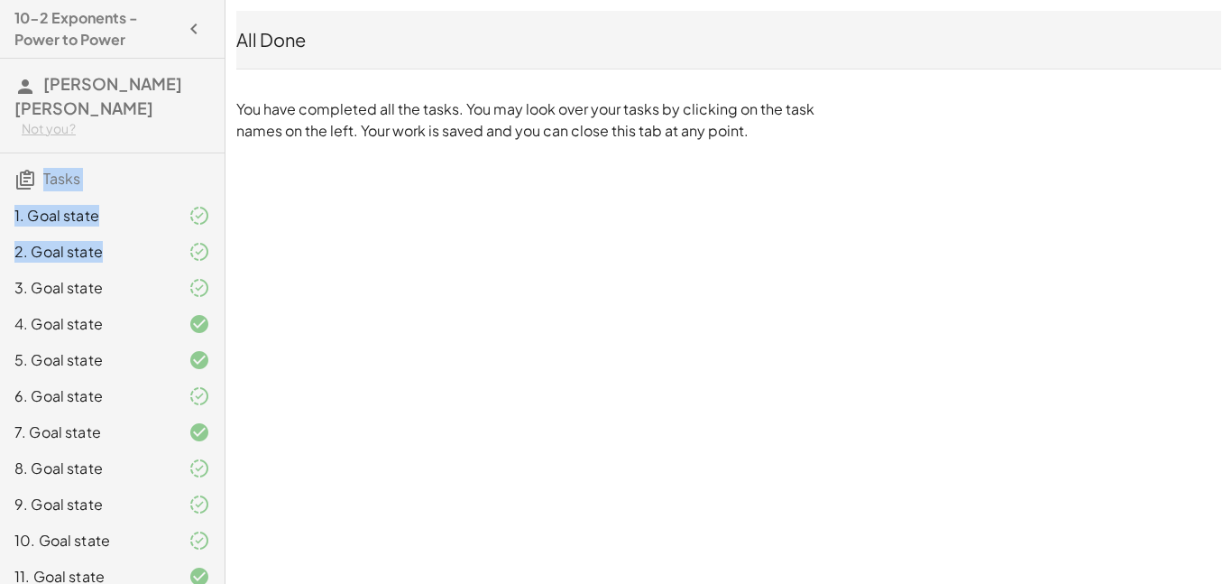
drag, startPoint x: 212, startPoint y: 148, endPoint x: 211, endPoint y: 262, distance: 113.7
click at [211, 262] on div "10-2 Exponents - Power to Power [PERSON_NAME] [PERSON_NAME] Not you? Tasks 1. G…" at bounding box center [112, 292] width 225 height 584
click at [0, 0] on div "10-2 Exponents - Power to Power [PERSON_NAME] [PERSON_NAME] Not you? Tasks 1. G…" at bounding box center [0, 0] width 0 height 0
